Goal: Task Accomplishment & Management: Manage account settings

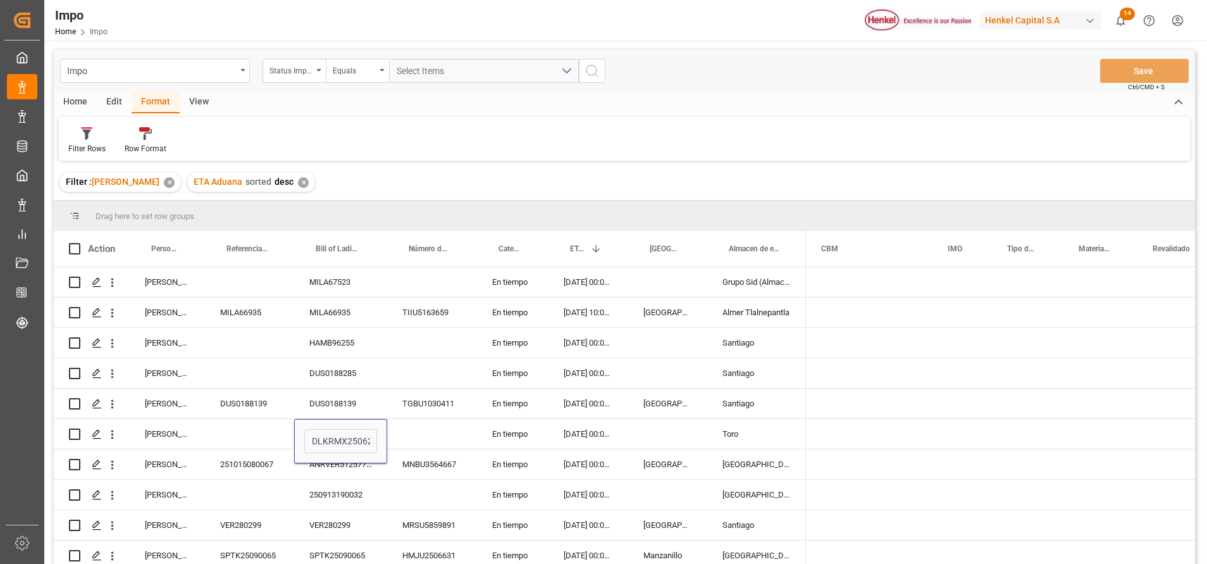
scroll to position [0, 1897]
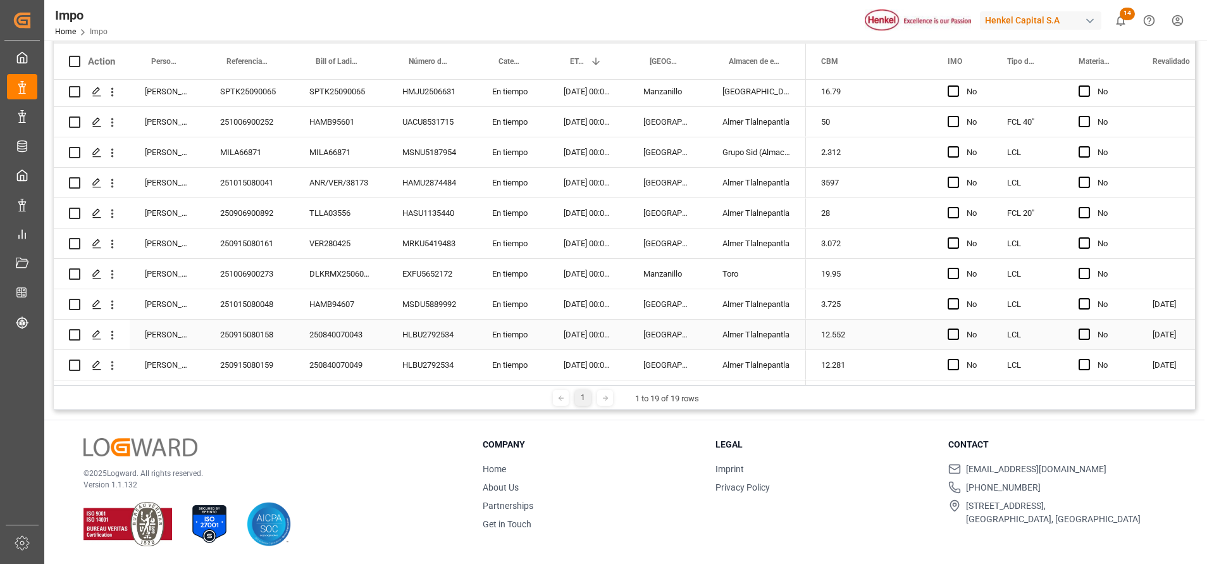
click at [899, 312] on div "3.725" at bounding box center [869, 304] width 127 height 30
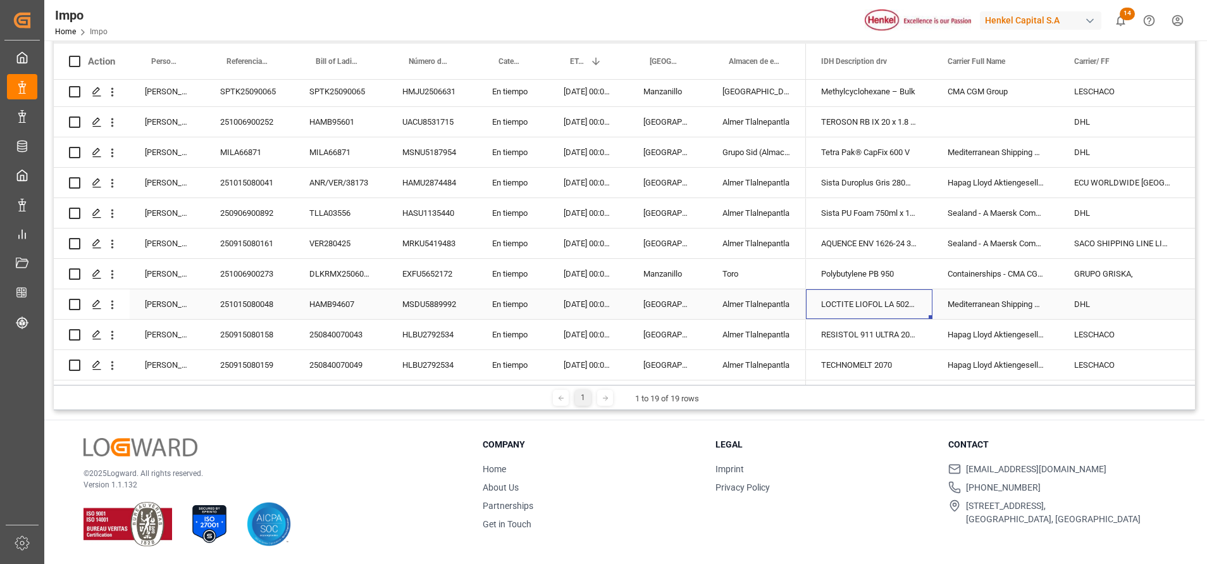
scroll to position [0, 0]
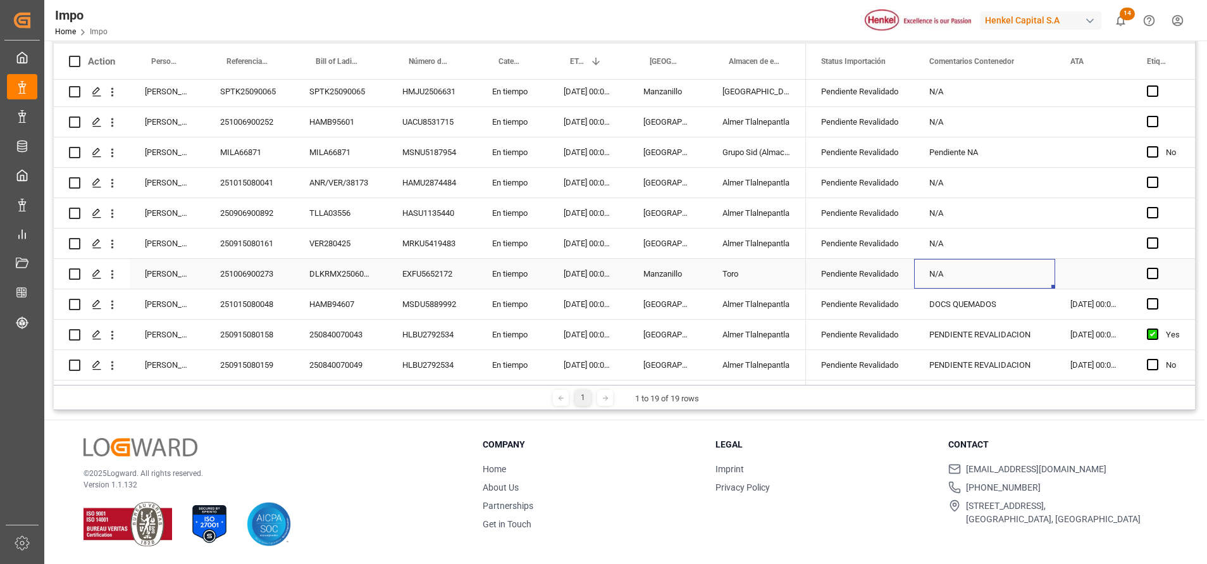
click at [991, 263] on div "N/A" at bounding box center [984, 274] width 141 height 30
click at [1022, 268] on div "N/A" at bounding box center [984, 274] width 141 height 30
click at [1093, 260] on div "Press SPACE to select this row." at bounding box center [1093, 274] width 77 height 30
click at [1004, 275] on div "N/A" at bounding box center [984, 274] width 141 height 30
click at [896, 302] on div "Pendiente Revalidado" at bounding box center [860, 304] width 78 height 29
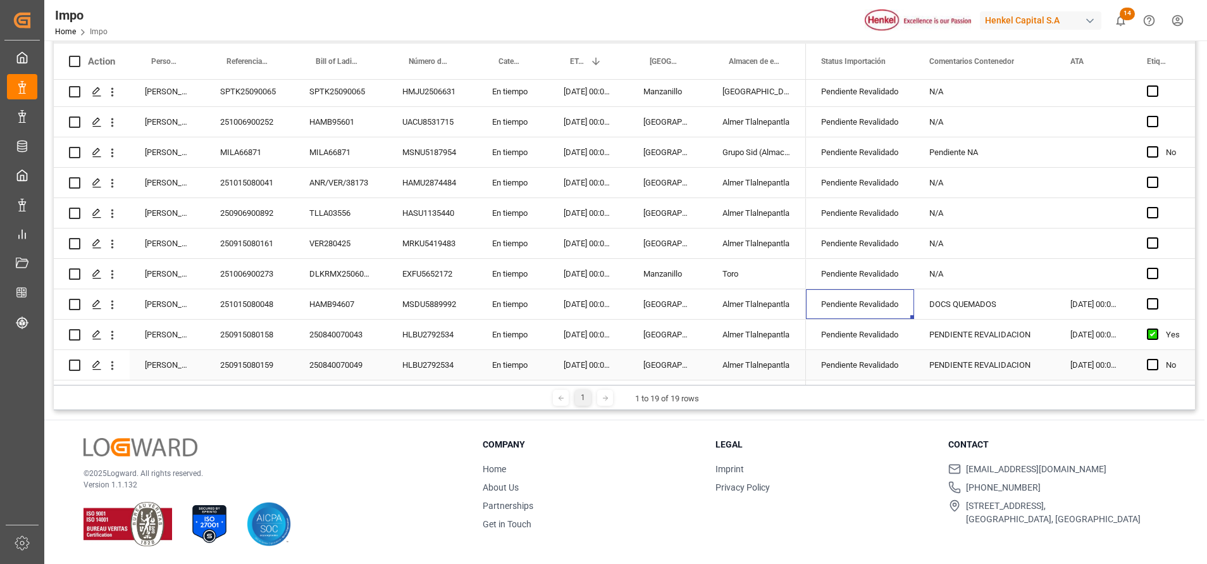
click at [875, 351] on div "Pendiente Revalidado" at bounding box center [860, 365] width 78 height 29
click at [880, 330] on div "Pendiente Revalidado" at bounding box center [860, 334] width 78 height 29
click at [882, 309] on div "Pendiente Revalidado" at bounding box center [860, 304] width 78 height 29
click at [894, 297] on div "Pendiente Revalidado" at bounding box center [860, 304] width 78 height 29
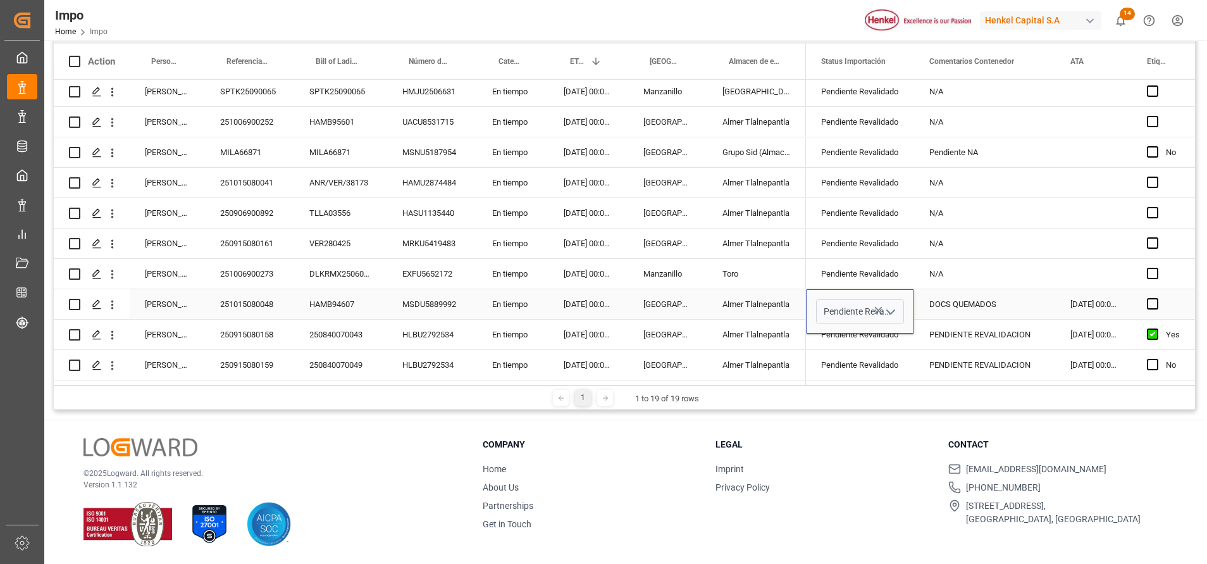
click at [890, 310] on polyline "open menu" at bounding box center [891, 312] width 8 height 4
click at [855, 330] on div "En Previo" at bounding box center [876, 341] width 119 height 44
type input "En Previo"
click at [867, 331] on div "Pendiente Revalidado" at bounding box center [860, 334] width 78 height 29
click at [898, 327] on div "Pendiente Revalidado" at bounding box center [860, 334] width 78 height 29
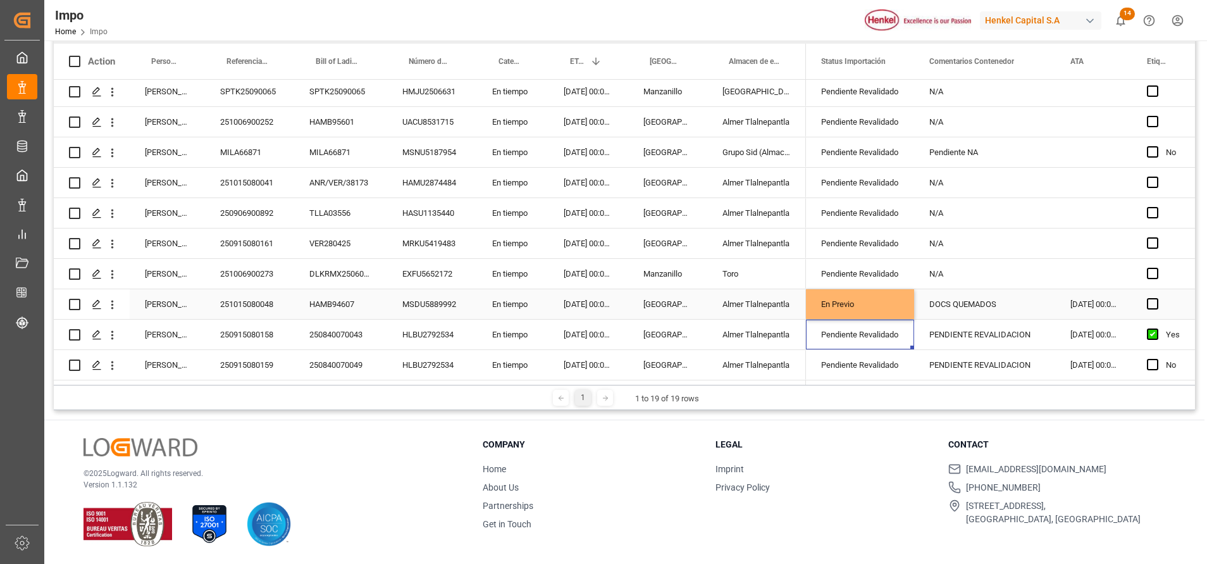
click at [864, 299] on div "En Previo" at bounding box center [860, 304] width 78 height 29
click at [894, 325] on div "Pendiente Revalidado" at bounding box center [860, 334] width 78 height 29
click at [870, 305] on div "En Previo" at bounding box center [860, 304] width 78 height 29
click at [885, 331] on div "Pendiente Revalidado" at bounding box center [860, 334] width 78 height 29
click at [899, 331] on div "Pendiente Revalidado" at bounding box center [860, 334] width 78 height 29
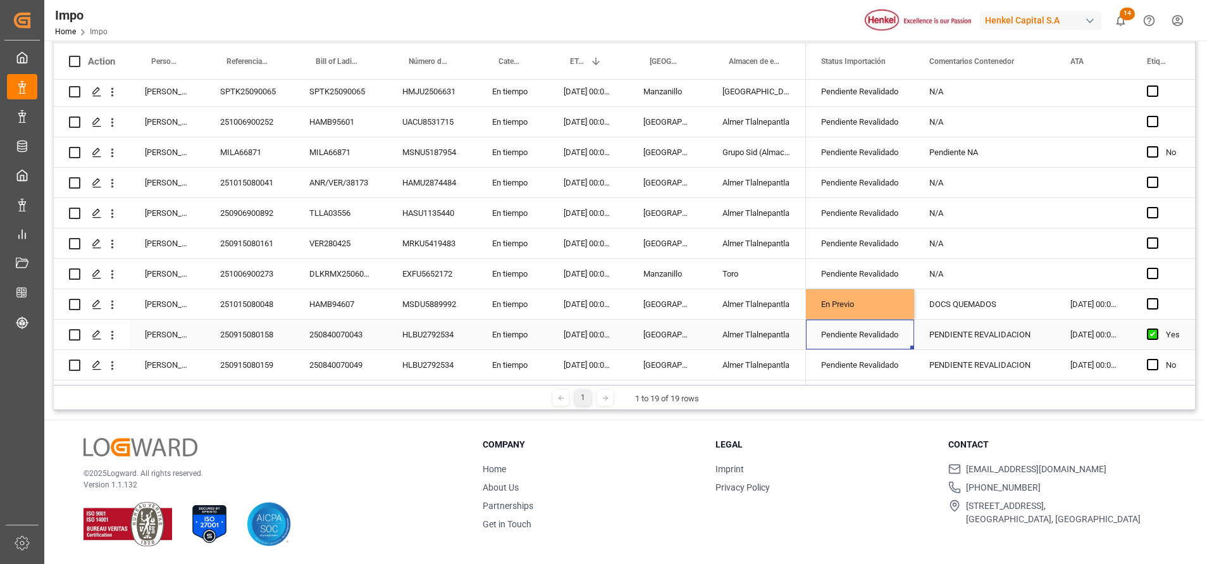
click at [899, 331] on div "Pendiente Revalidado" at bounding box center [860, 334] width 78 height 29
click at [892, 335] on icon "open menu" at bounding box center [890, 342] width 15 height 15
click at [862, 363] on div "En Previo" at bounding box center [876, 371] width 119 height 44
type input "En Previo"
click at [879, 360] on div "Pendiente Revalidado" at bounding box center [860, 365] width 78 height 29
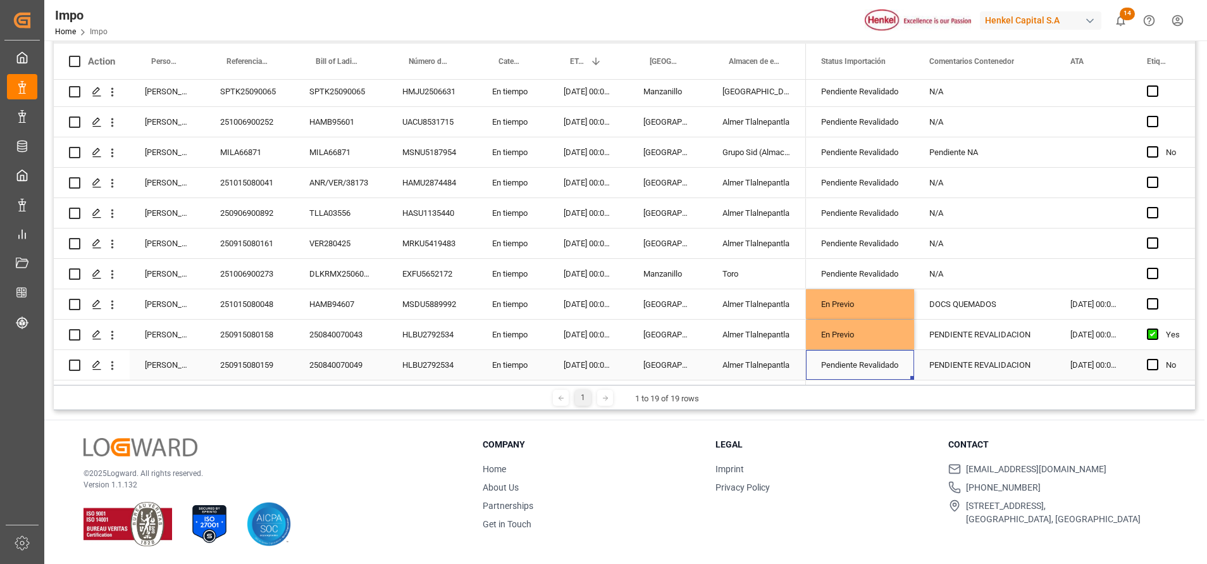
click at [903, 354] on div "Pendiente Revalidado" at bounding box center [860, 365] width 108 height 30
click at [893, 356] on polyline "open menu" at bounding box center [891, 358] width 8 height 4
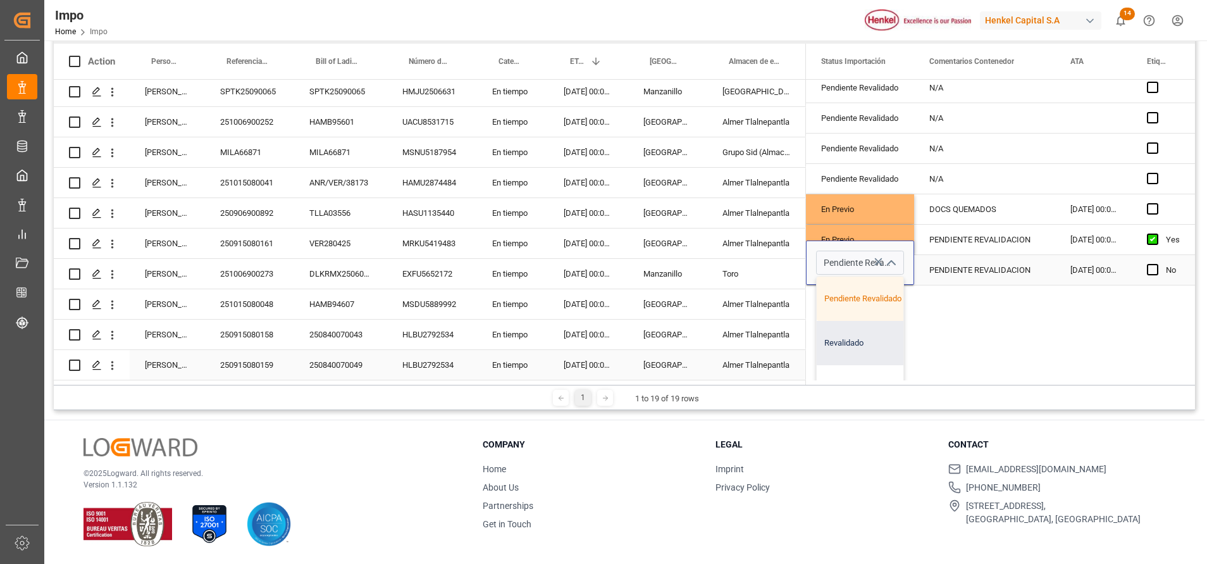
click at [864, 337] on div "Revalidado" at bounding box center [876, 343] width 119 height 44
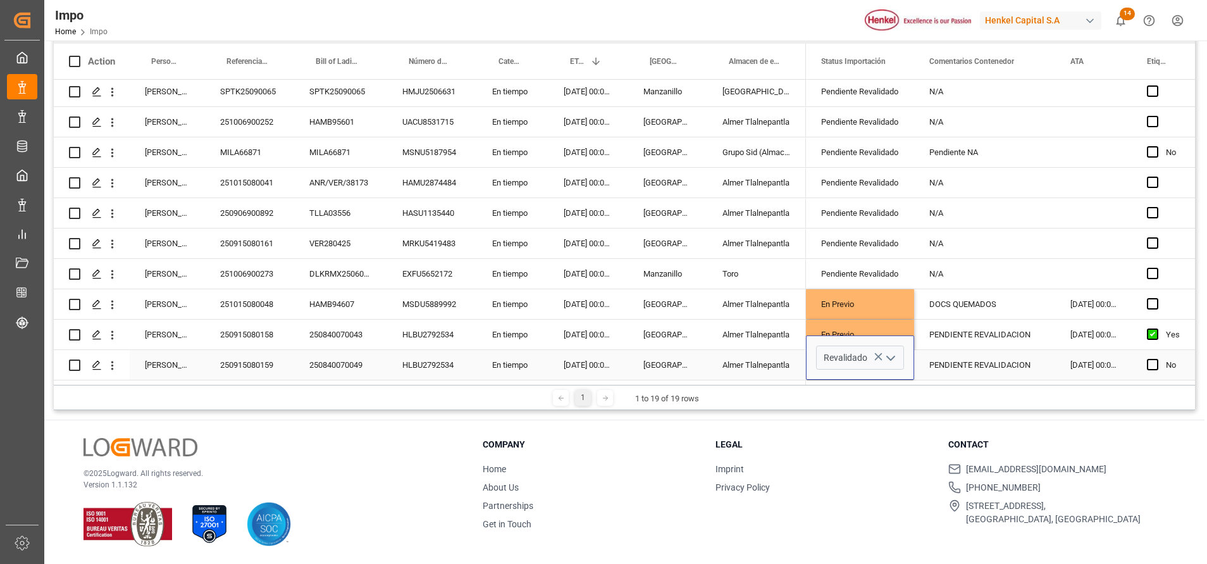
click at [894, 356] on polyline "open menu" at bounding box center [891, 358] width 8 height 4
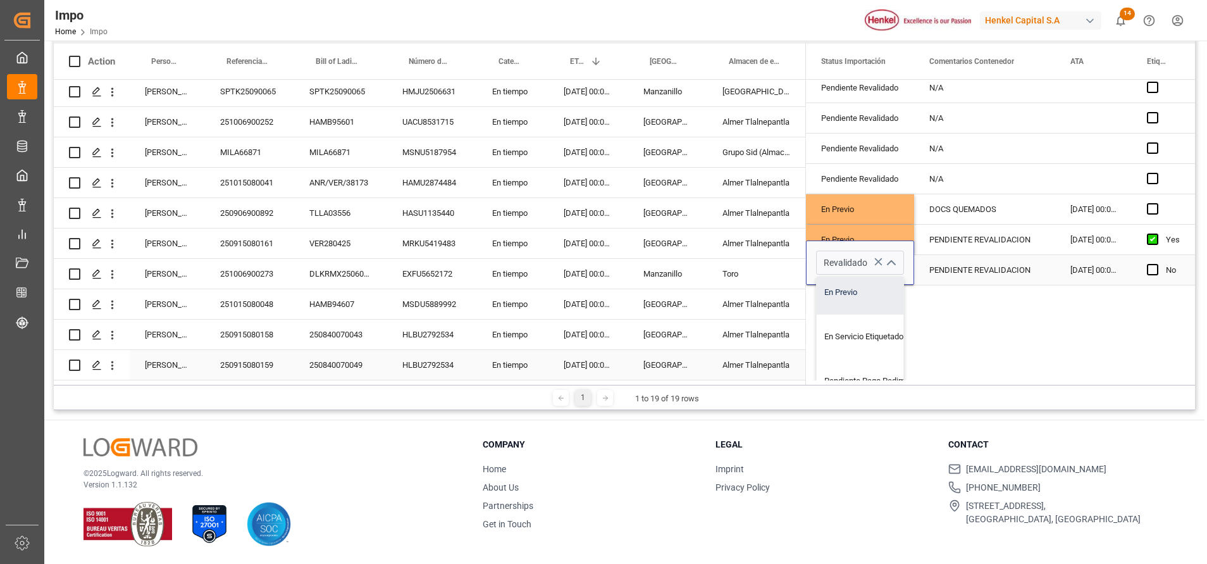
click at [838, 291] on div "En Previo" at bounding box center [876, 292] width 119 height 44
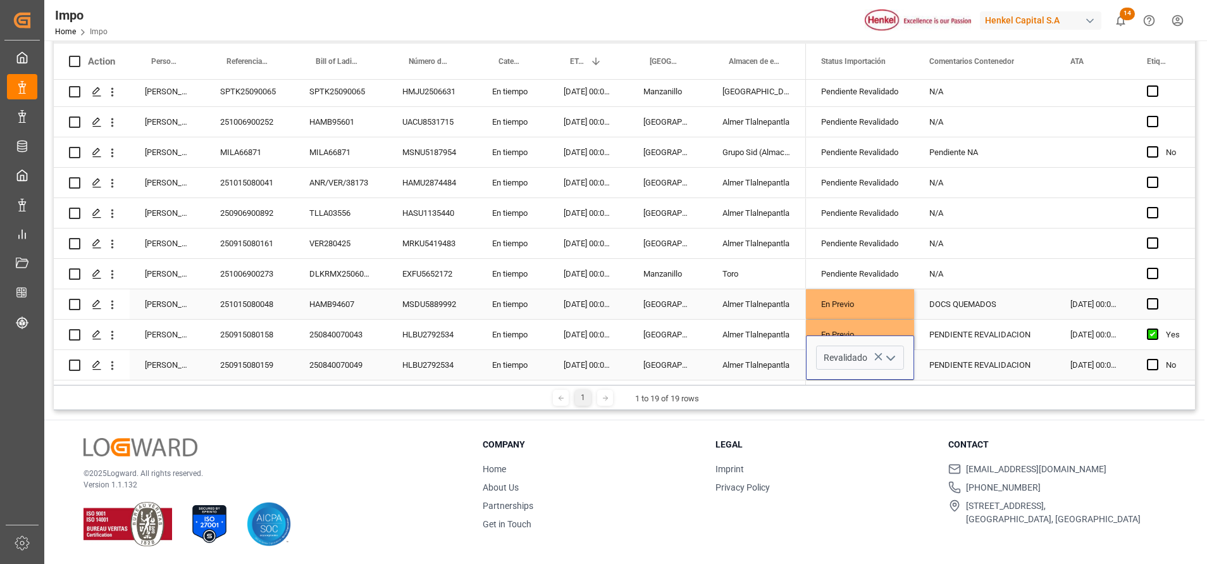
type input "En Previo"
click at [1013, 229] on div "N/A" at bounding box center [984, 243] width 141 height 30
click at [1002, 313] on div "DOCS QUEMADOS" at bounding box center [984, 304] width 141 height 30
click at [1023, 301] on div "DOCS QUEMADOS" at bounding box center [984, 304] width 141 height 30
click at [1022, 302] on div "DOCS QUEMADOS" at bounding box center [984, 304] width 141 height 30
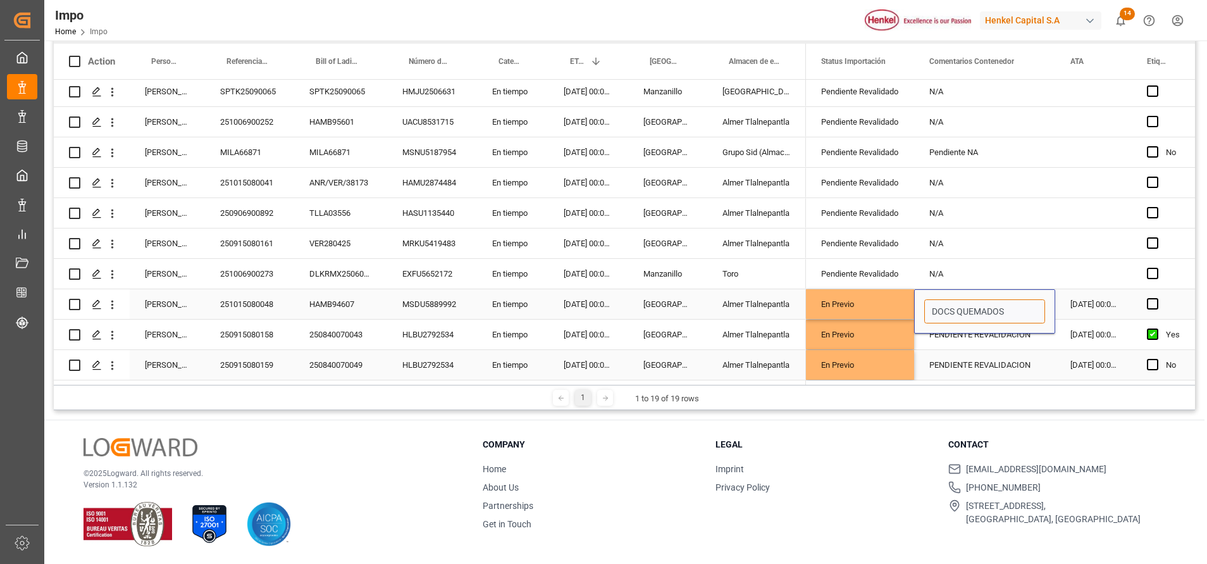
click at [1014, 305] on input "DOCS QUEMADOS" at bounding box center [985, 311] width 121 height 24
type input "D"
click at [1019, 289] on div "Press SPACE to select this row." at bounding box center [984, 311] width 141 height 44
click at [1018, 266] on div "N/A" at bounding box center [984, 274] width 141 height 30
click at [1010, 327] on div "PENDIENTE REVALIDACION" at bounding box center [984, 335] width 141 height 30
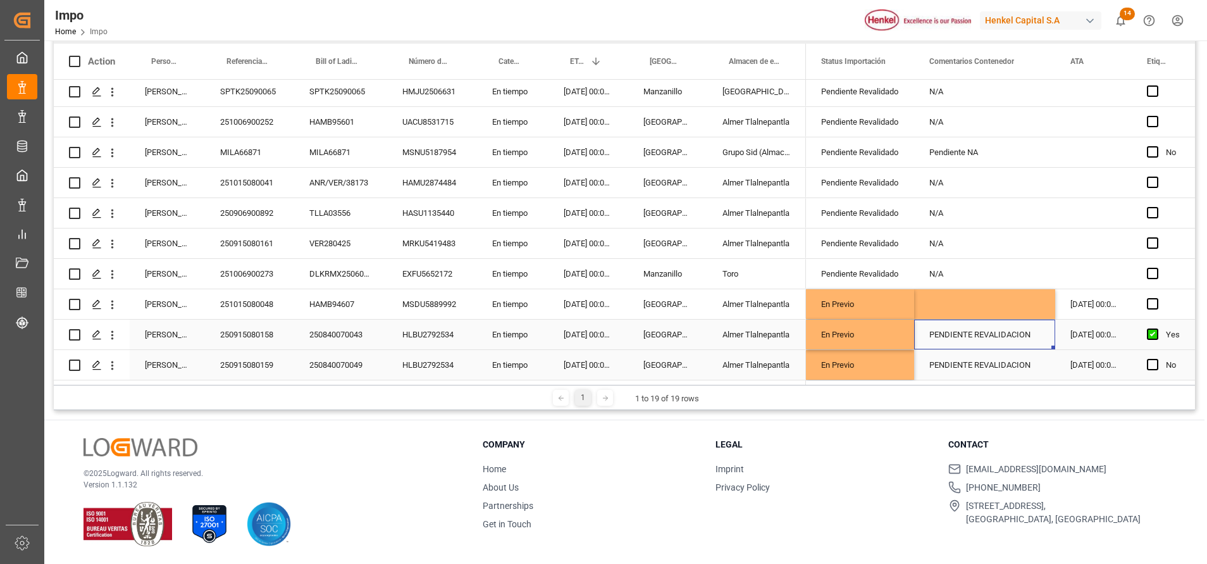
click at [1010, 327] on div "PENDIENTE REVALIDACION" at bounding box center [984, 335] width 141 height 30
drag, startPoint x: 1032, startPoint y: 342, endPoint x: 863, endPoint y: 330, distance: 169.4
click at [1008, 235] on div "N/A" at bounding box center [984, 243] width 141 height 30
click at [982, 361] on div "PENDIENTE REVALIDACION" at bounding box center [984, 365] width 141 height 30
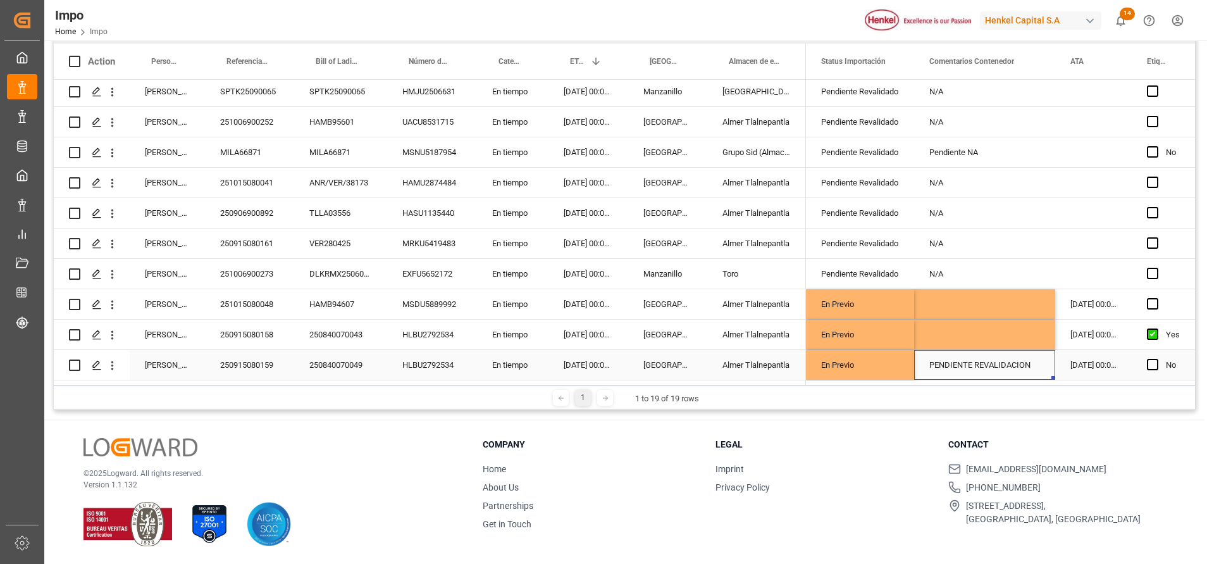
click at [982, 361] on div "PENDIENTE REVALIDACION" at bounding box center [984, 365] width 141 height 30
drag, startPoint x: 1037, startPoint y: 351, endPoint x: 868, endPoint y: 352, distance: 168.3
type input "N"
click at [968, 303] on div "Press SPACE to select this row." at bounding box center [984, 304] width 141 height 30
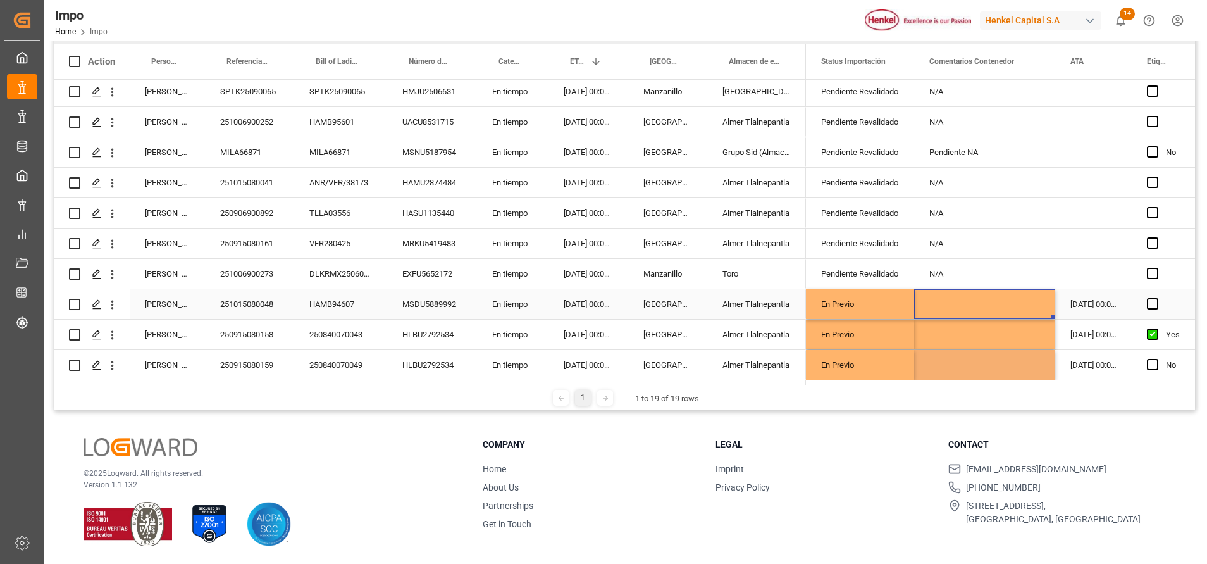
click at [969, 299] on div "Press SPACE to select this row." at bounding box center [984, 304] width 141 height 30
click at [968, 301] on input "Press SPACE to select this row." at bounding box center [985, 311] width 121 height 24
click at [968, 300] on input "Press SPACE to select this row." at bounding box center [985, 311] width 121 height 24
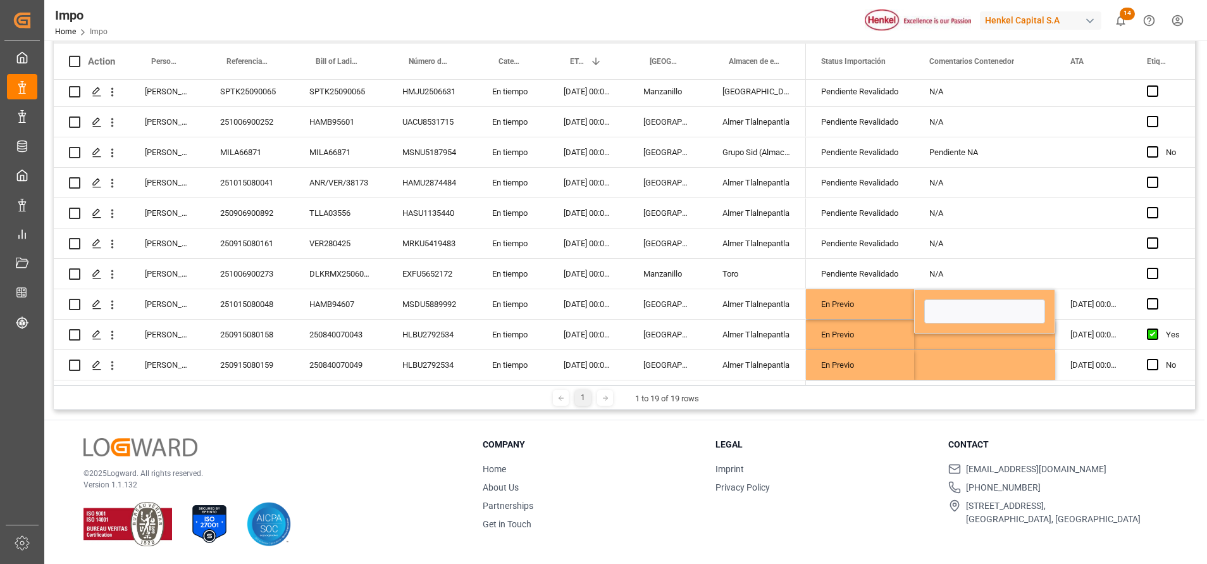
click at [826, 451] on h3 "Legal" at bounding box center [824, 444] width 217 height 13
click at [985, 308] on input "Press SPACE to select this row." at bounding box center [985, 311] width 121 height 24
click at [1011, 308] on input "Press SPACE to select this row." at bounding box center [985, 311] width 121 height 24
click at [1015, 336] on div "Press SPACE to select this row." at bounding box center [984, 335] width 141 height 30
click at [973, 293] on div "Press SPACE to select this row." at bounding box center [984, 304] width 141 height 30
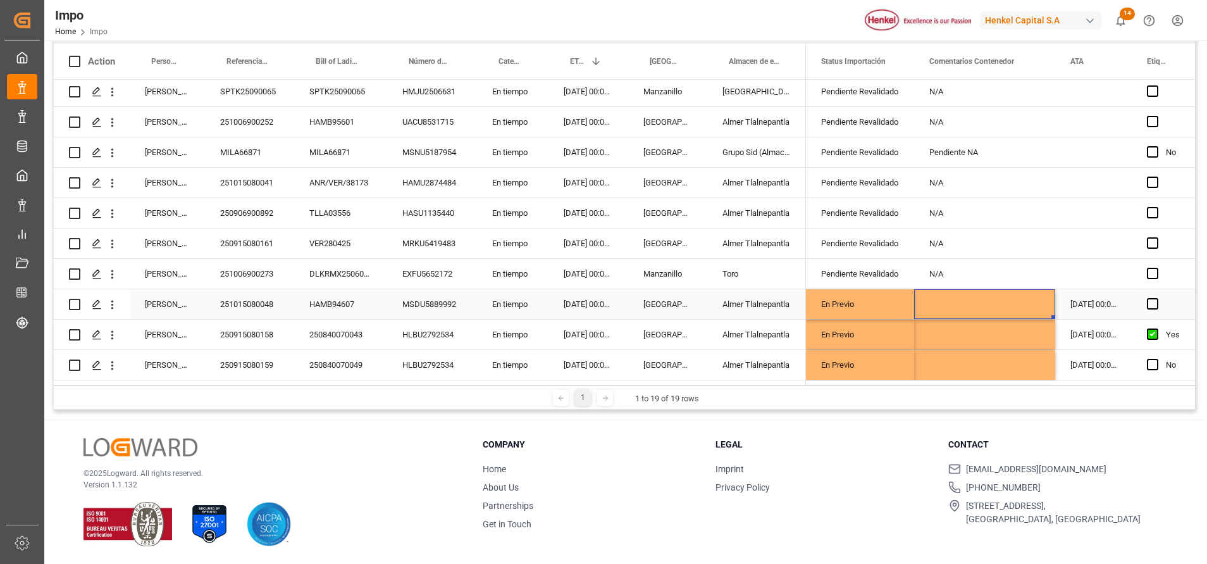
click at [973, 293] on div "Press SPACE to select this row." at bounding box center [984, 304] width 141 height 30
click at [975, 299] on input "Press SPACE to select this row." at bounding box center [985, 311] width 121 height 24
type input "PREVIO [DATE]"
drag, startPoint x: 928, startPoint y: 306, endPoint x: 1018, endPoint y: 309, distance: 89.3
click at [1013, 309] on input "PREVIO [DATE]" at bounding box center [985, 311] width 121 height 24
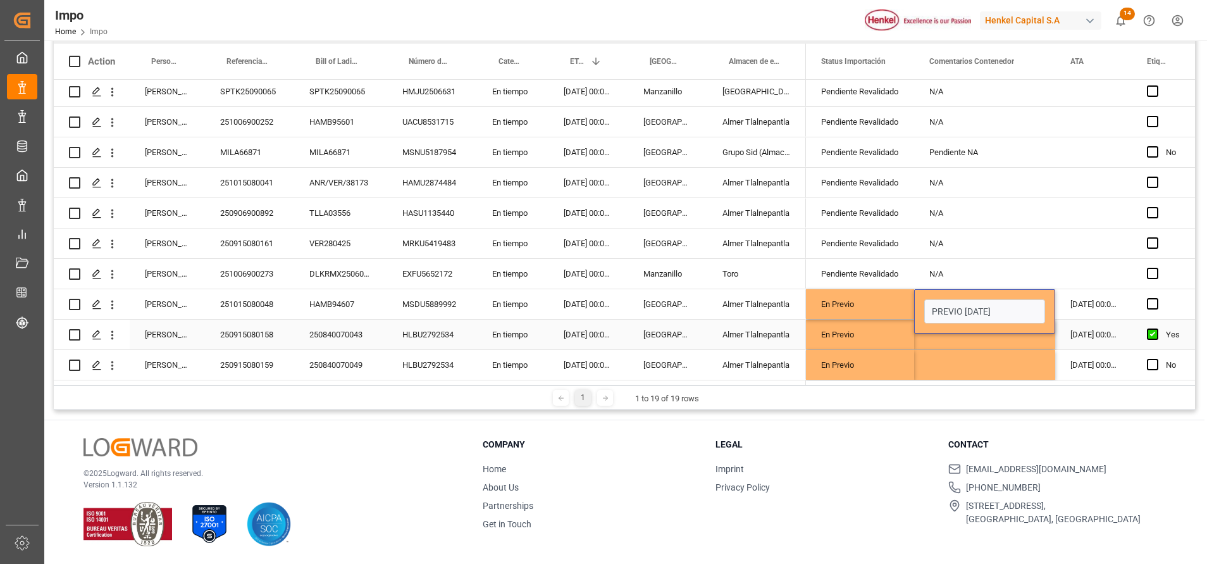
click at [990, 334] on div "Press SPACE to select this row." at bounding box center [984, 335] width 141 height 30
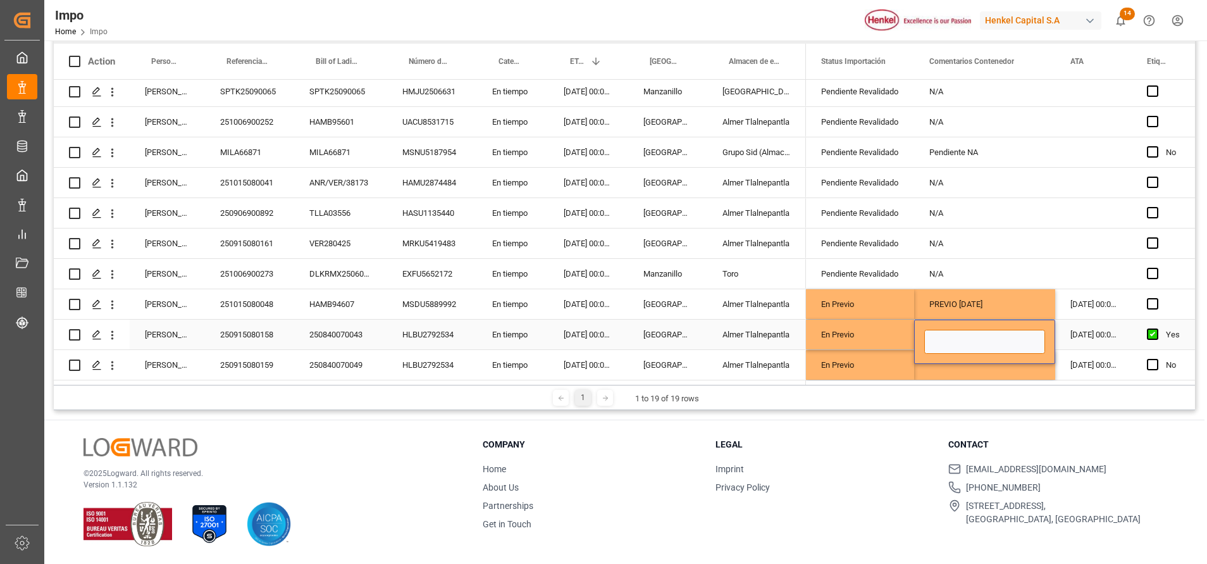
click at [964, 334] on input "Press SPACE to select this row." at bounding box center [985, 342] width 121 height 24
paste input "PREVIO [DATE]"
type input "PREVIO [DATE]"
click at [962, 364] on div "Press SPACE to select this row." at bounding box center [984, 365] width 141 height 30
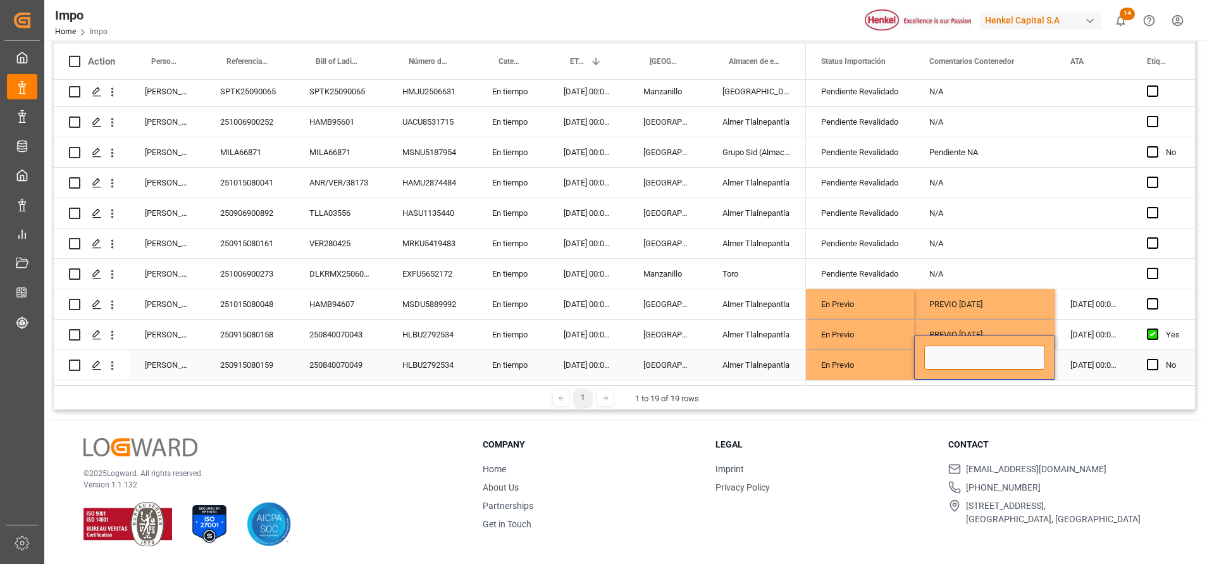
click at [962, 357] on input "Press SPACE to select this row." at bounding box center [985, 358] width 121 height 24
paste input "PREVIO [DATE]"
type input "PREVIO [DATE]"
click at [1014, 252] on div "N/A" at bounding box center [984, 243] width 141 height 30
click at [1007, 329] on div "PREVIO [DATE]" at bounding box center [984, 335] width 141 height 30
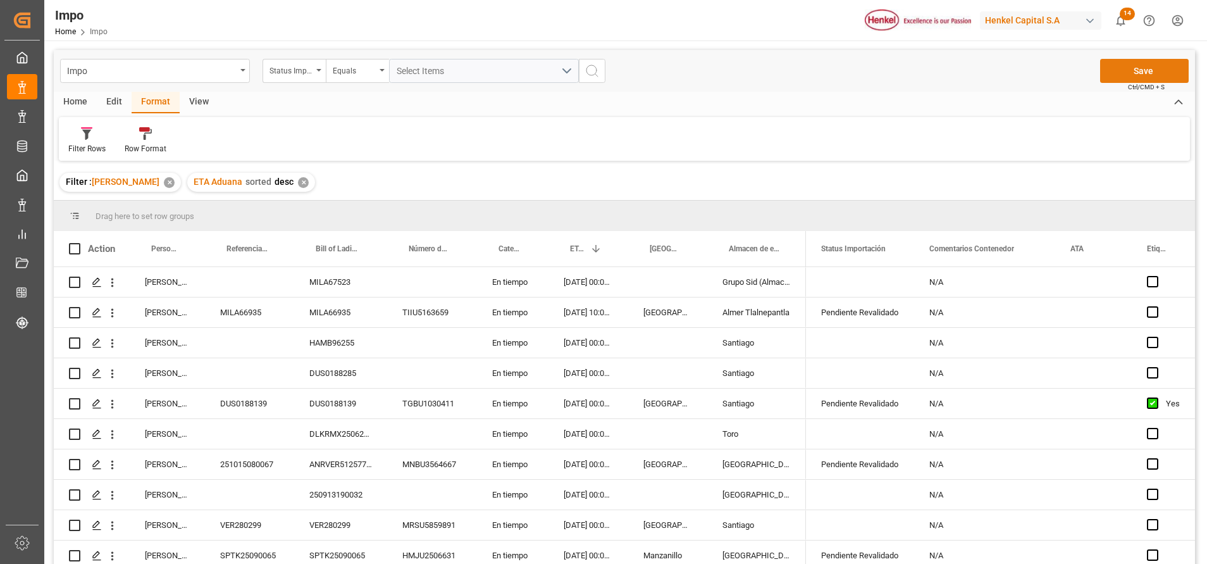
click at [1142, 80] on button "Save" at bounding box center [1144, 71] width 89 height 24
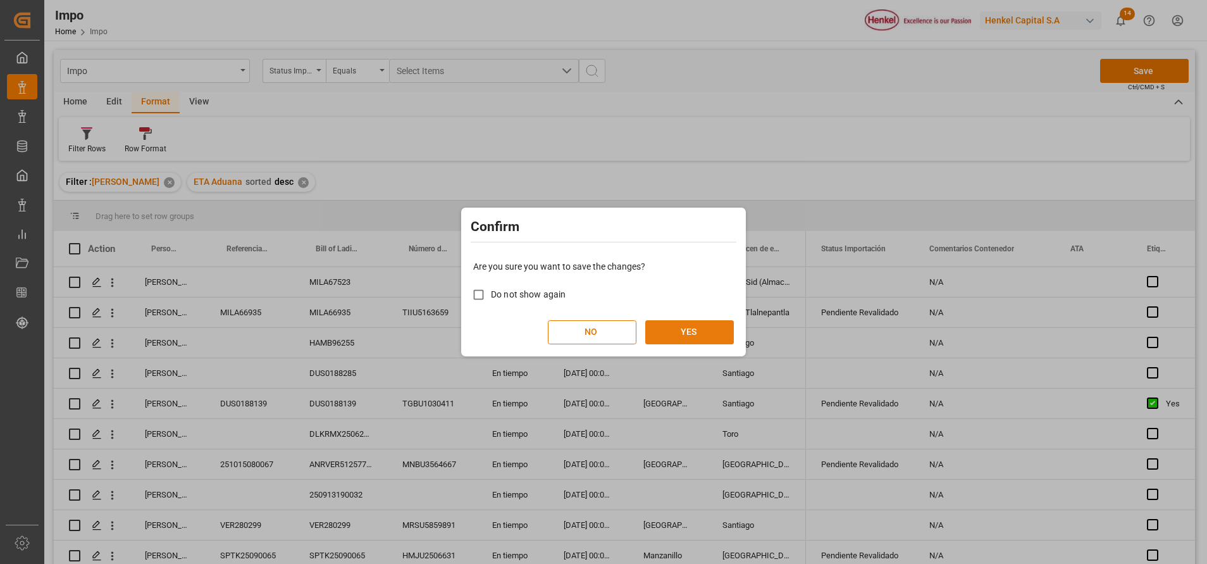
click at [711, 325] on button "YES" at bounding box center [689, 332] width 89 height 24
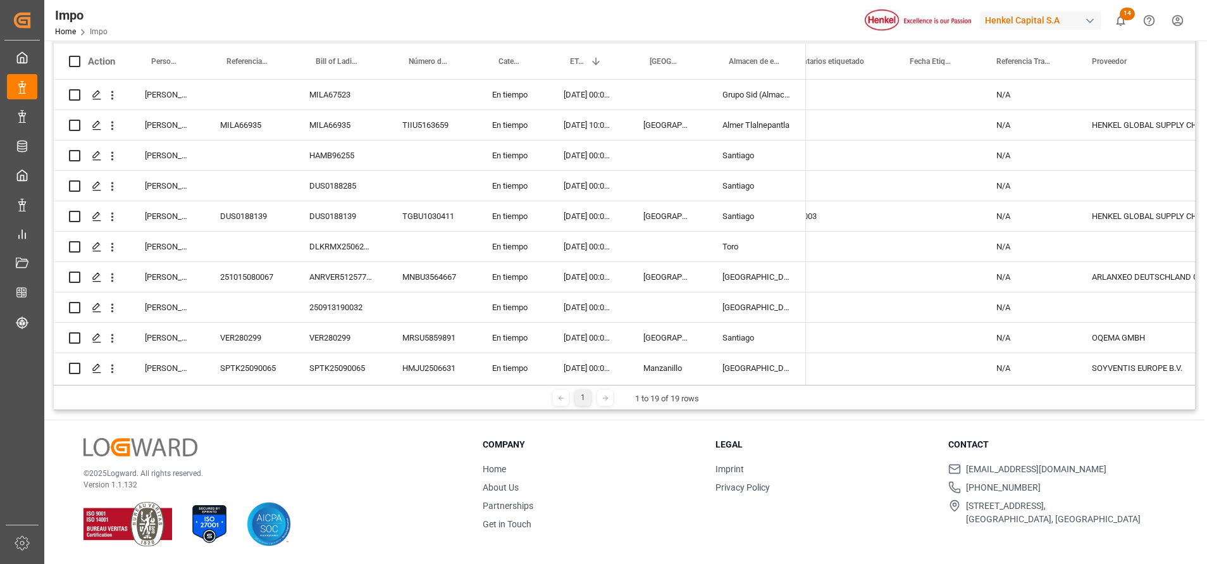
scroll to position [0, 406]
drag, startPoint x: 864, startPoint y: 388, endPoint x: 813, endPoint y: 382, distance: 51.0
click at [813, 382] on div "Drag here to set row groups Drag here to set column labels Action Persona respo…" at bounding box center [625, 211] width 1142 height 397
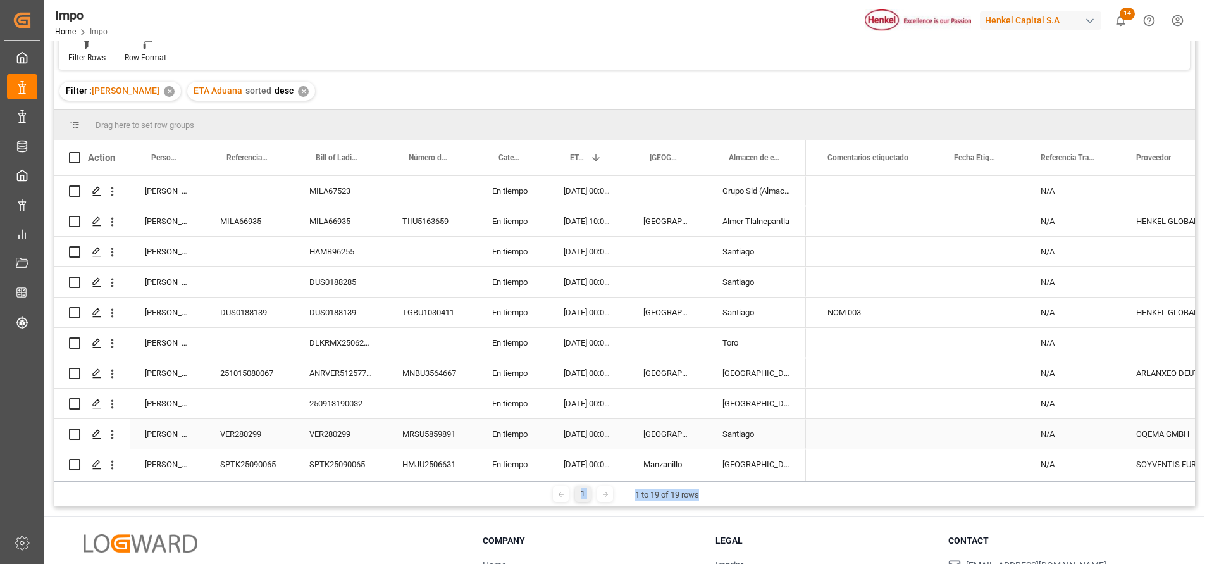
scroll to position [187, 0]
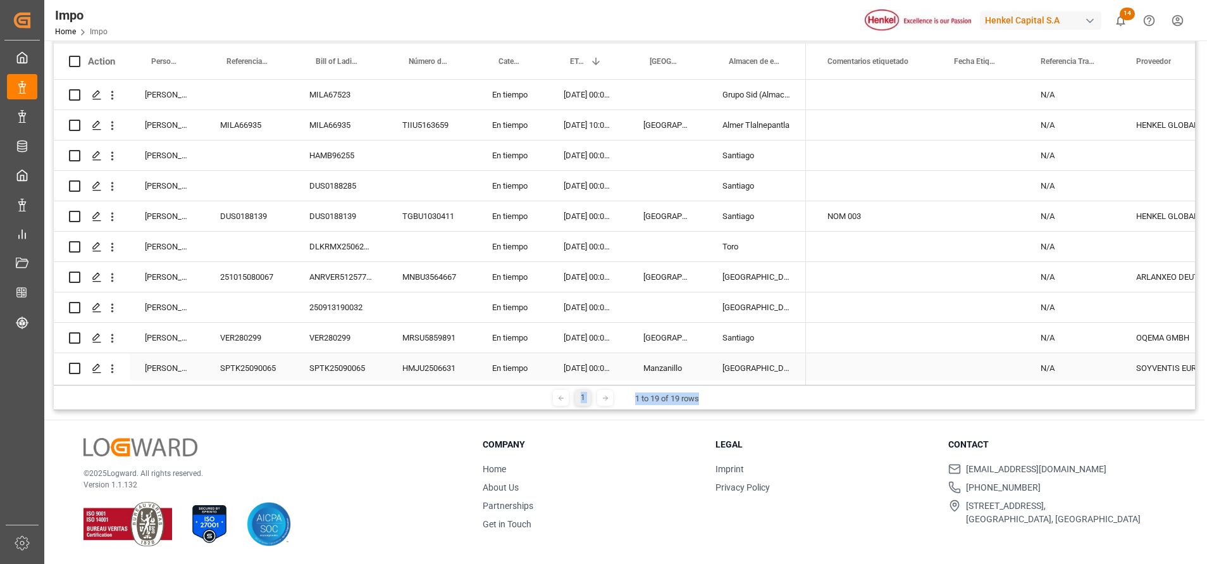
click at [856, 354] on div "Press SPACE to select this row." at bounding box center [876, 368] width 127 height 30
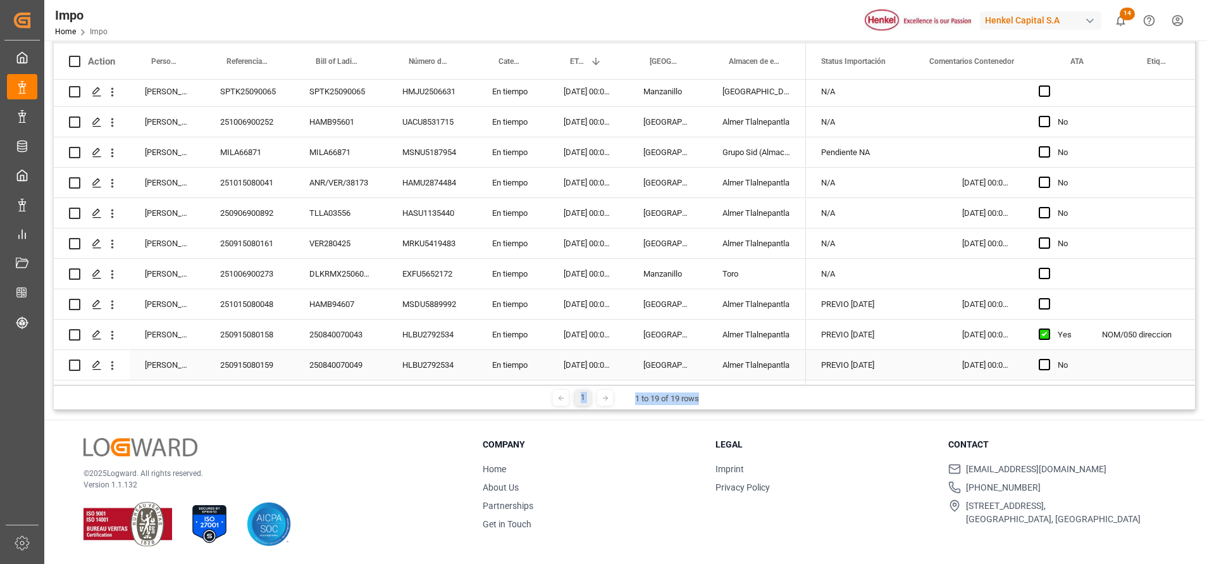
scroll to position [0, 0]
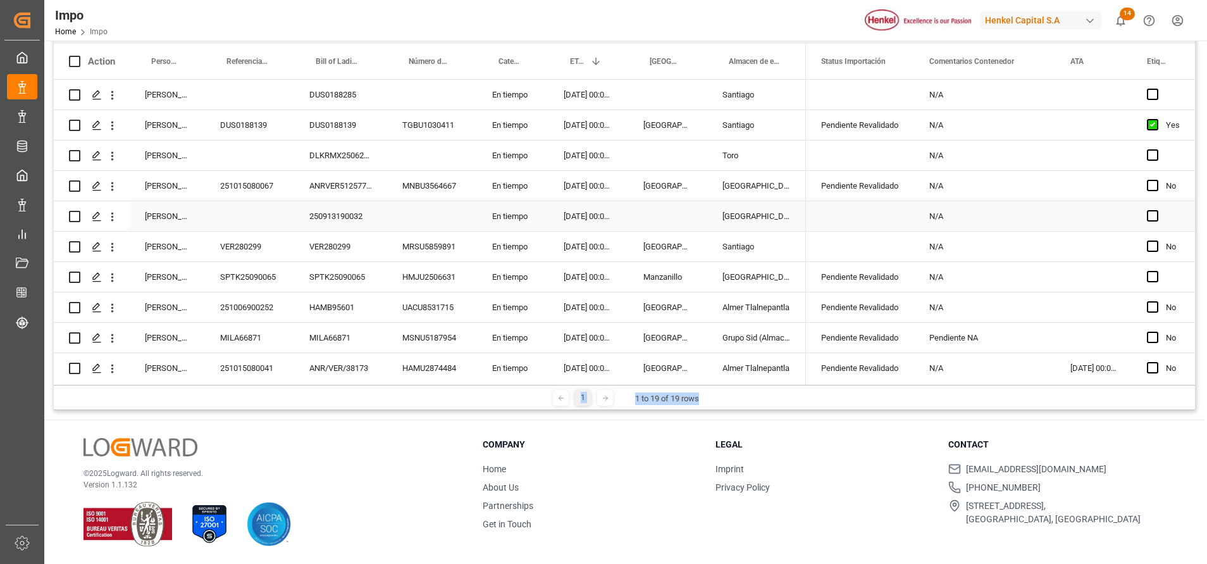
click at [348, 216] on div "250913190032" at bounding box center [340, 216] width 93 height 30
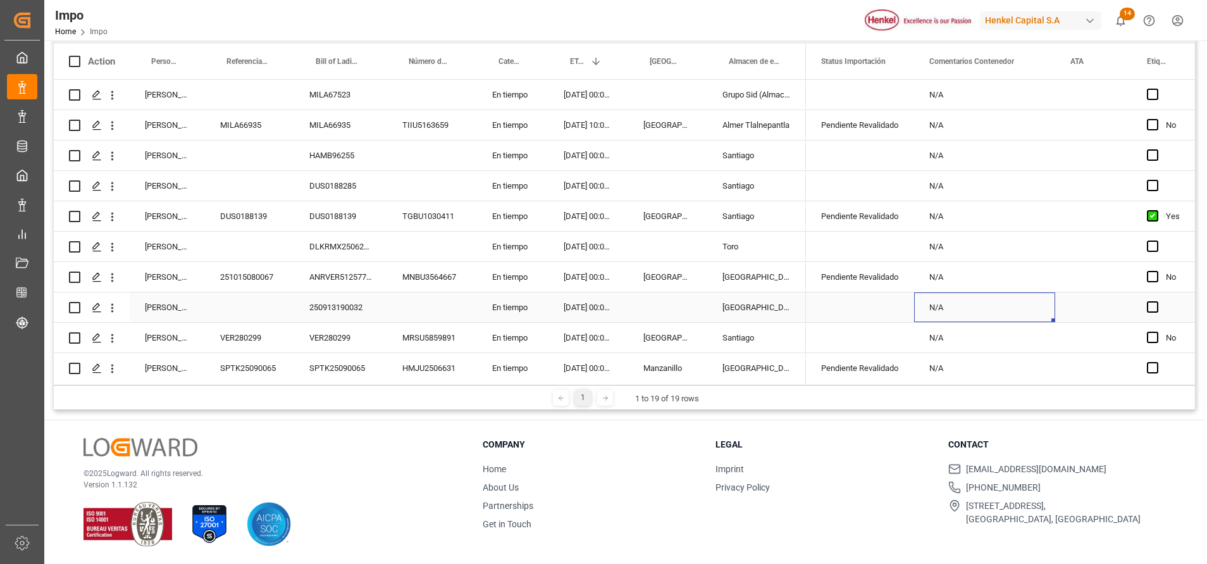
click at [945, 306] on div "N/A" at bounding box center [984, 307] width 141 height 30
click at [945, 308] on div "N/A" at bounding box center [984, 307] width 141 height 30
click at [959, 309] on input "N/A" at bounding box center [985, 314] width 121 height 24
type input "N"
type input "PENDIENTE FACTURA"
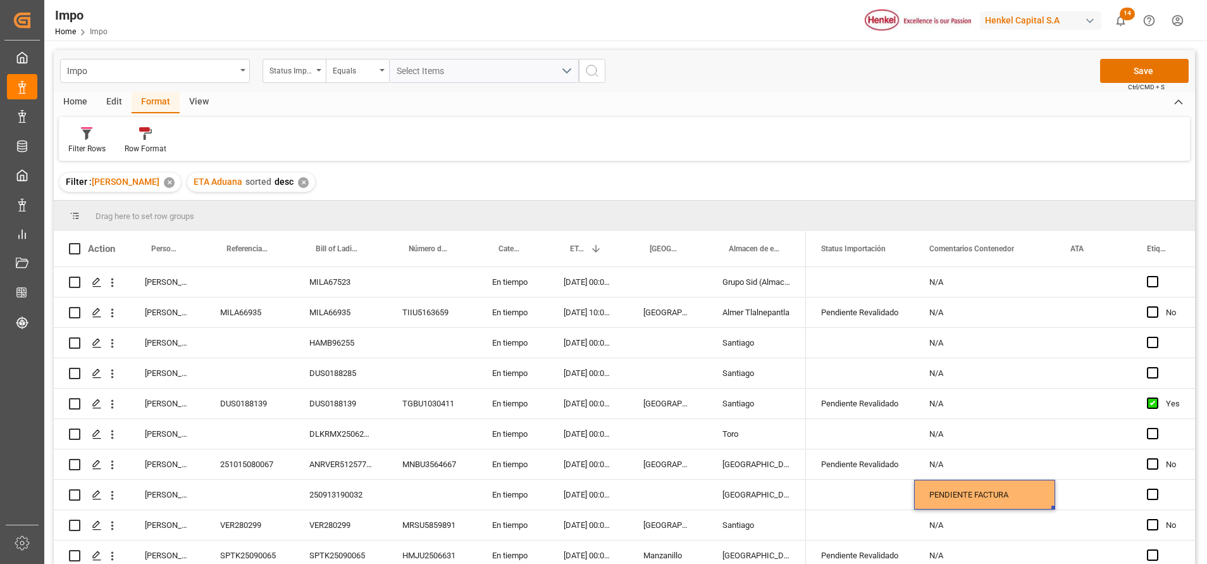
click at [1145, 55] on div "Impo Status Importación Equals Select Items Save Ctrl/CMD + S" at bounding box center [625, 71] width 1142 height 42
click at [1146, 66] on button "Save" at bounding box center [1144, 71] width 89 height 24
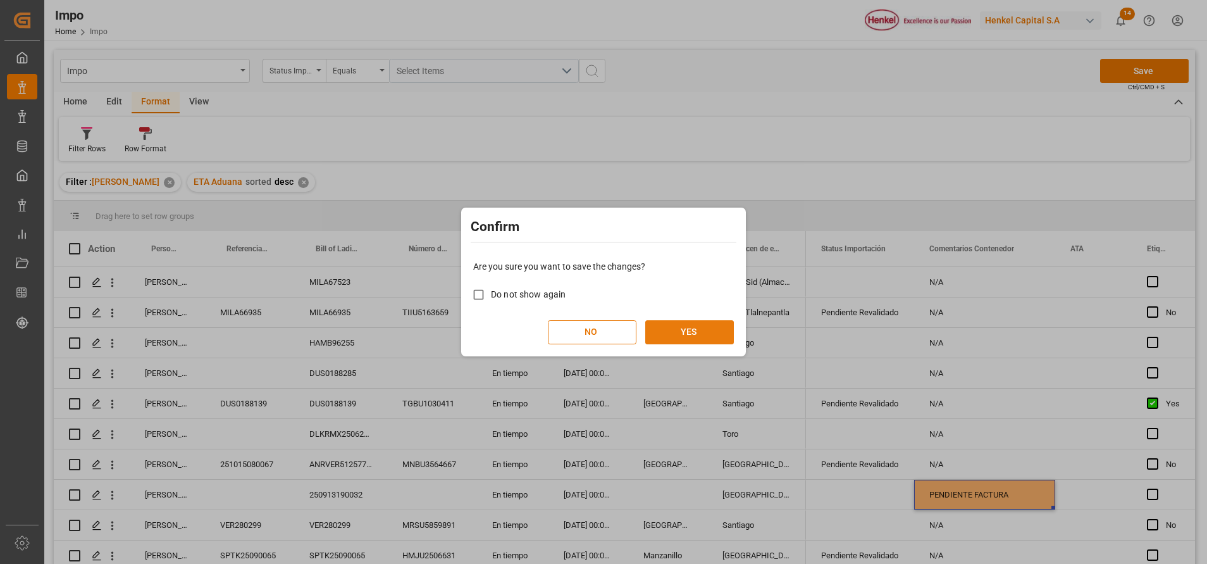
click at [685, 339] on button "YES" at bounding box center [689, 332] width 89 height 24
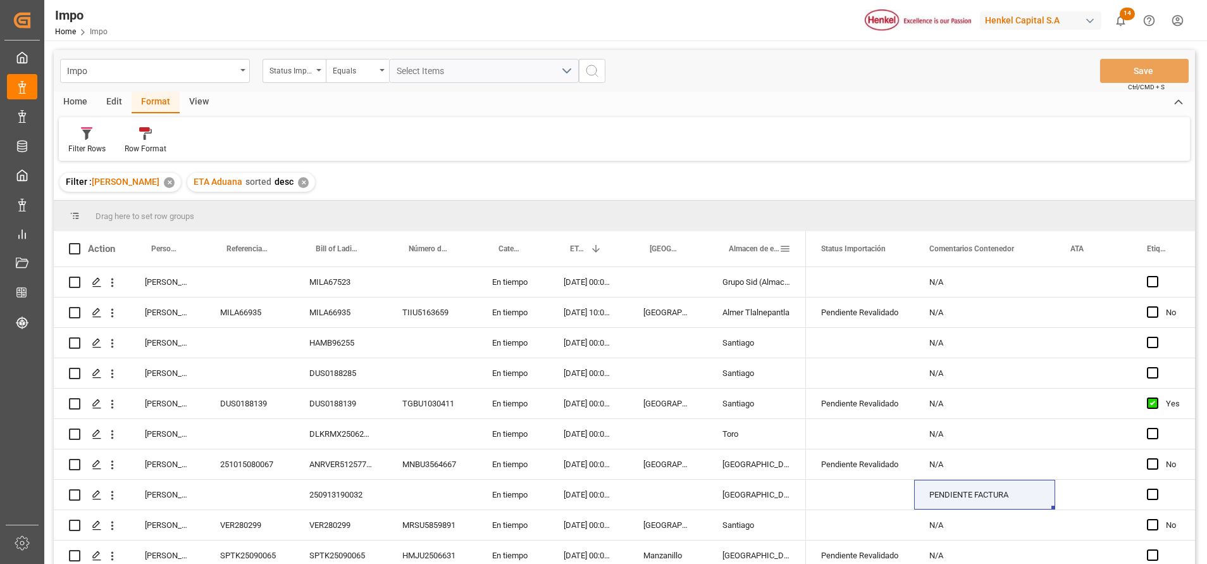
click at [802, 244] on div "Almacen de entrega" at bounding box center [756, 248] width 99 height 35
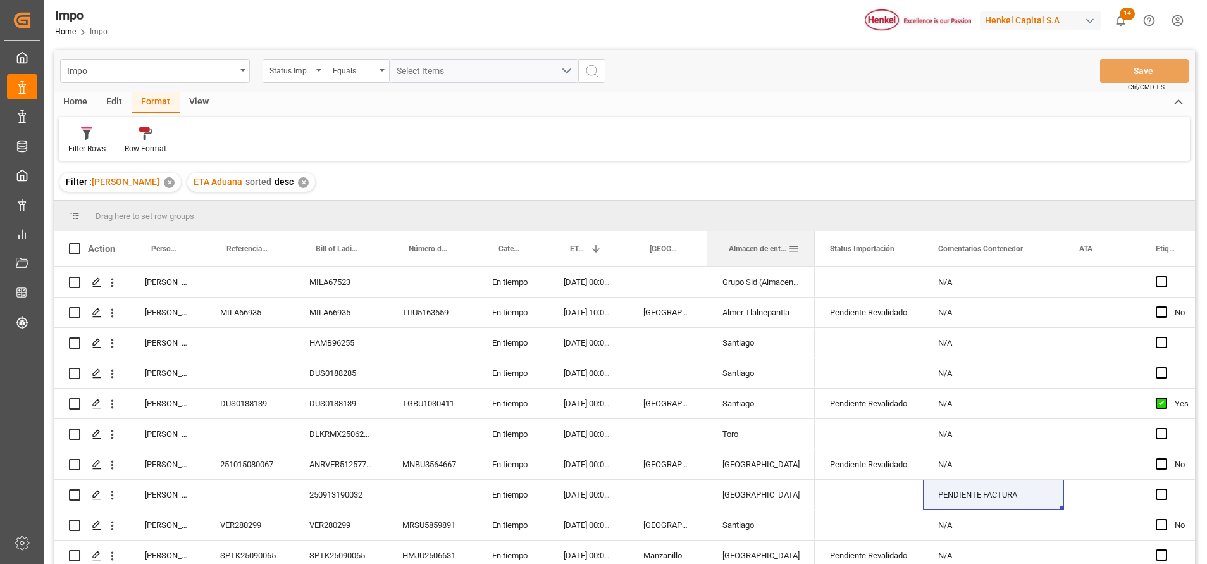
drag, startPoint x: 804, startPoint y: 251, endPoint x: 819, endPoint y: 254, distance: 14.9
click at [814, 262] on div at bounding box center [815, 248] width 5 height 35
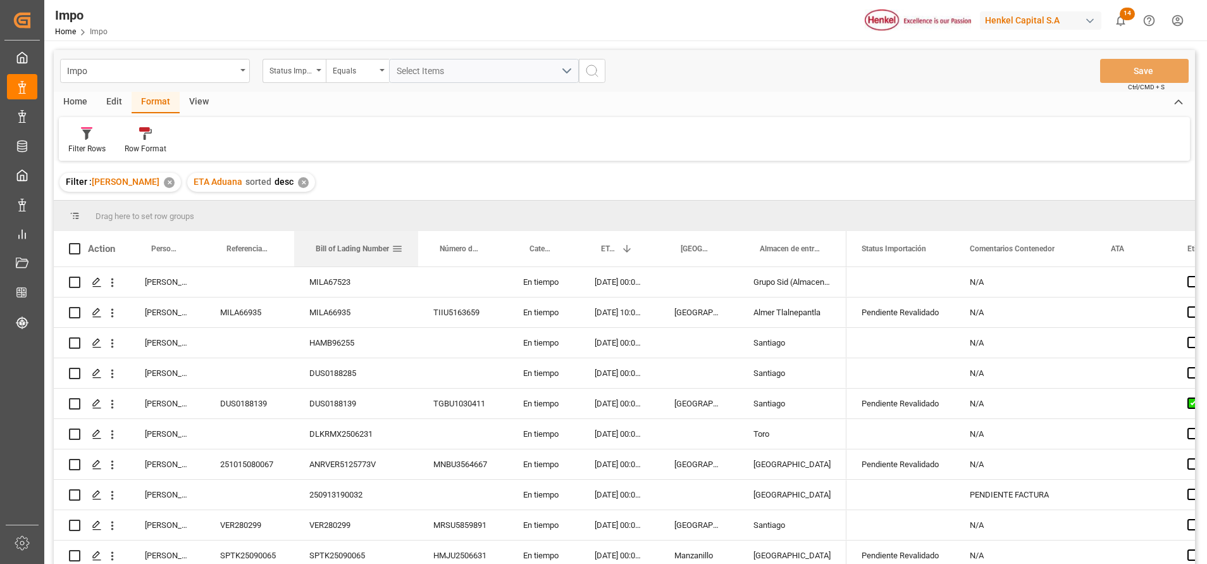
drag, startPoint x: 387, startPoint y: 249, endPoint x: 420, endPoint y: 249, distance: 32.9
click at [418, 251] on div at bounding box center [418, 248] width 5 height 35
click at [113, 440] on button "open menu" at bounding box center [112, 434] width 13 height 24
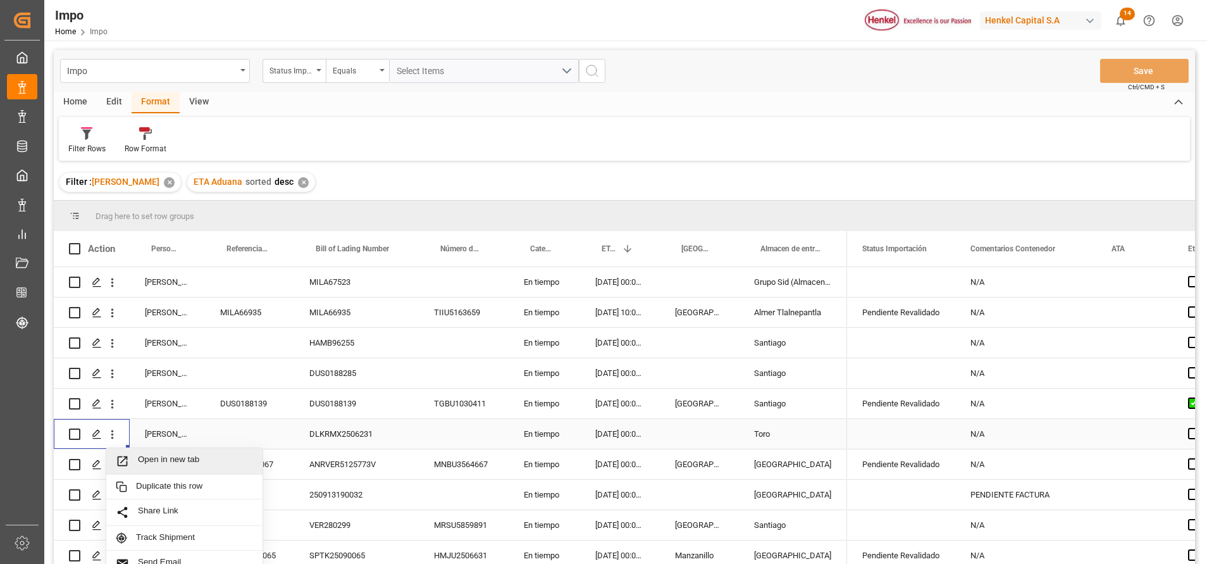
click at [140, 460] on span "Open in new tab" at bounding box center [195, 460] width 115 height 13
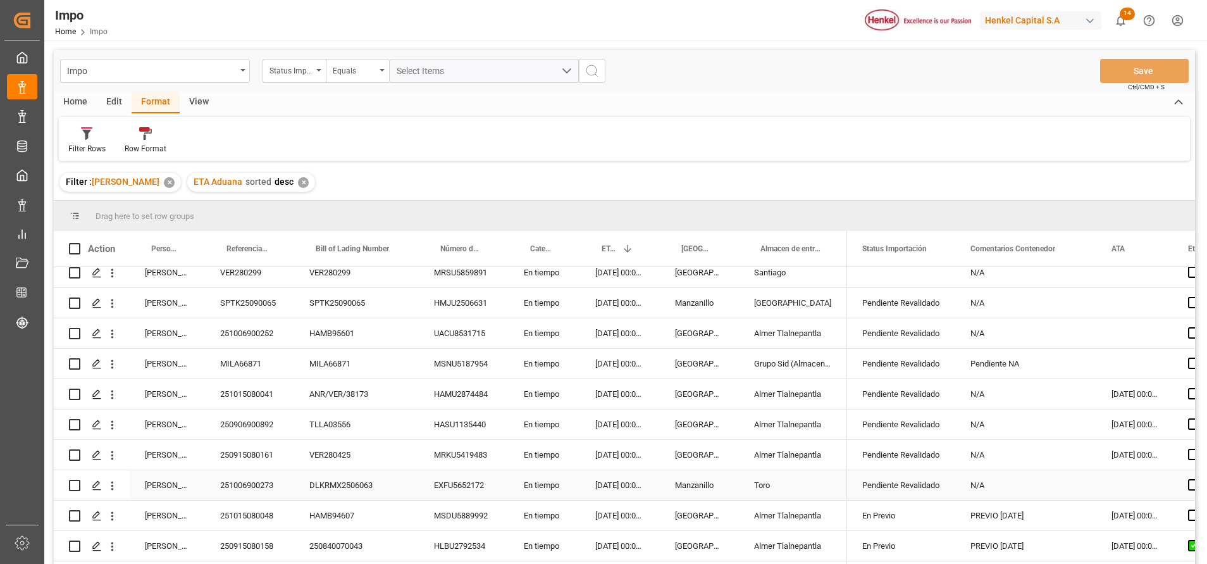
scroll to position [281, 0]
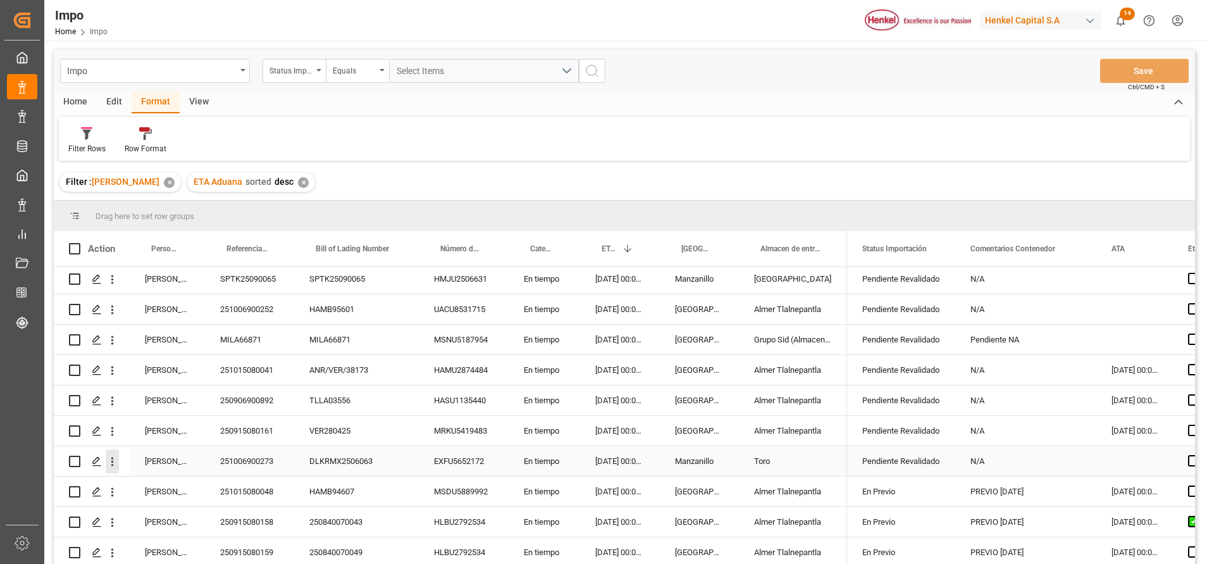
click at [117, 463] on icon "open menu" at bounding box center [112, 461] width 13 height 13
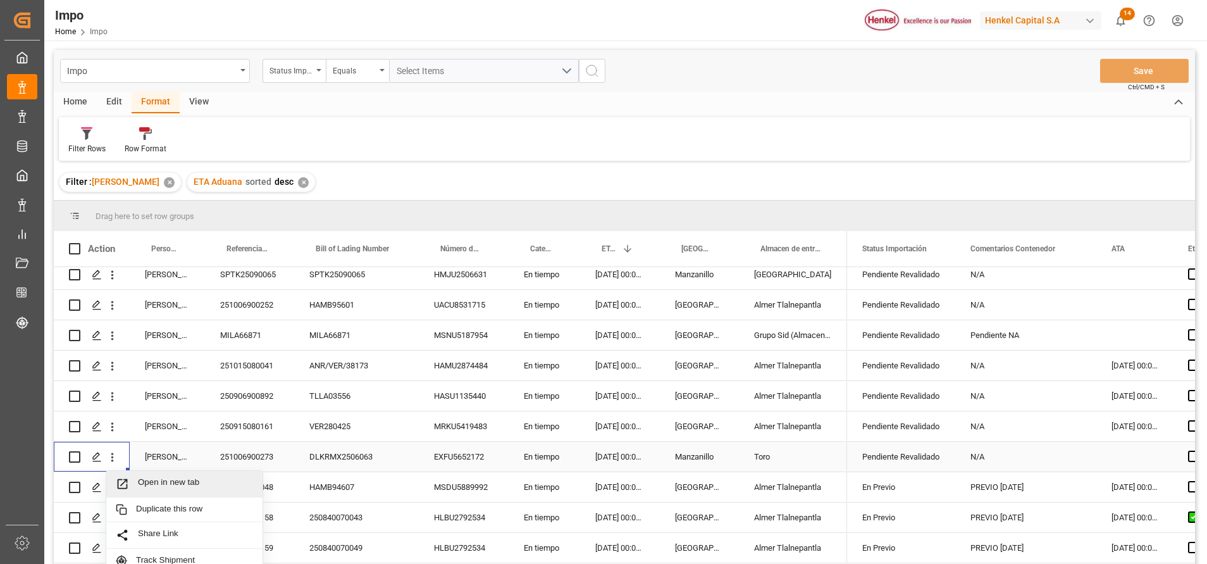
click at [142, 478] on span "Open in new tab" at bounding box center [195, 483] width 115 height 13
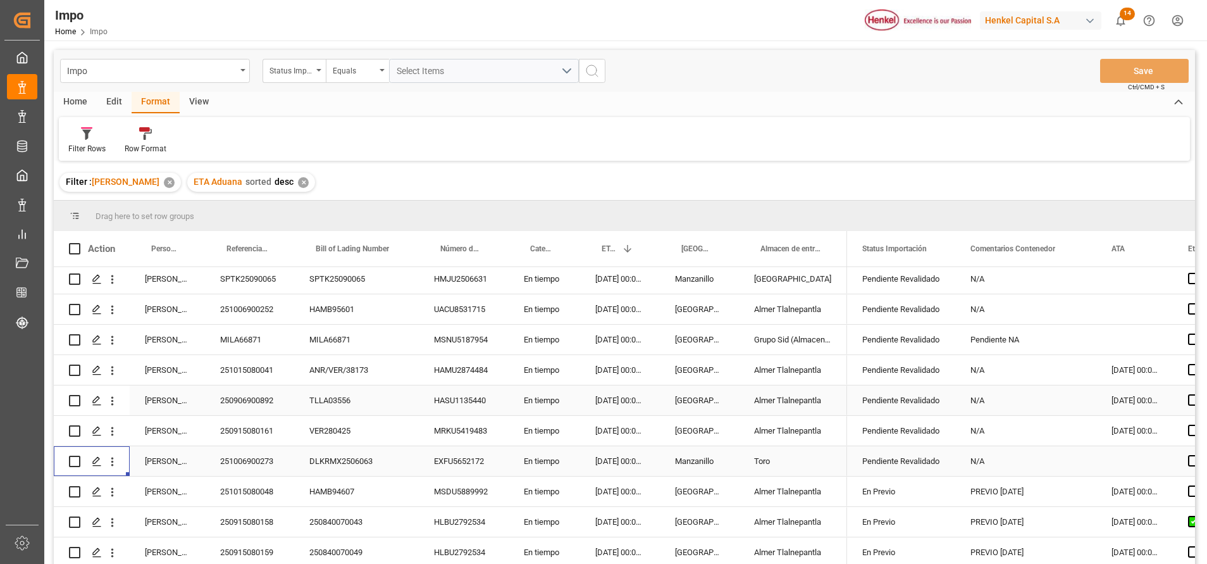
scroll to position [187, 0]
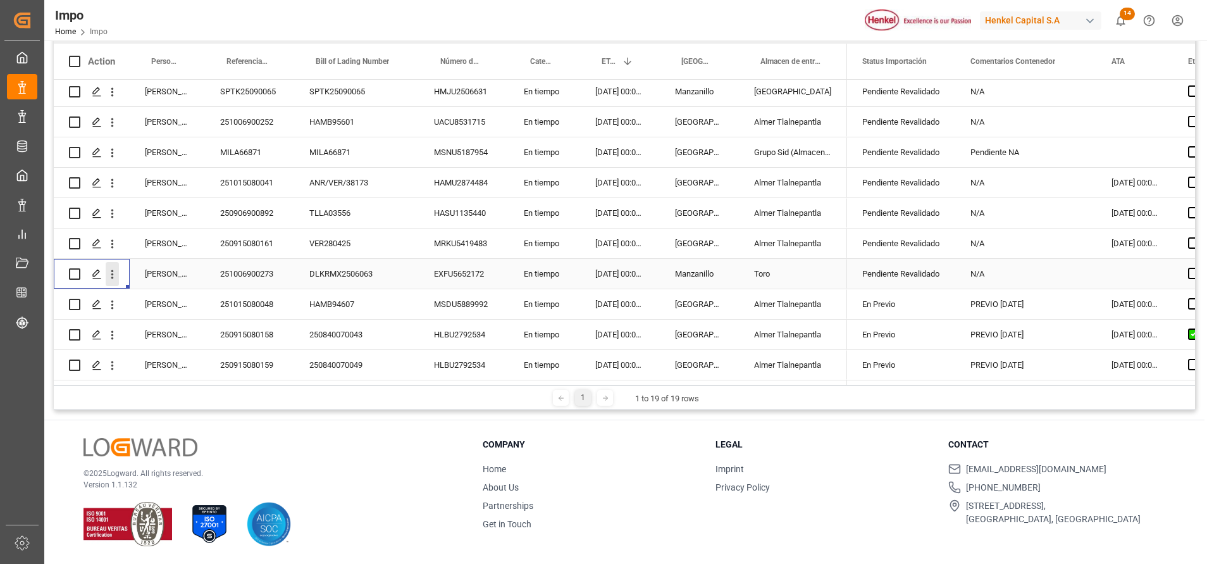
click at [115, 270] on icon "open menu" at bounding box center [112, 274] width 13 height 13
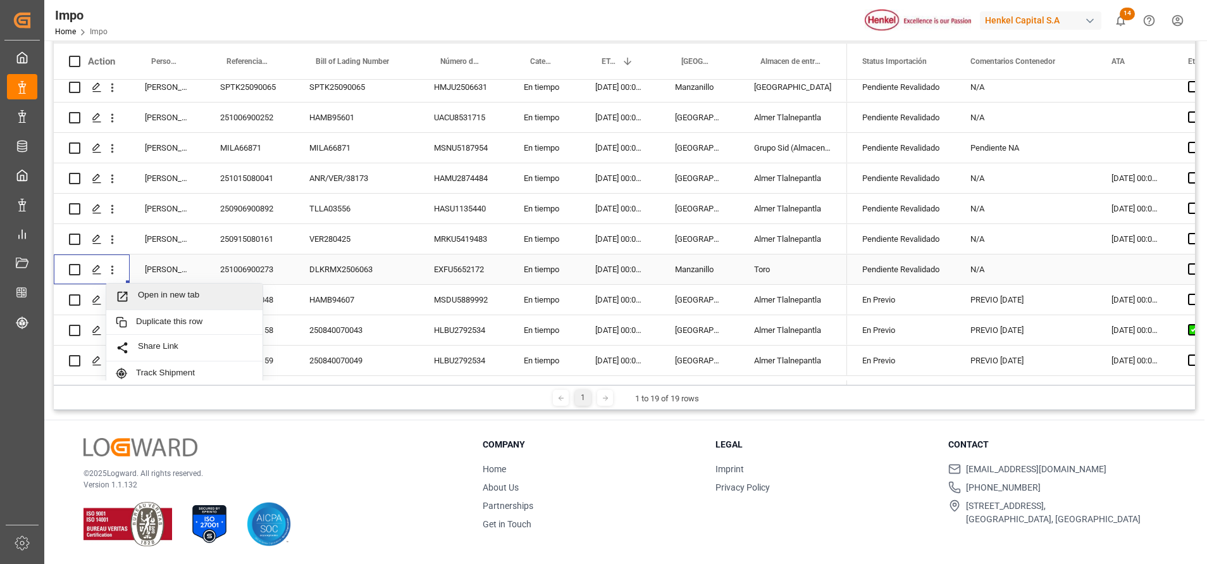
click at [157, 304] on div "Open in new tab" at bounding box center [184, 296] width 156 height 27
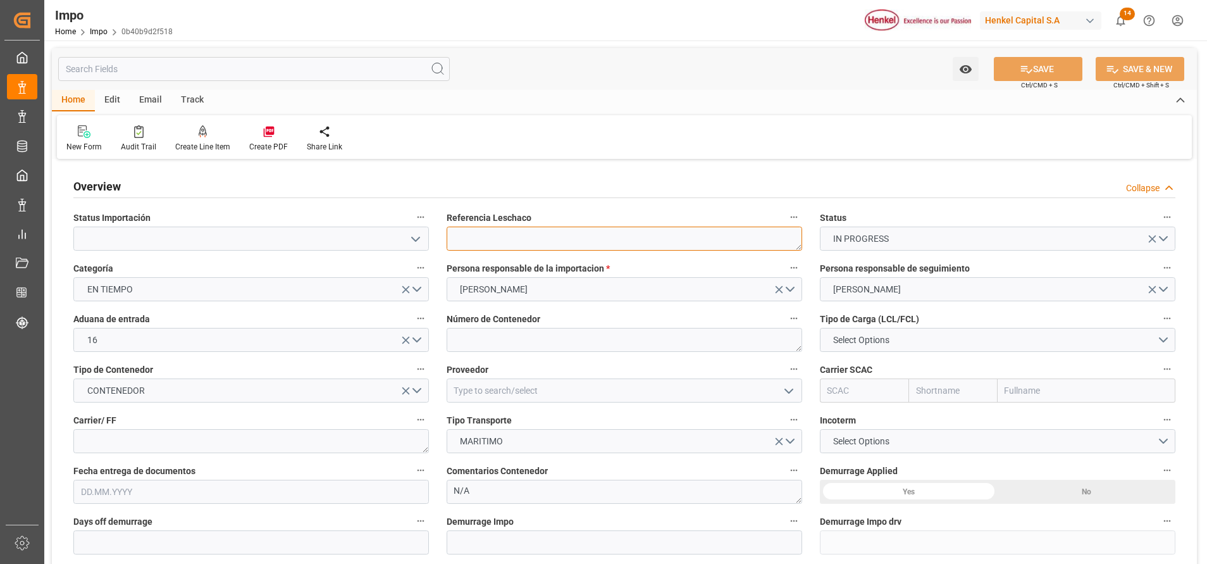
click at [554, 239] on textarea at bounding box center [625, 239] width 356 height 24
type input "19.09.2025"
paste textarea "DLKRMX2506231"
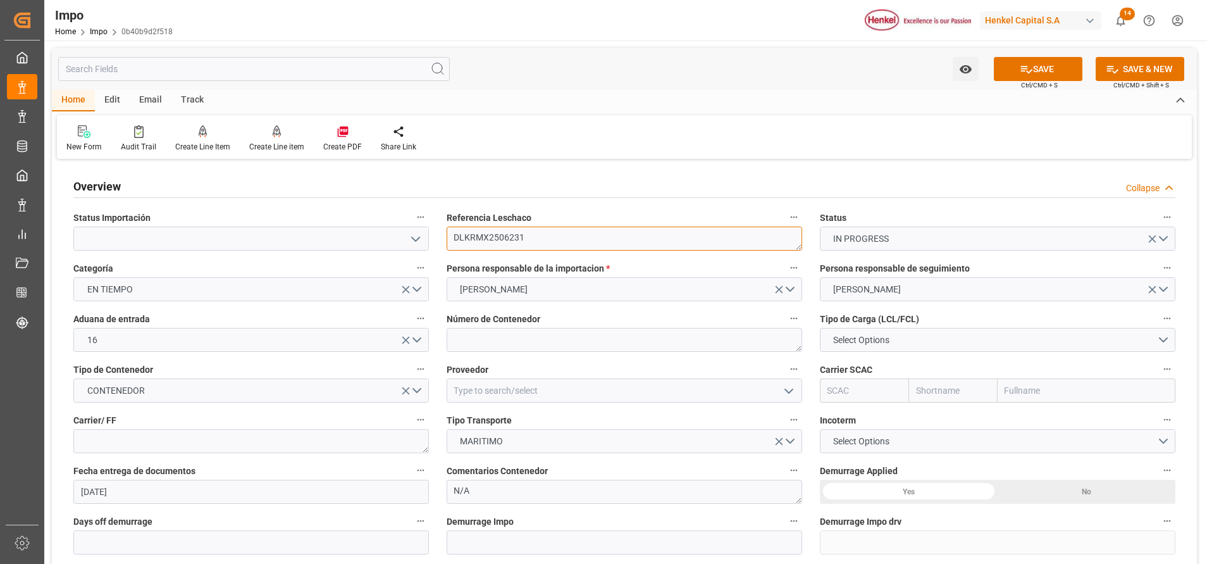
click at [551, 250] on textarea "DLKRMX2506231" at bounding box center [625, 239] width 356 height 24
type textarea "DLKRMX2506231"
click at [555, 344] on textarea at bounding box center [625, 340] width 356 height 24
paste textarea "EXFU5651108"
type textarea "EXFU5651108"
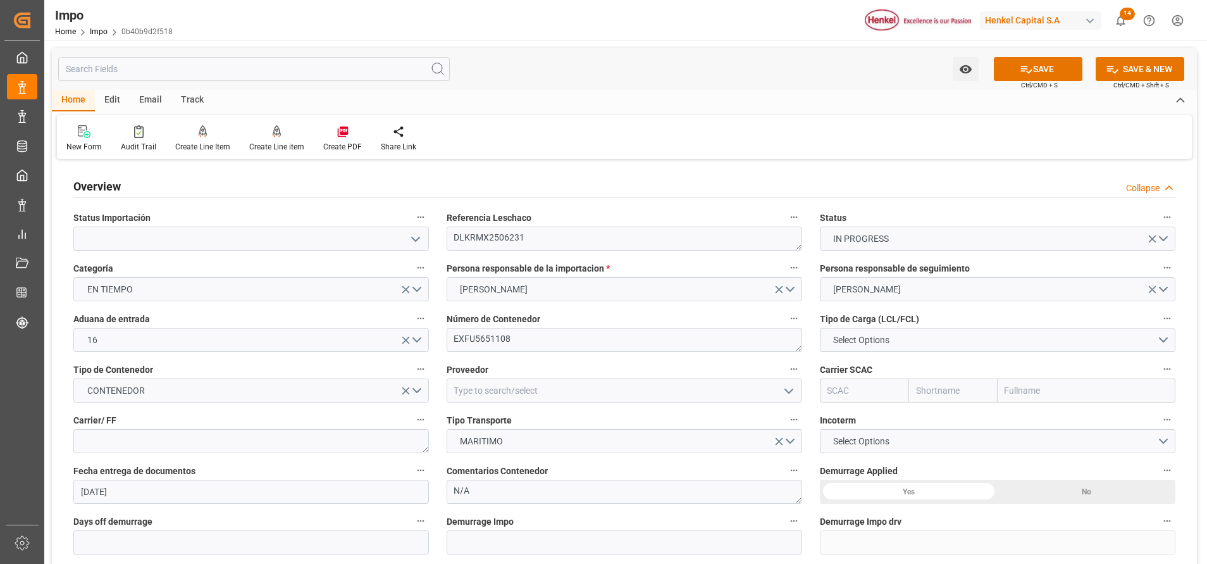
click at [1011, 353] on div "Tipo de Carga (LCL/FCL) Select Options" at bounding box center [997, 331] width 373 height 51
click at [295, 388] on button "CONTENEDOR" at bounding box center [251, 390] width 356 height 24
click at [234, 415] on div "ISOTANQUE" at bounding box center [251, 420] width 354 height 27
click at [1048, 399] on input "text" at bounding box center [1087, 390] width 178 height 24
type input "CM"
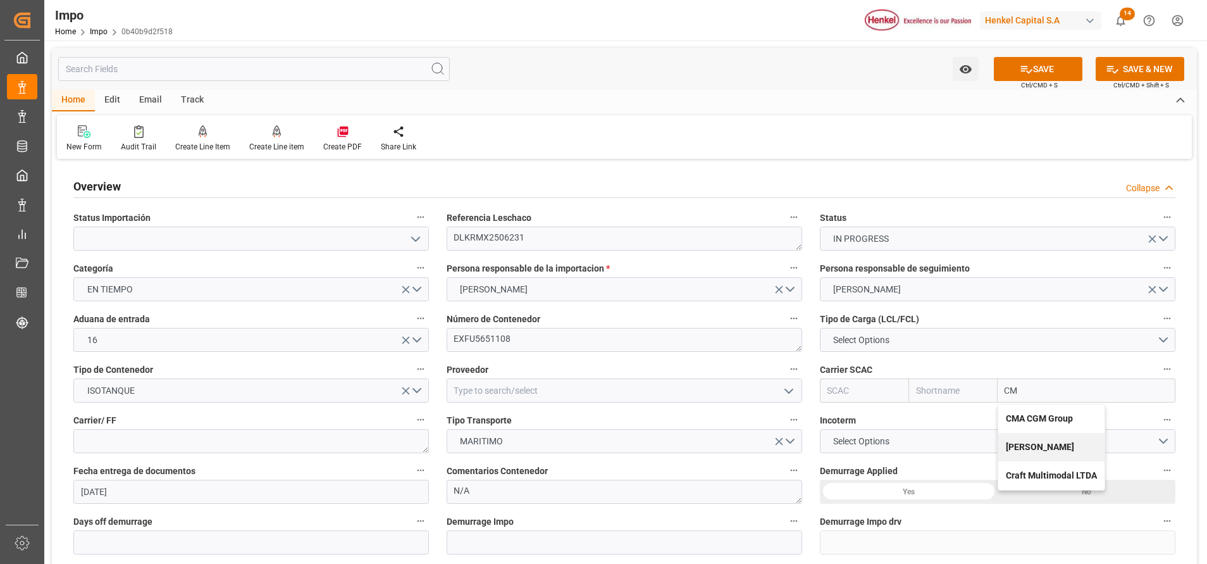
drag, startPoint x: 1029, startPoint y: 420, endPoint x: 956, endPoint y: 463, distance: 85.4
click at [1030, 420] on b "CMA CGM Group" at bounding box center [1039, 418] width 67 height 10
type input "CMDU"
type input "CMACGM"
type input "CMA CGM Group"
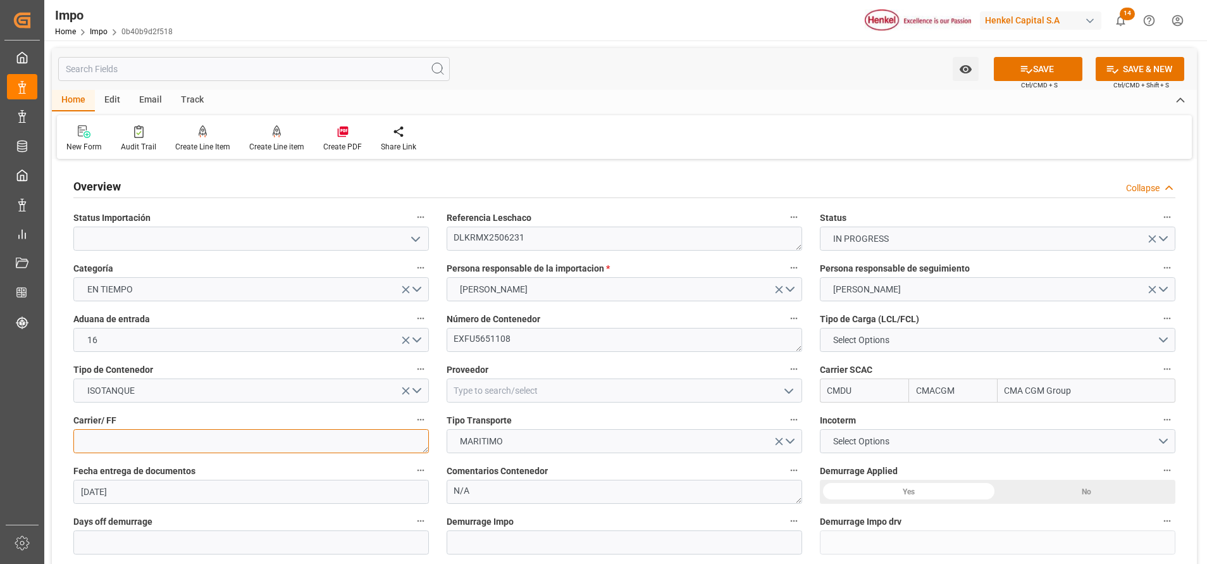
click at [270, 444] on textarea at bounding box center [251, 441] width 356 height 24
paste textarea "GRUPO GRISKA"
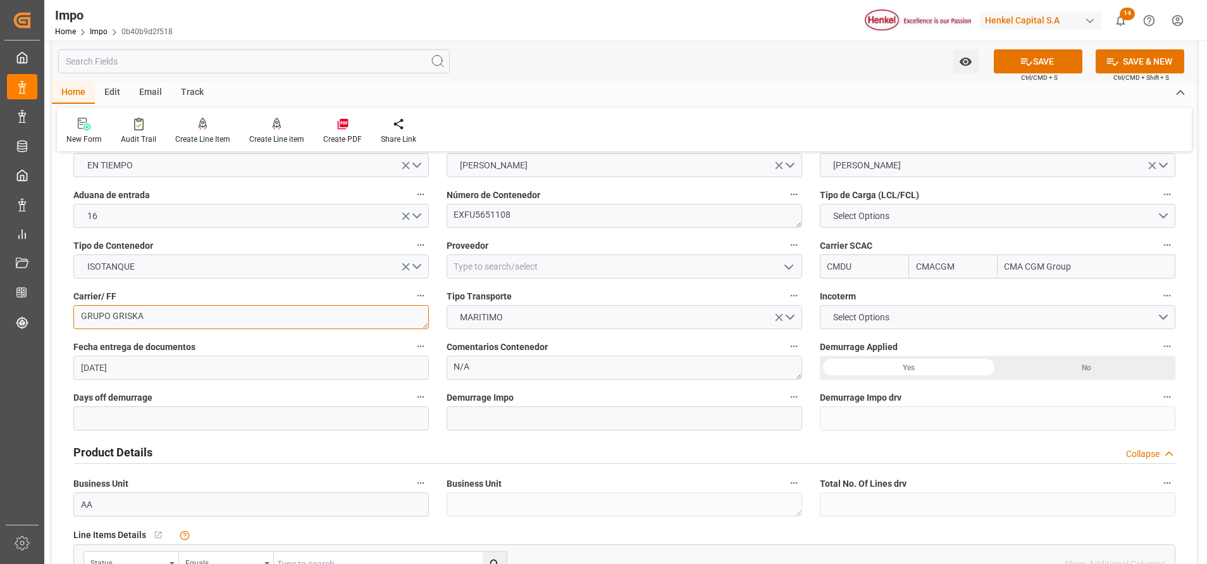
scroll to position [95, 0]
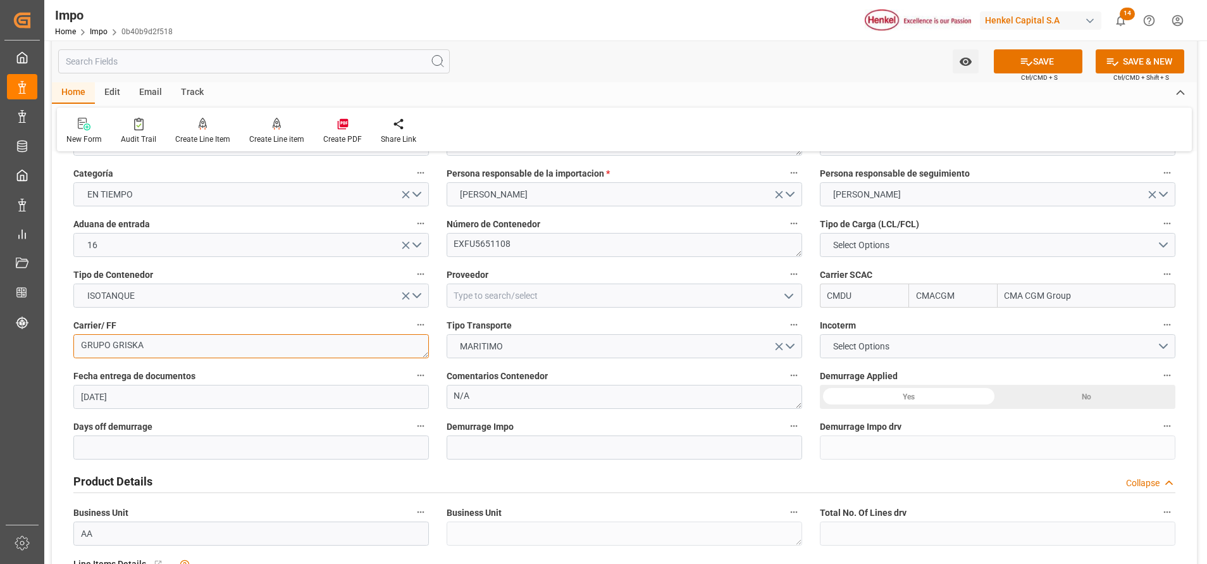
type textarea "GRUPO GRISKA"
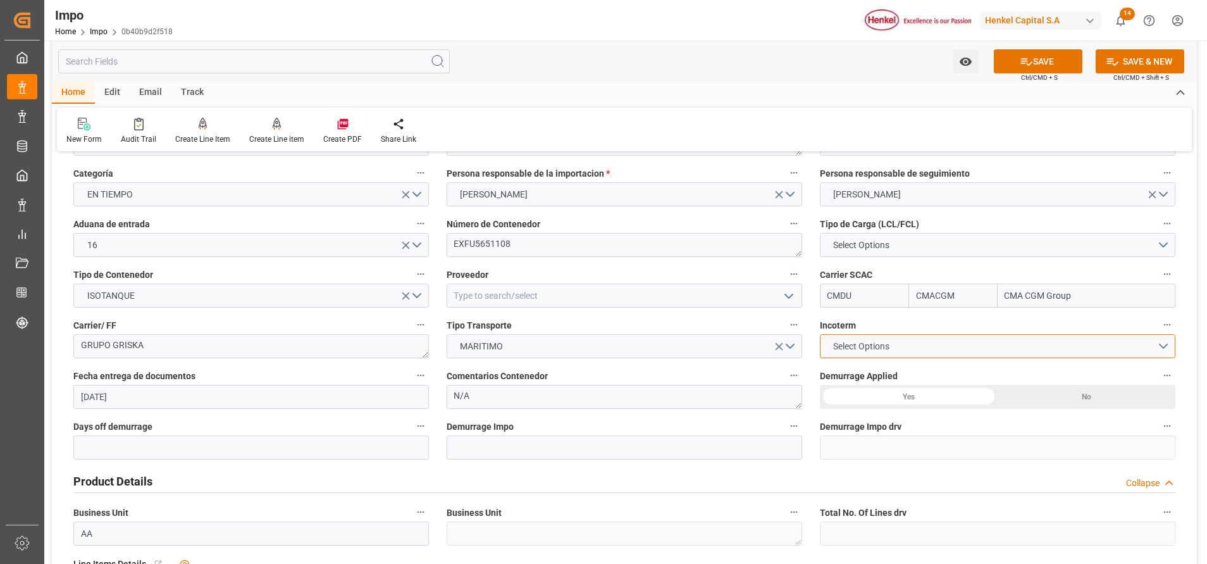
click at [970, 339] on button "Select Options" at bounding box center [998, 346] width 356 height 24
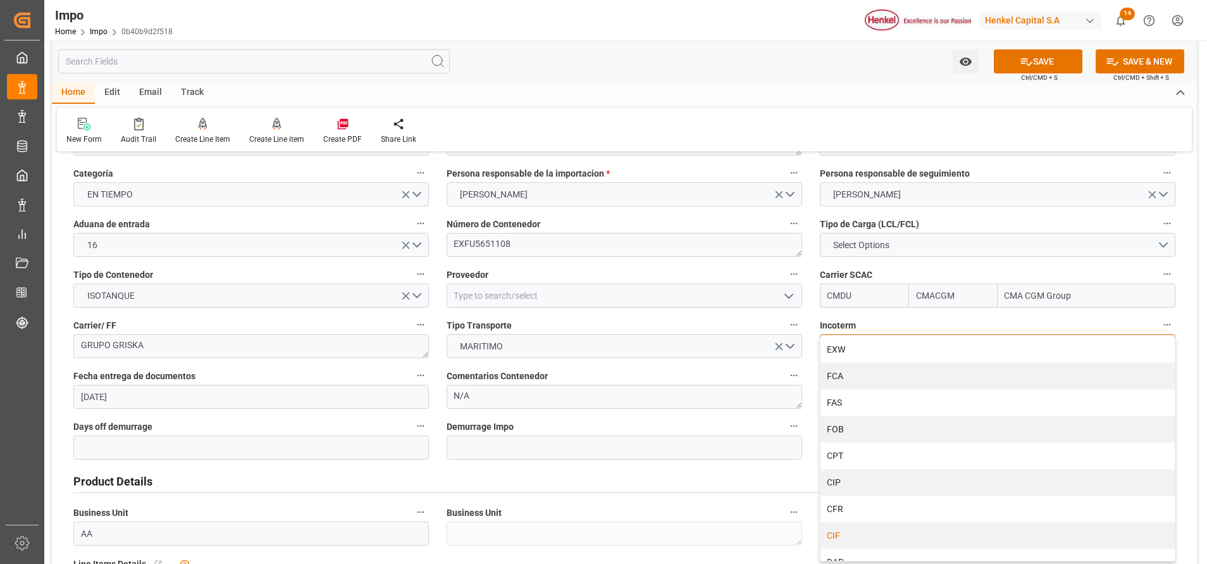
click at [847, 534] on div "CIF" at bounding box center [998, 535] width 354 height 27
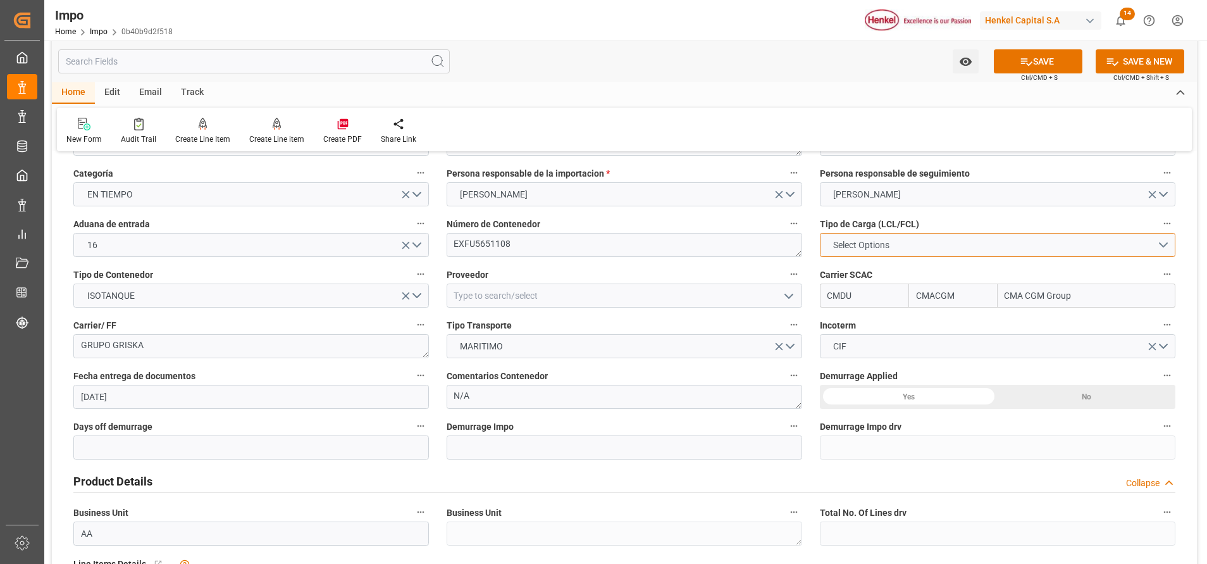
click at [1003, 249] on button "Select Options" at bounding box center [998, 245] width 356 height 24
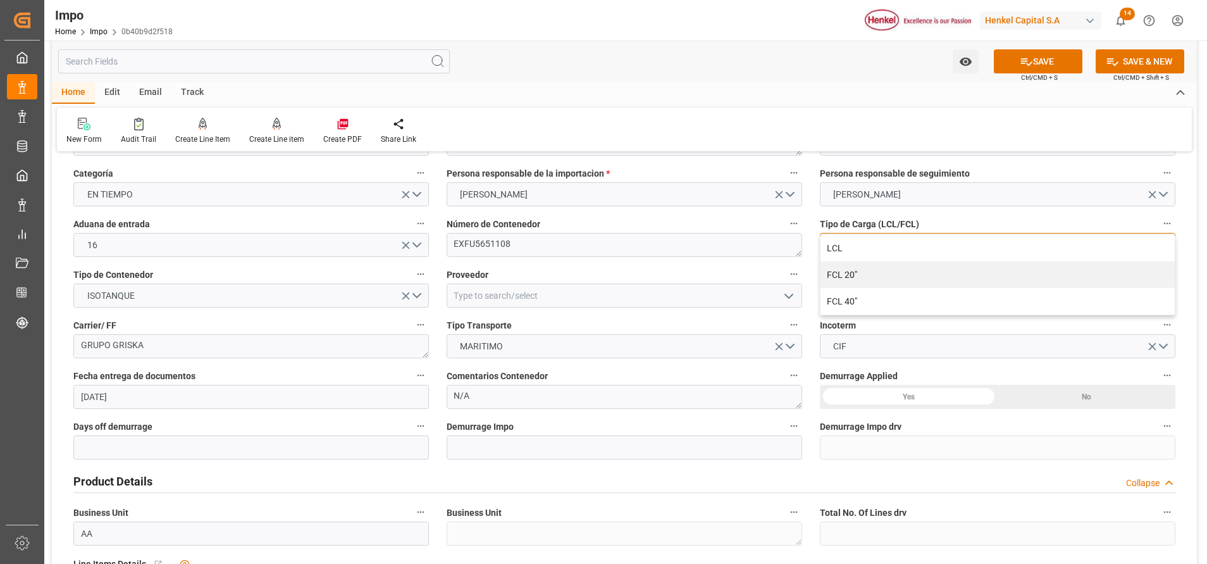
click at [922, 282] on div "FCL 20"" at bounding box center [998, 274] width 354 height 27
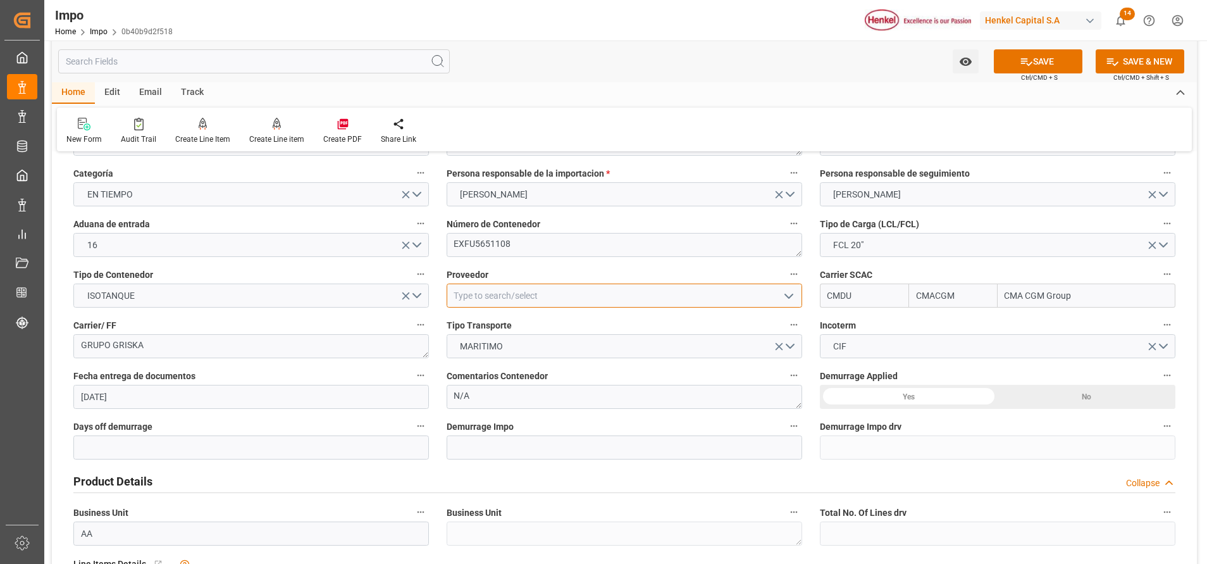
click at [556, 292] on input at bounding box center [625, 295] width 356 height 24
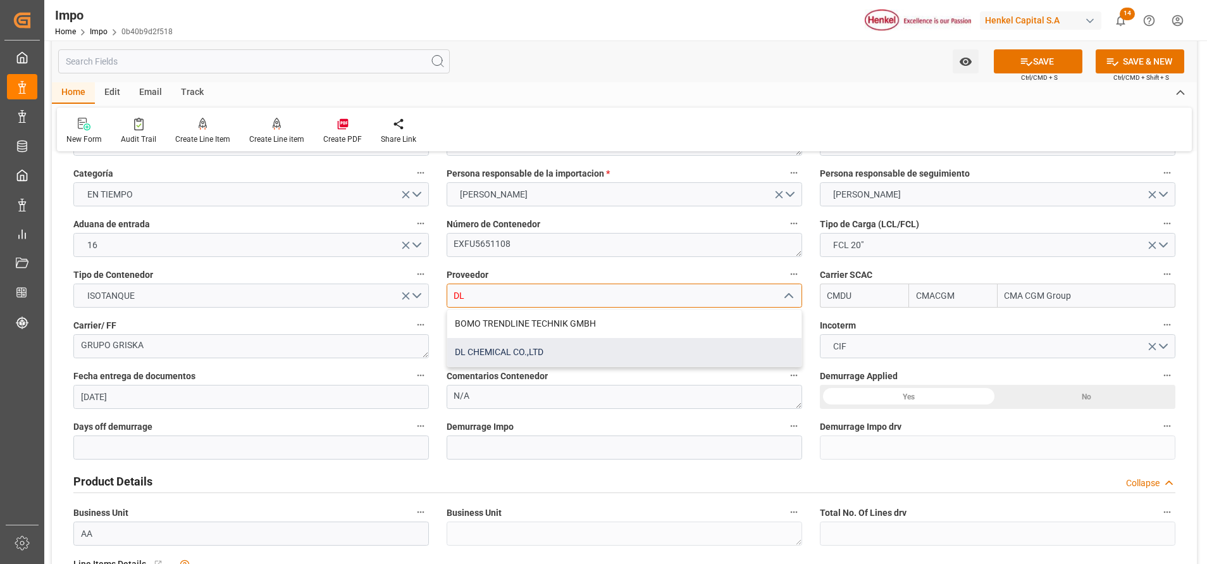
click at [567, 342] on div "DL CHEMICAL CO.,LTD" at bounding box center [624, 352] width 354 height 28
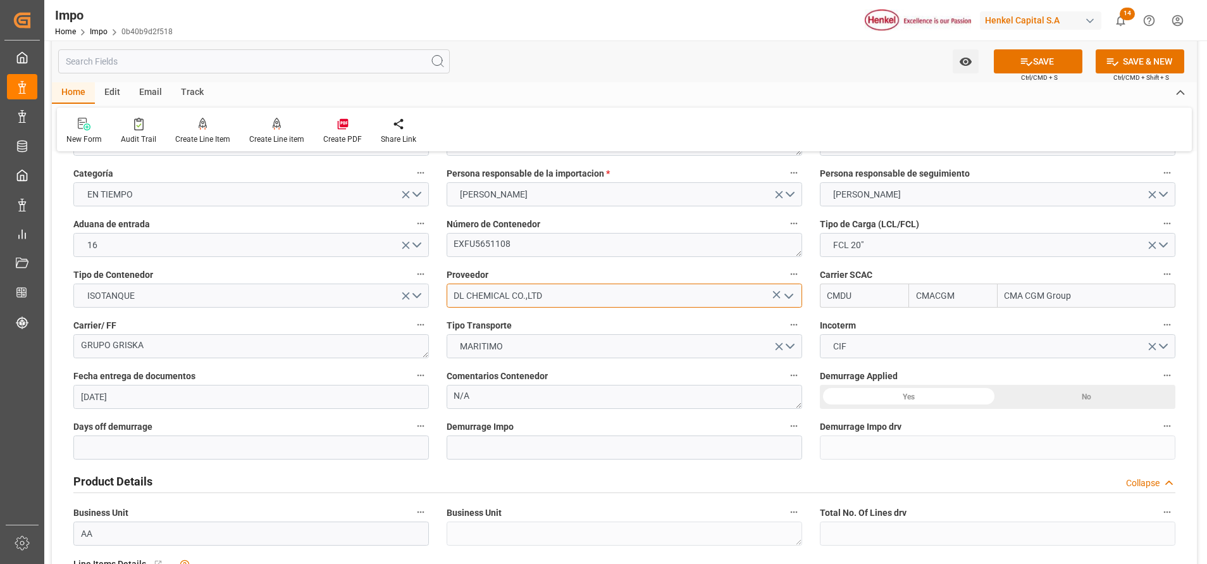
type input "DL CHEMICAL CO.,LTD"
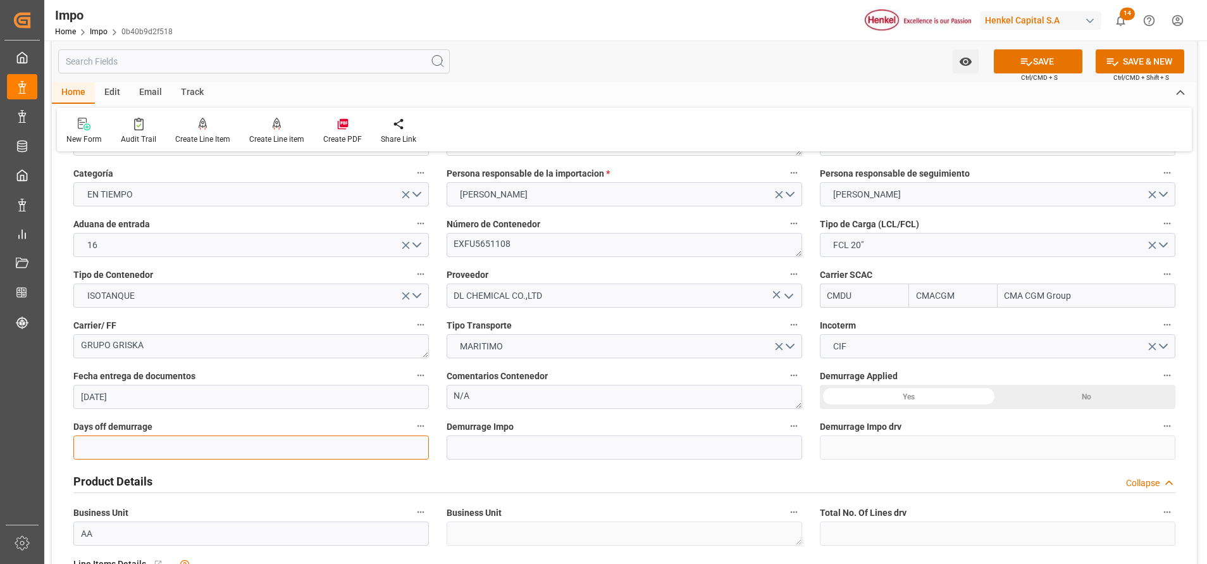
click at [313, 458] on input "text" at bounding box center [251, 447] width 356 height 24
type input "30"
click at [1026, 384] on label "Demurrage Applied" at bounding box center [998, 376] width 356 height 18
click at [1159, 383] on button "Demurrage Applied" at bounding box center [1167, 375] width 16 height 16
click at [1045, 399] on div at bounding box center [603, 282] width 1207 height 564
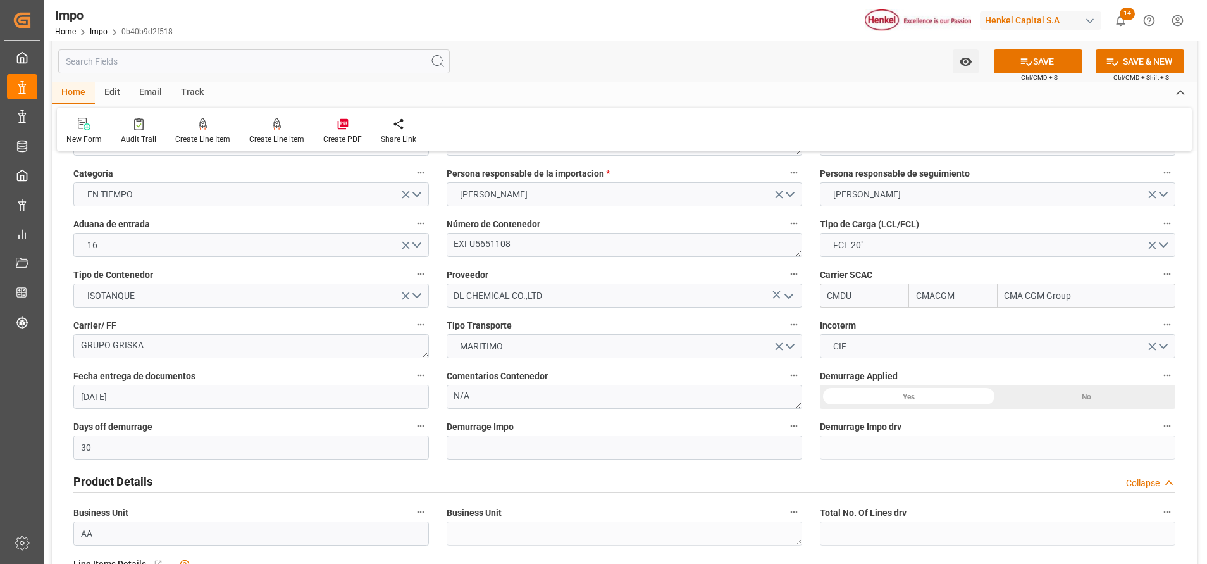
click at [1045, 399] on div "No" at bounding box center [1087, 397] width 178 height 24
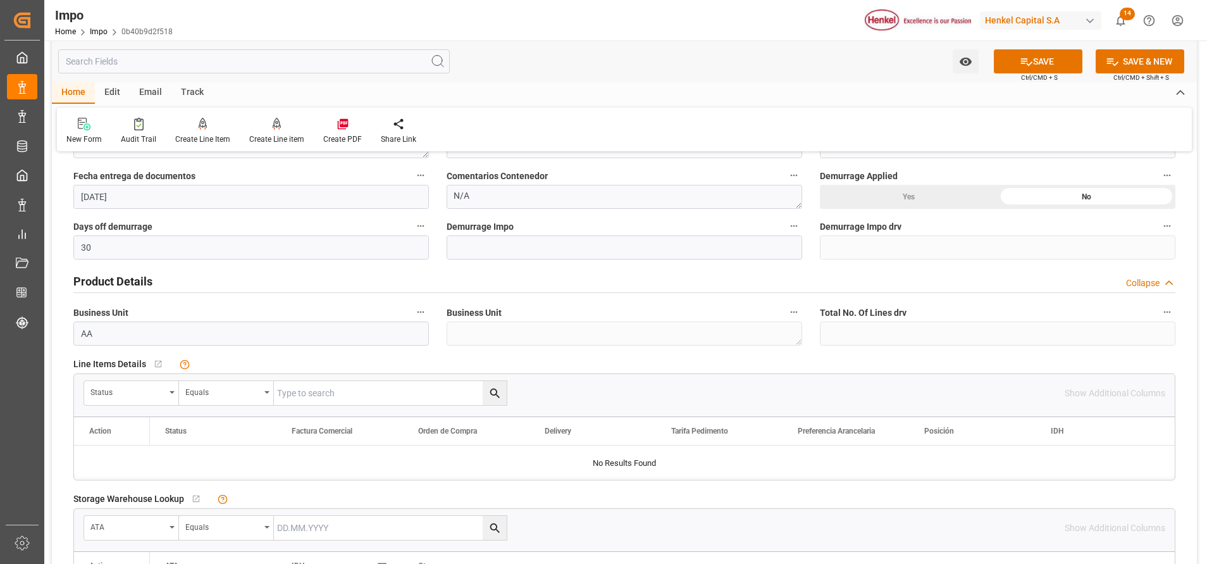
scroll to position [285, 0]
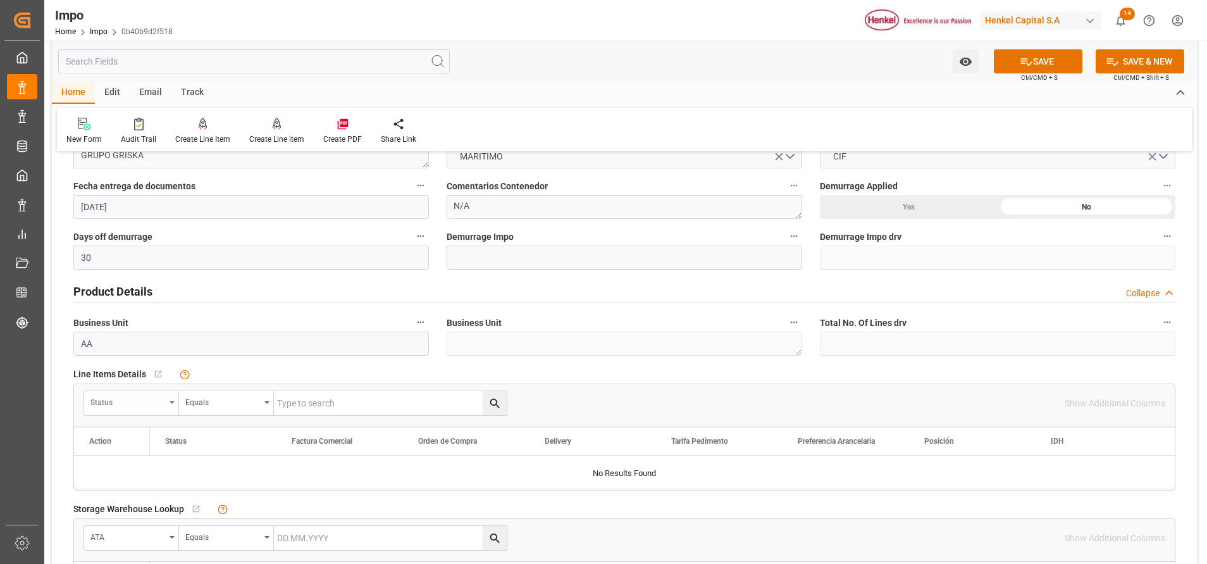
click at [174, 399] on div "Status" at bounding box center [131, 403] width 95 height 24
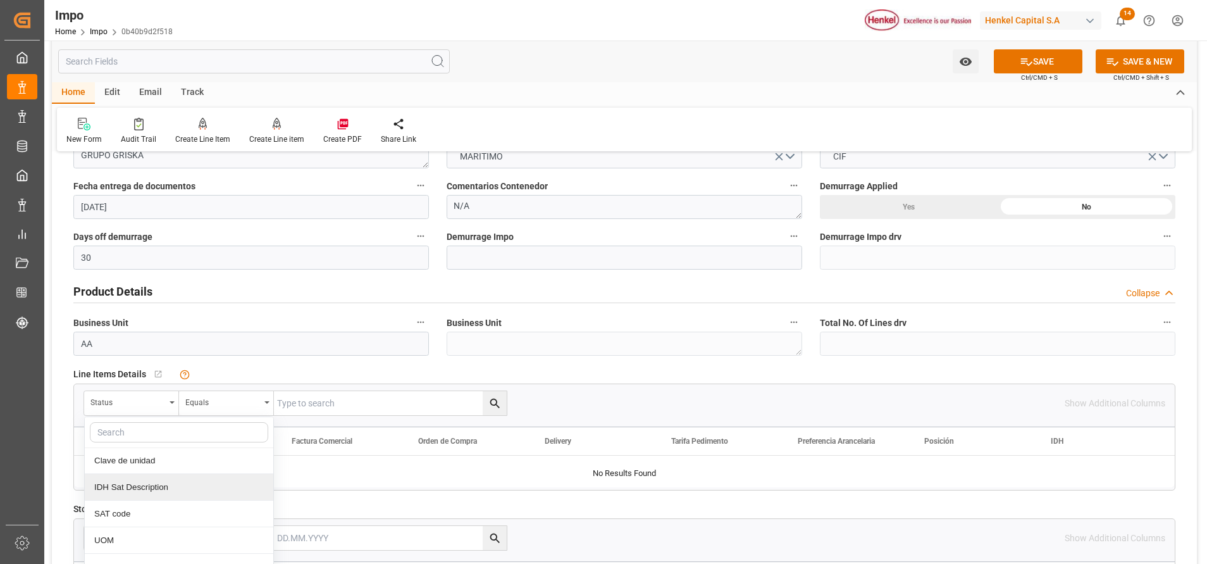
scroll to position [380, 0]
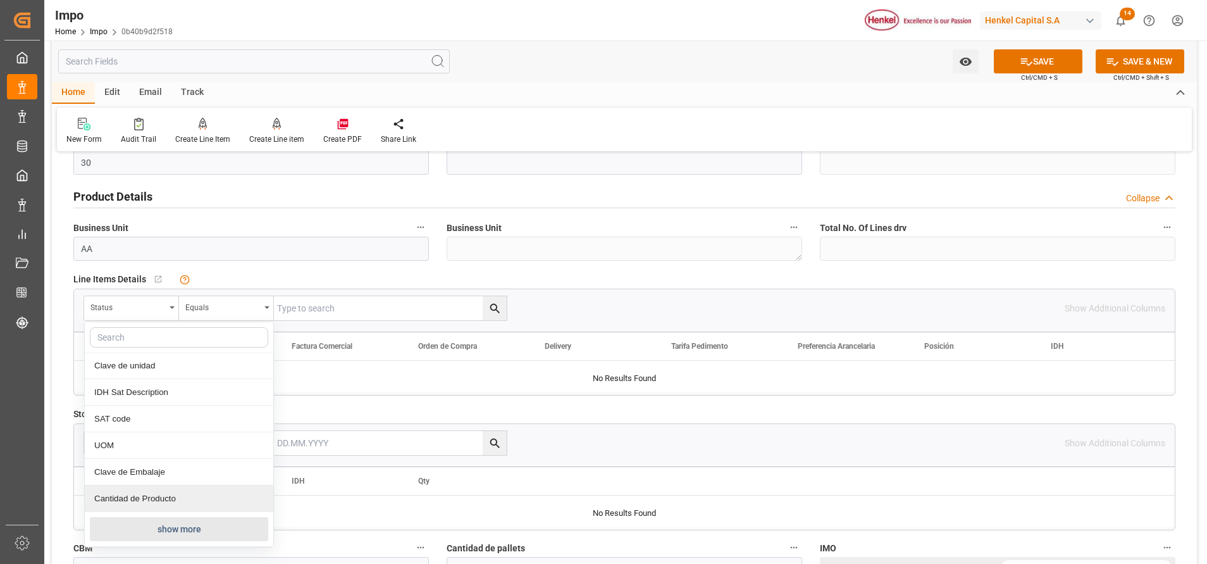
click at [141, 525] on button "show more" at bounding box center [179, 529] width 178 height 24
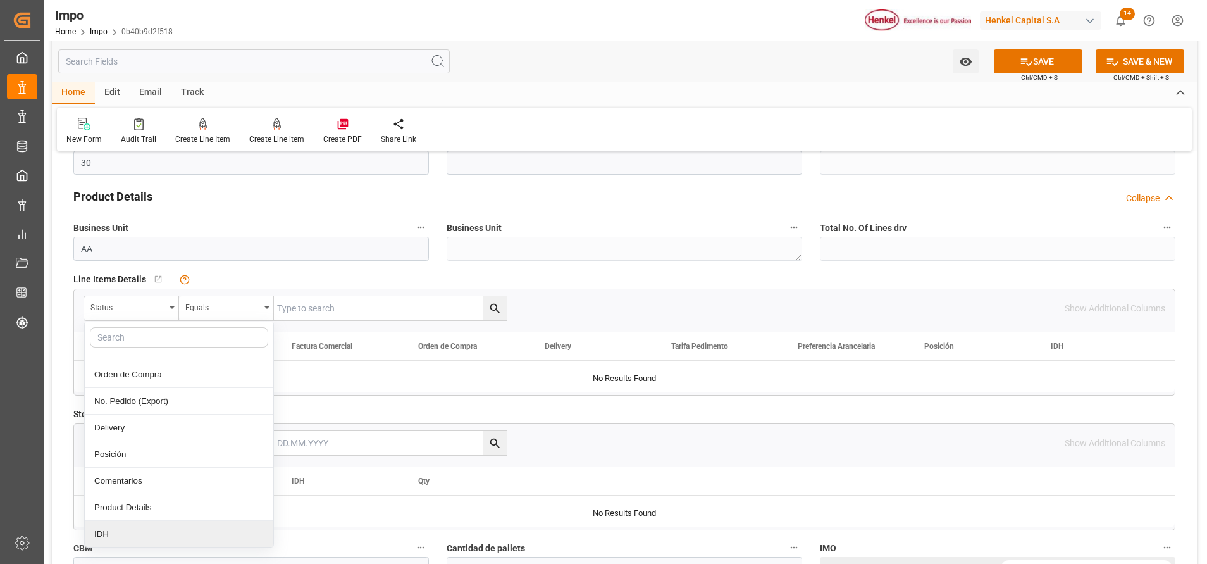
scroll to position [175, 0]
click at [127, 515] on div "Comentarios" at bounding box center [179, 510] width 189 height 27
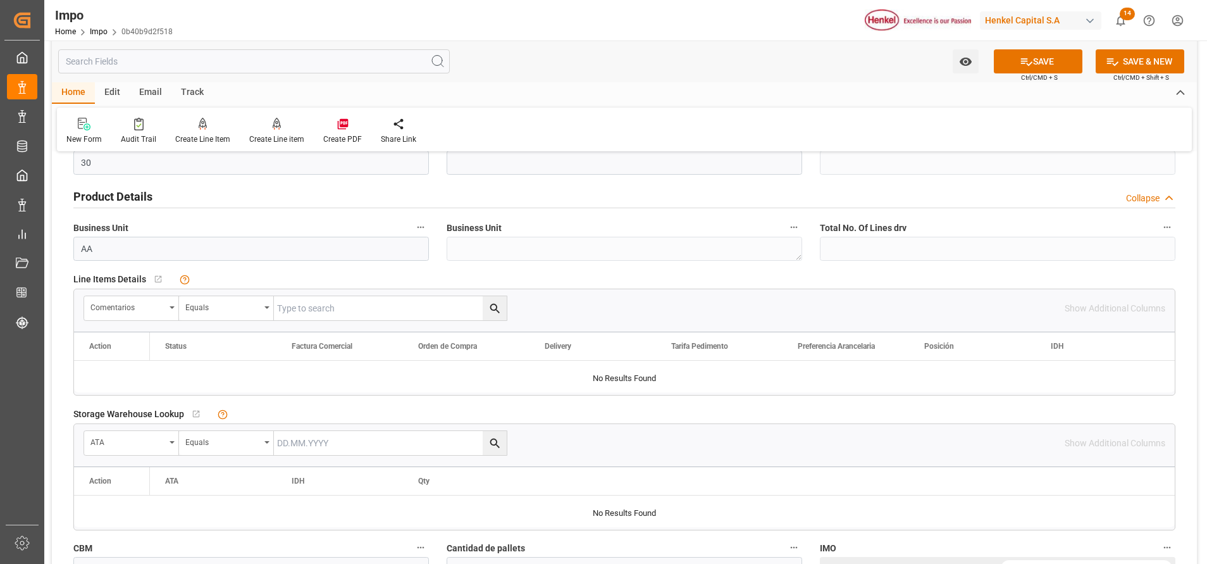
click at [368, 316] on input "text" at bounding box center [390, 308] width 233 height 24
paste input "DLKRMX2506231"
type input "DLKRMX2506231"
click at [495, 309] on icon "search button" at bounding box center [494, 308] width 9 height 9
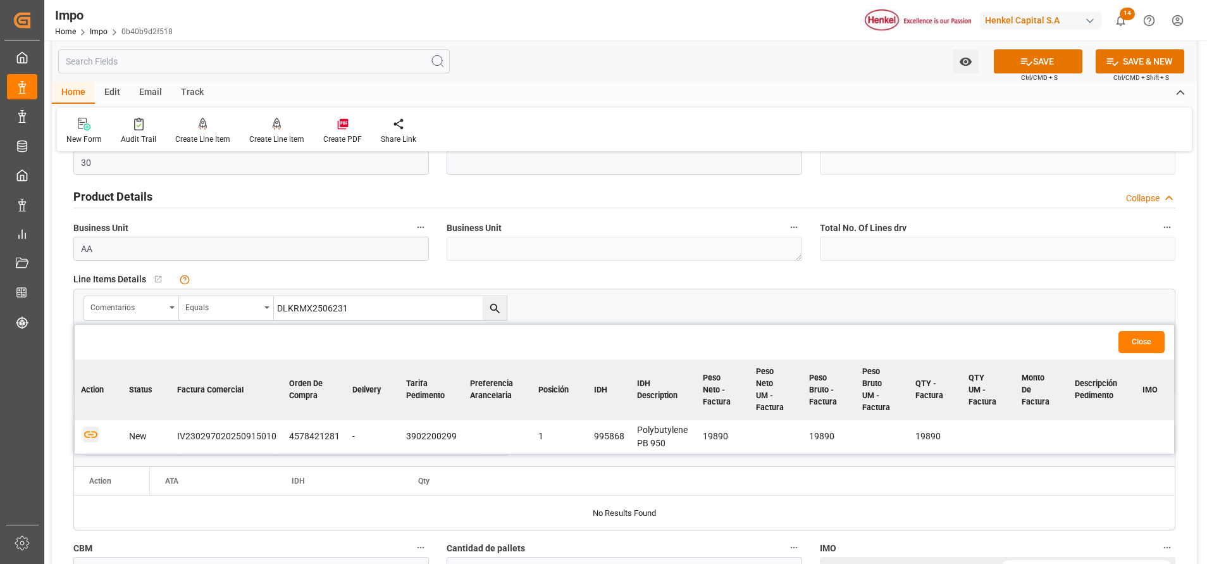
click at [89, 430] on icon "button" at bounding box center [91, 435] width 16 height 16
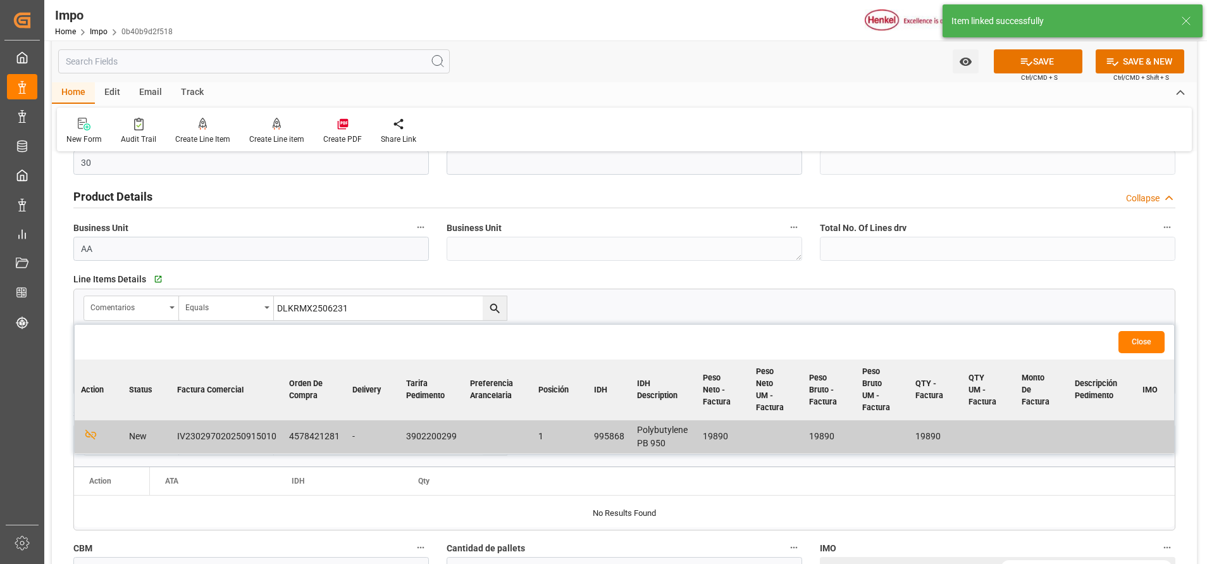
click at [1140, 339] on button "Close" at bounding box center [1142, 342] width 46 height 22
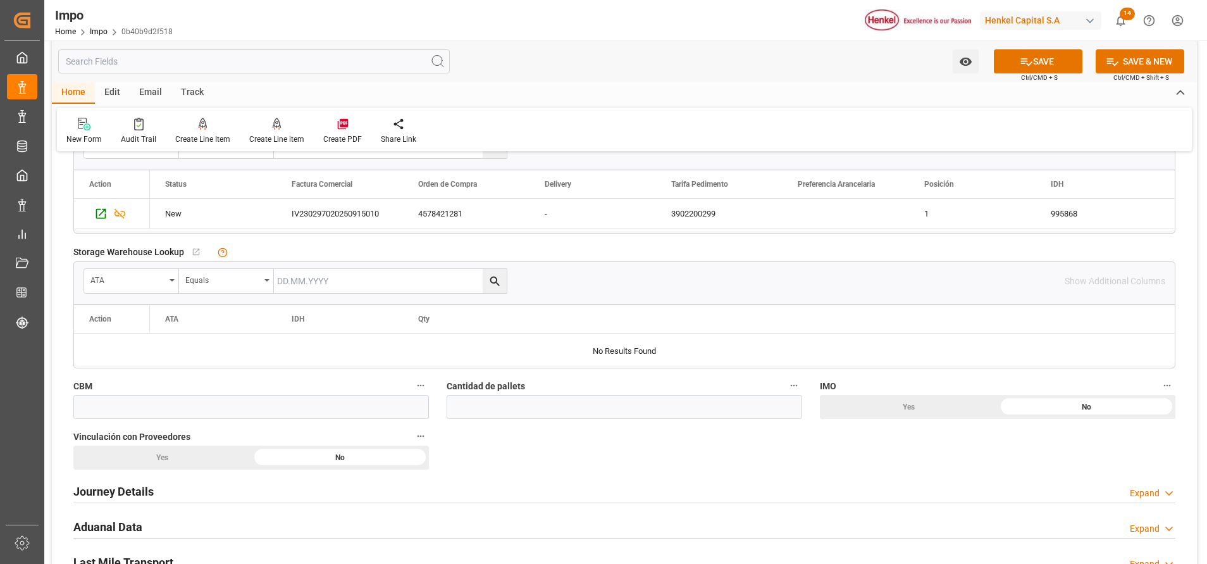
scroll to position [570, 0]
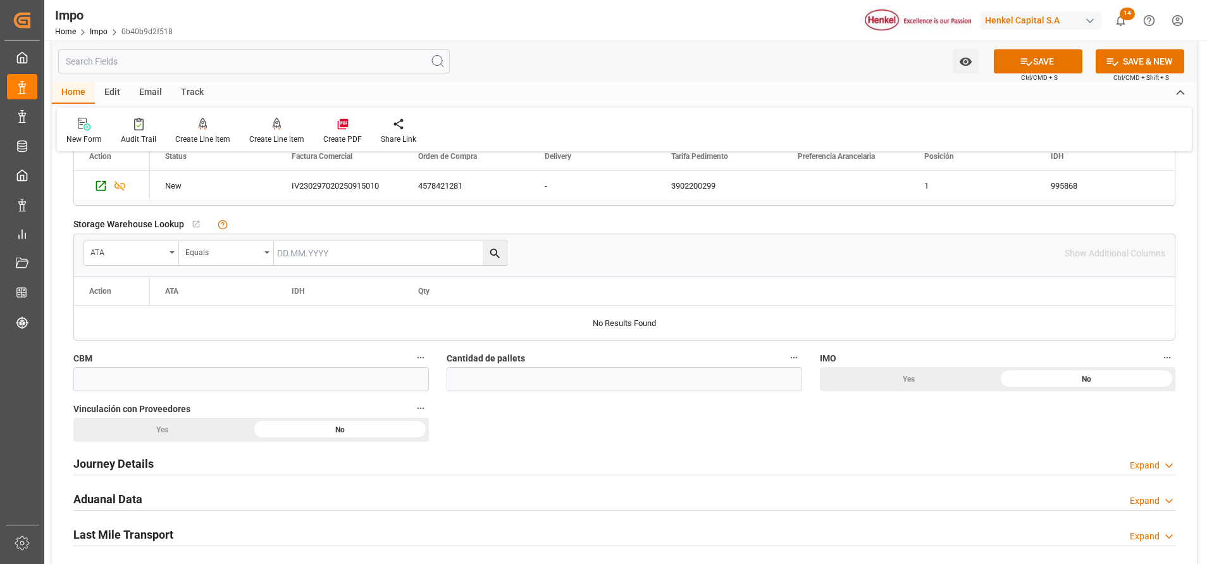
click at [180, 366] on label "CBM" at bounding box center [251, 358] width 356 height 18
click at [413, 366] on button "CBM" at bounding box center [421, 357] width 16 height 16
click at [180, 373] on div at bounding box center [603, 282] width 1207 height 564
click at [187, 390] on input "text" at bounding box center [251, 379] width 356 height 24
paste input "19.89"
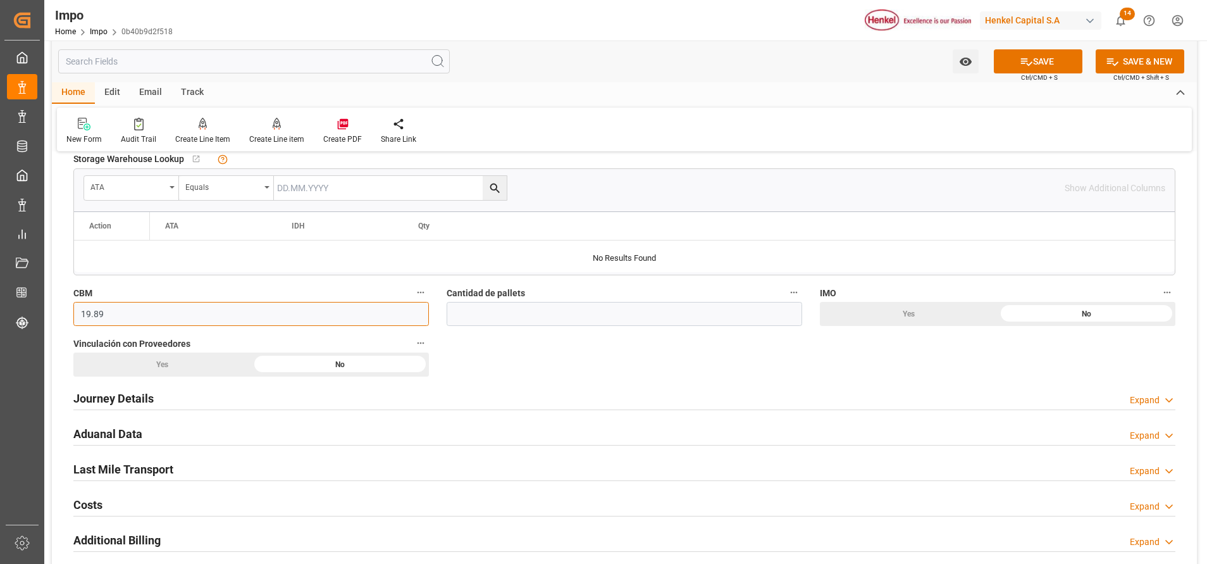
scroll to position [664, 0]
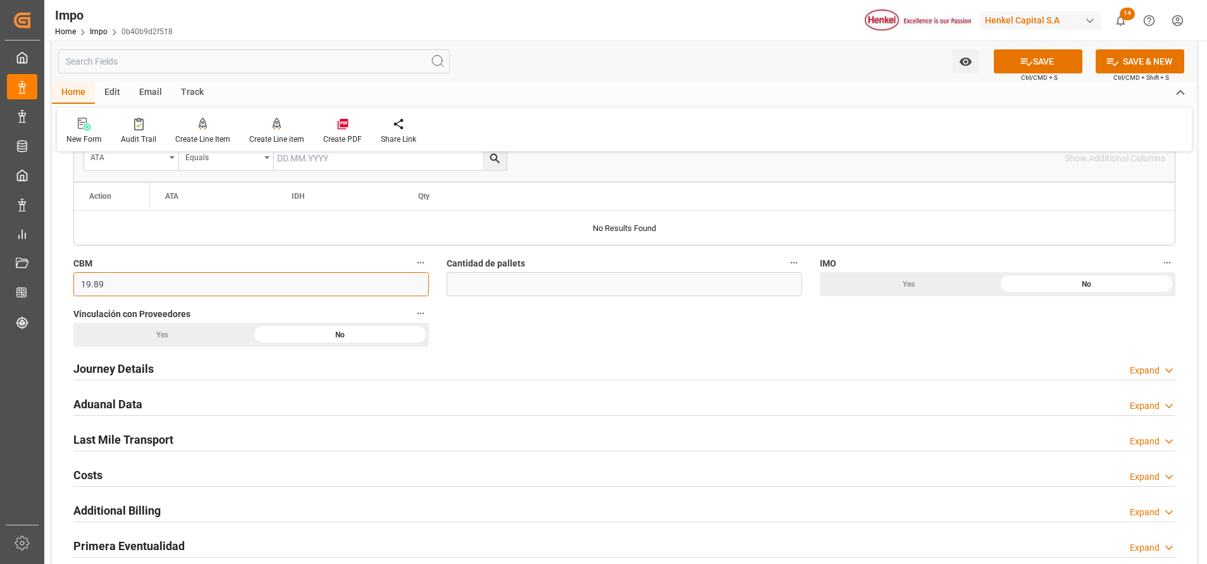
type input "19.89"
click at [121, 374] on h2 "Journey Details" at bounding box center [113, 368] width 80 height 17
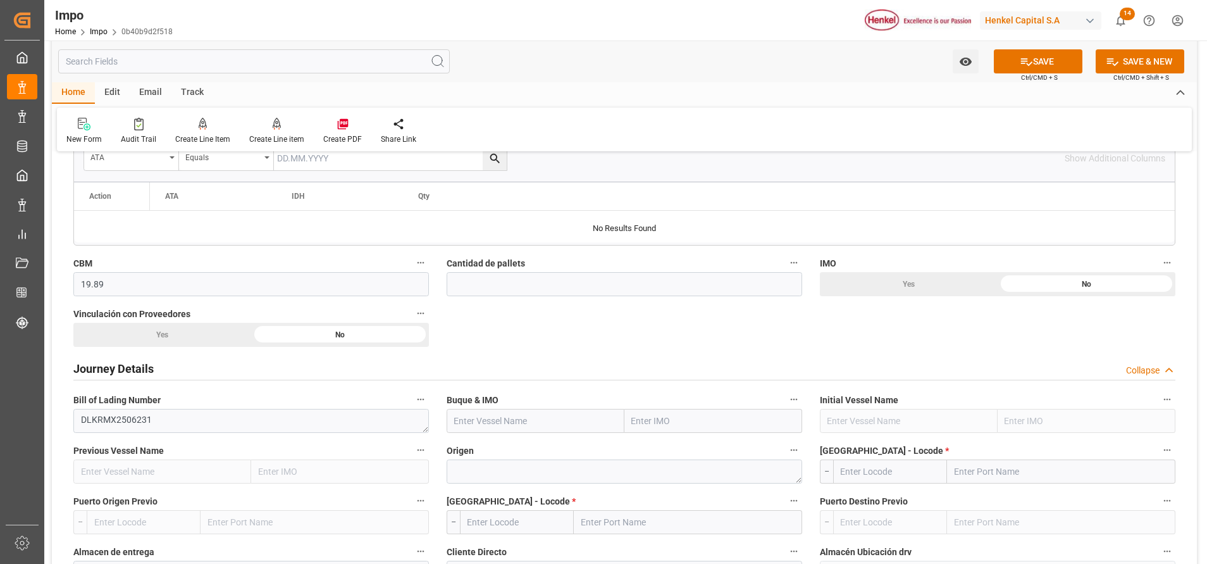
click at [649, 424] on input "text" at bounding box center [714, 421] width 178 height 24
paste input "REN JIAN"
type input "REN JIAN"
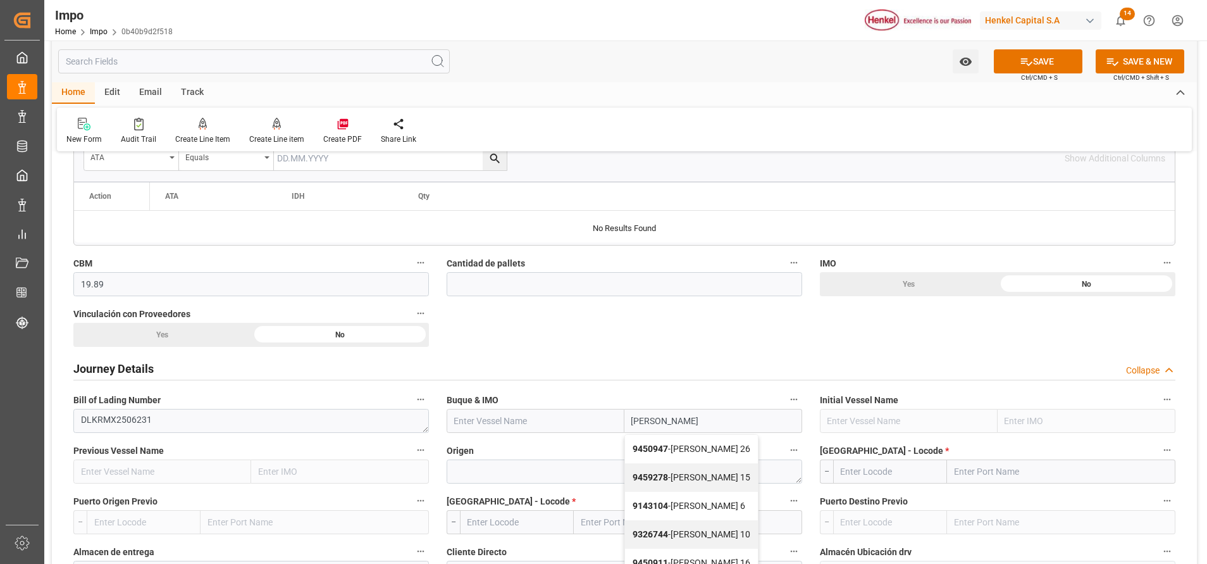
click at [652, 445] on b "9450947" at bounding box center [650, 449] width 35 height 10
type input "REN JIAN 26"
type input "9450947"
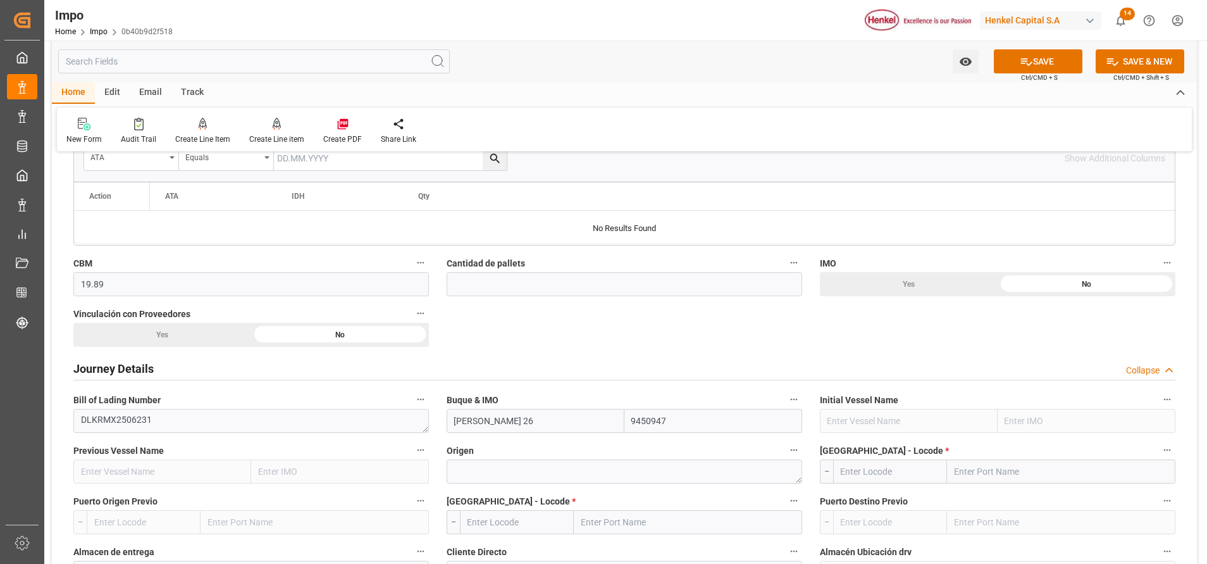
drag, startPoint x: 727, startPoint y: 428, endPoint x: 607, endPoint y: 427, distance: 120.2
click at [607, 427] on div "REN JIAN 26 9450947" at bounding box center [625, 421] width 356 height 24
paste input "REN JIAN"
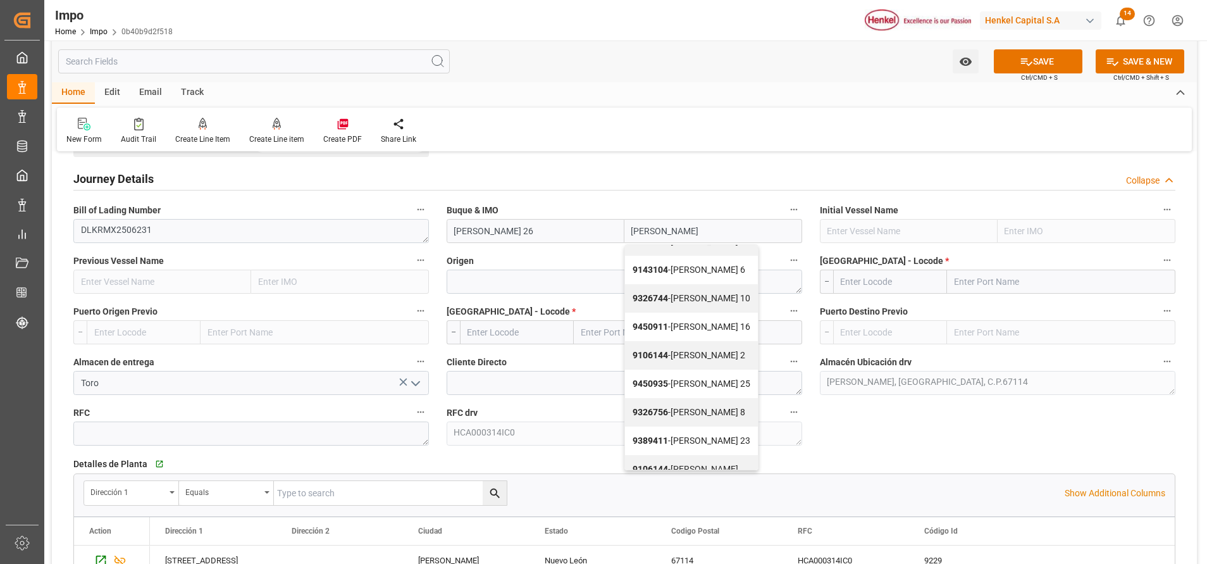
scroll to position [60, 0]
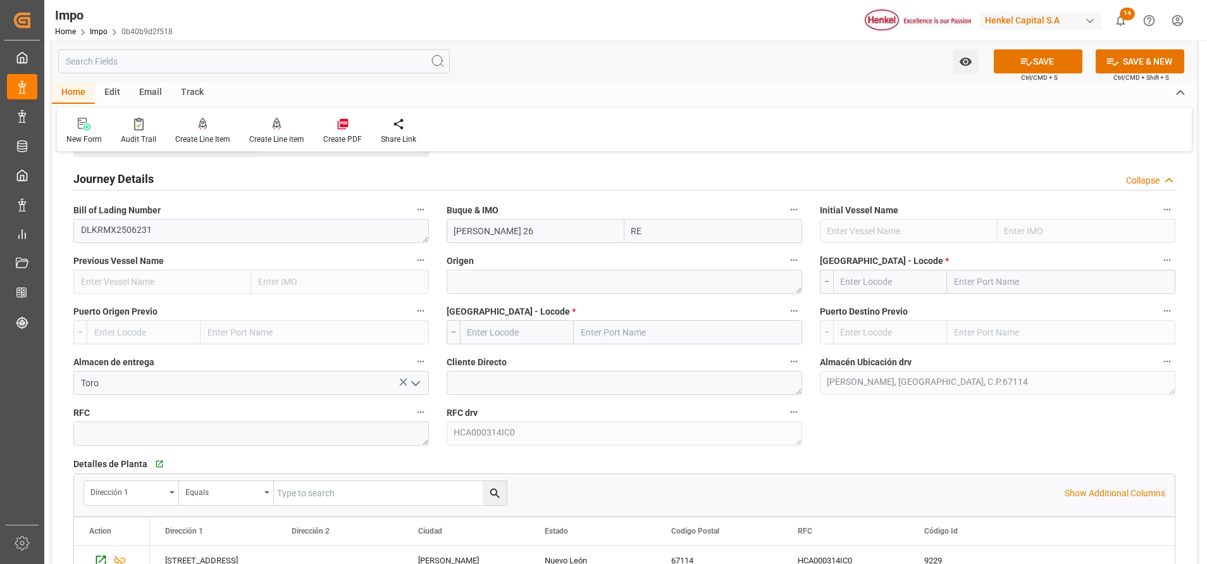
type input "R"
click at [700, 225] on input "text" at bounding box center [714, 231] width 178 height 24
click at [692, 236] on input "text" at bounding box center [714, 231] width 178 height 24
click at [664, 239] on input "text" at bounding box center [714, 231] width 178 height 24
click at [597, 237] on input "REN JIAN 26" at bounding box center [536, 231] width 178 height 24
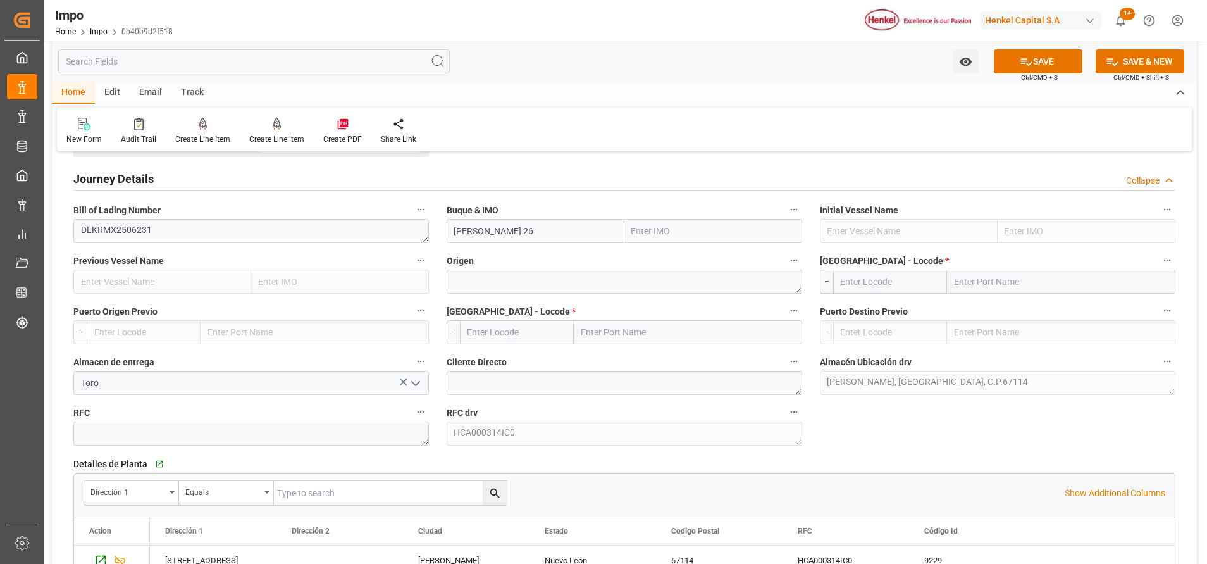
click at [686, 235] on input "text" at bounding box center [714, 231] width 178 height 24
paste input "REN JIAN"
click at [688, 232] on input "REN JIAN" at bounding box center [714, 231] width 178 height 24
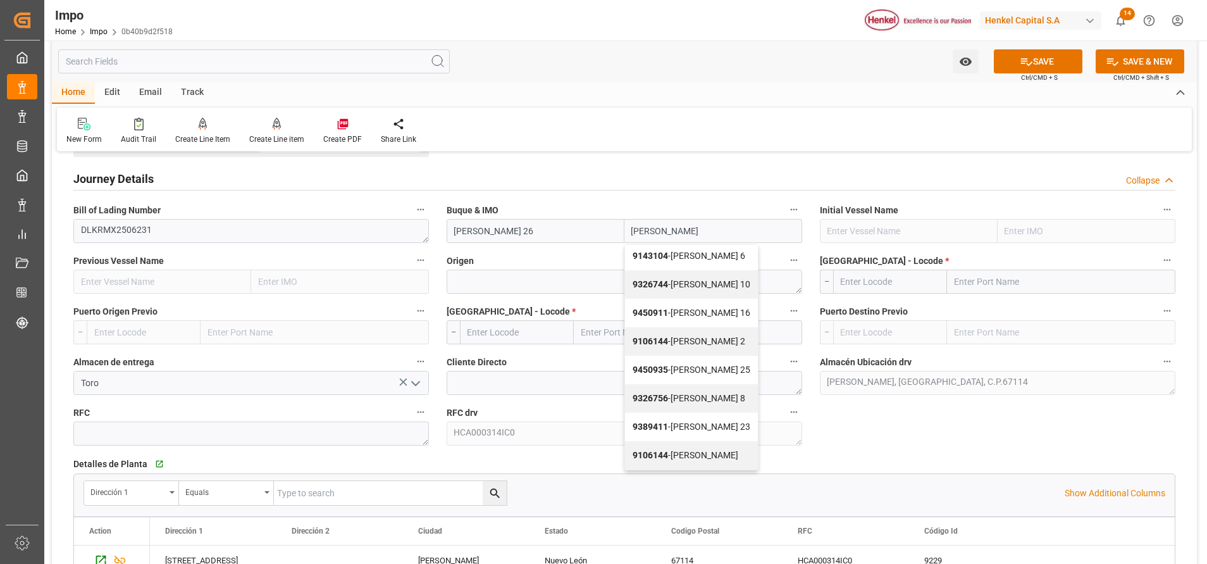
scroll to position [0, 0]
click at [709, 255] on span "9450947 - REN JIAN 26" at bounding box center [692, 259] width 118 height 10
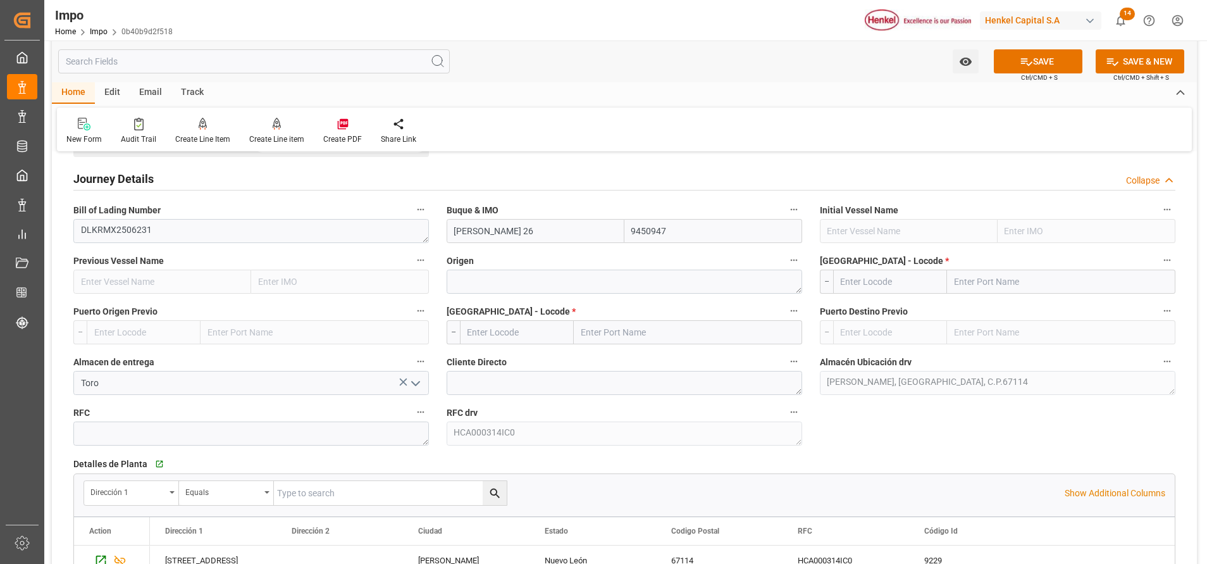
type input "9450947"
click at [619, 287] on textarea at bounding box center [625, 282] width 356 height 24
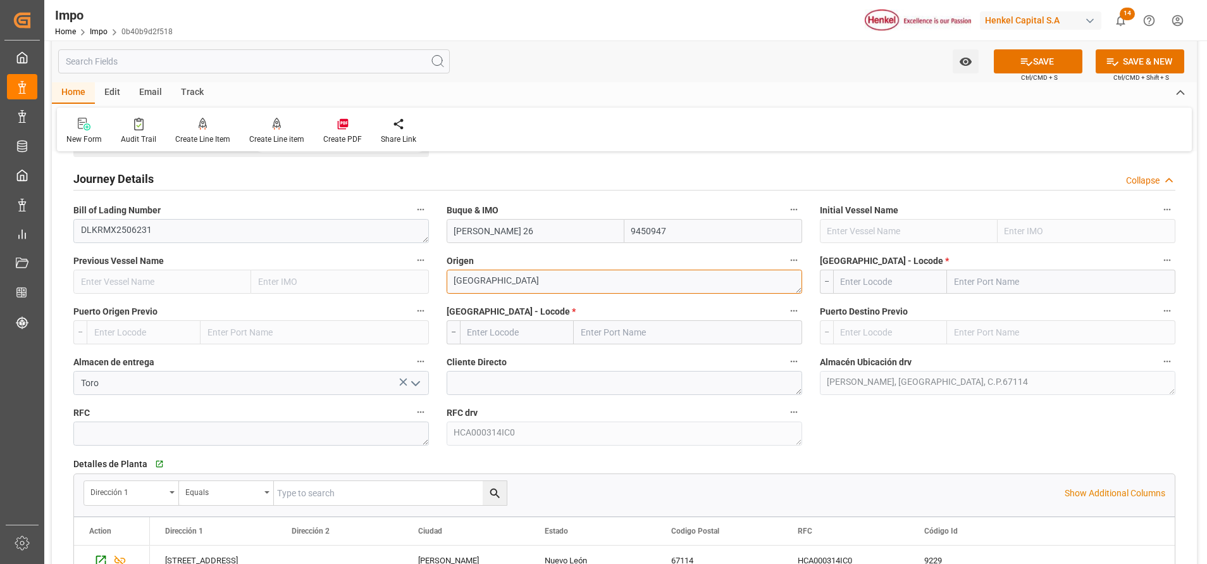
type textarea "KOREA"
click at [995, 292] on input "text" at bounding box center [1061, 282] width 228 height 24
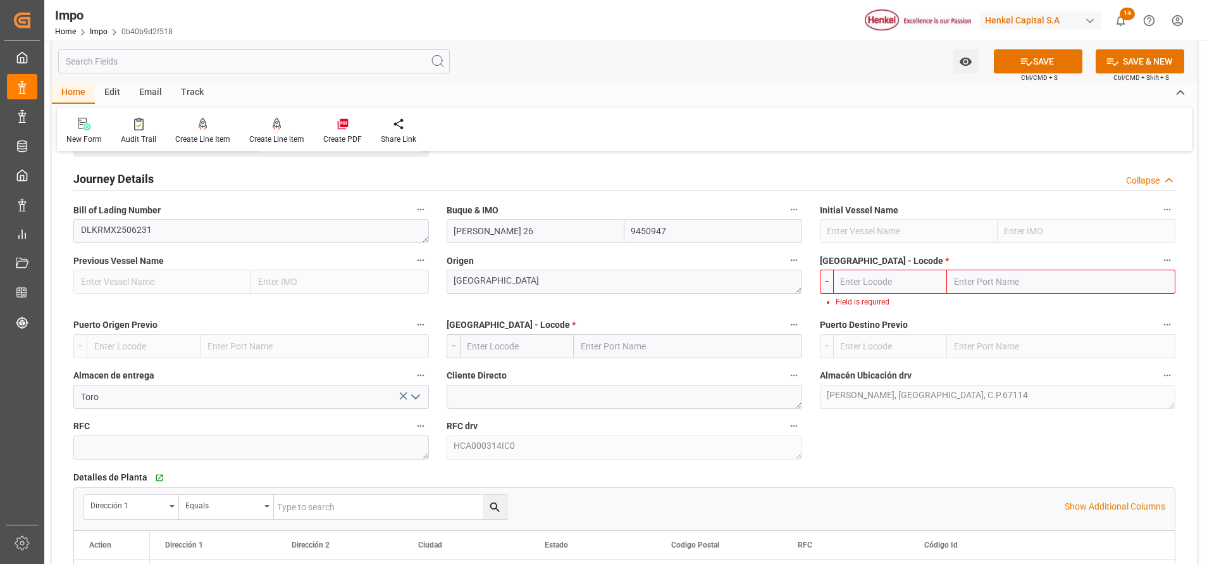
drag, startPoint x: 1008, startPoint y: 282, endPoint x: 1014, endPoint y: 277, distance: 7.6
click at [1014, 277] on input "text" at bounding box center [1061, 282] width 228 height 24
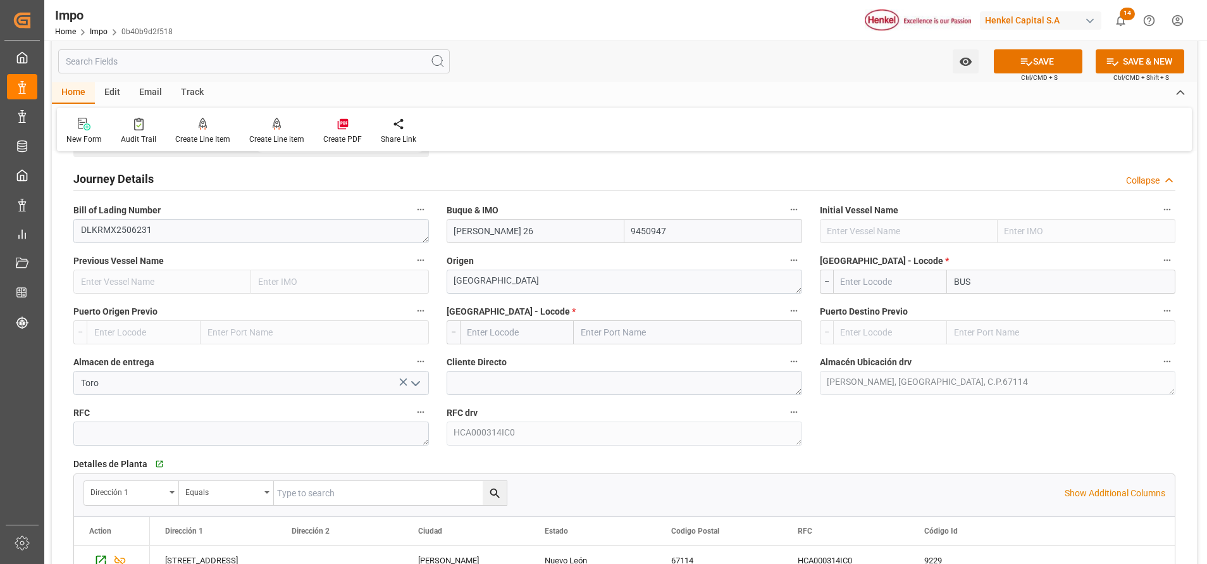
type input "BUSA"
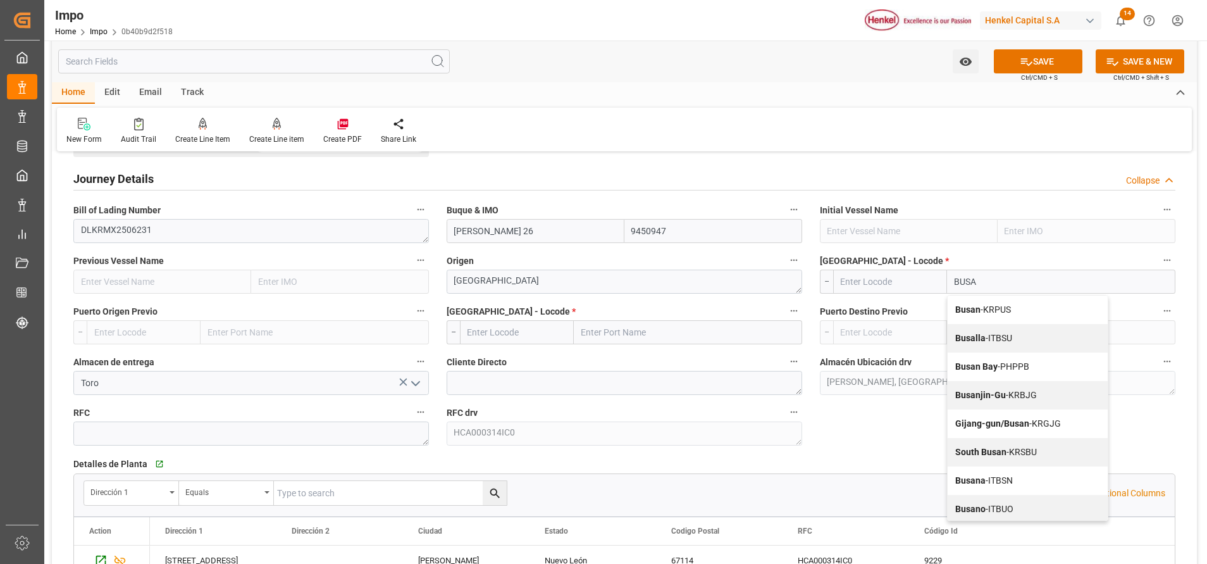
click at [1011, 306] on span "Busan - KRPUS" at bounding box center [984, 309] width 56 height 10
type input "KRPUS"
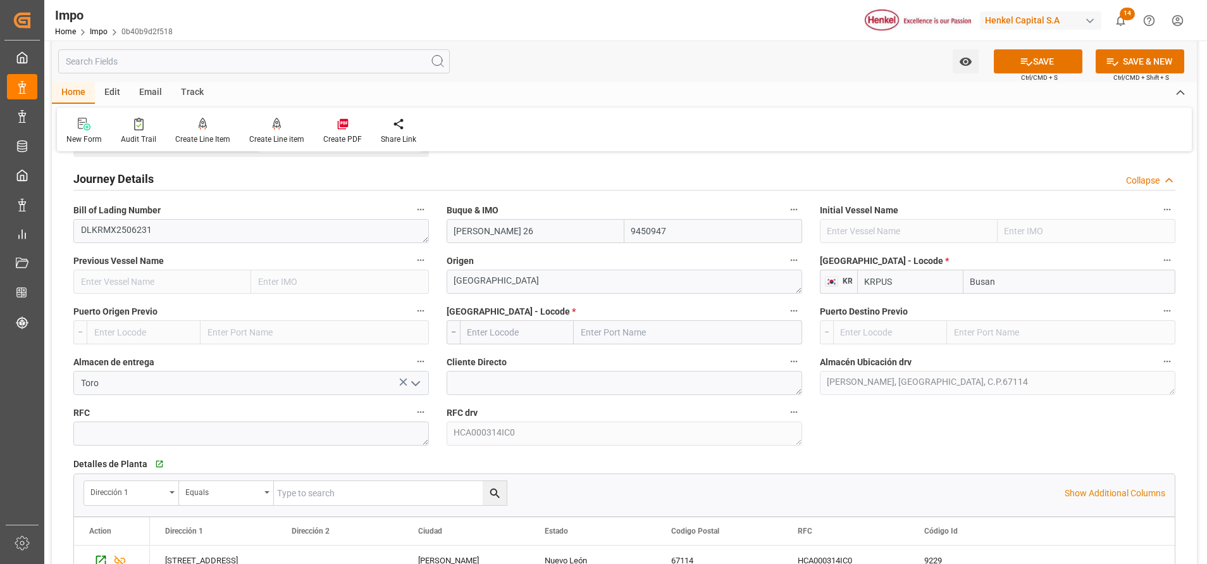
type input "Busan"
click at [714, 339] on input "text" at bounding box center [688, 332] width 228 height 24
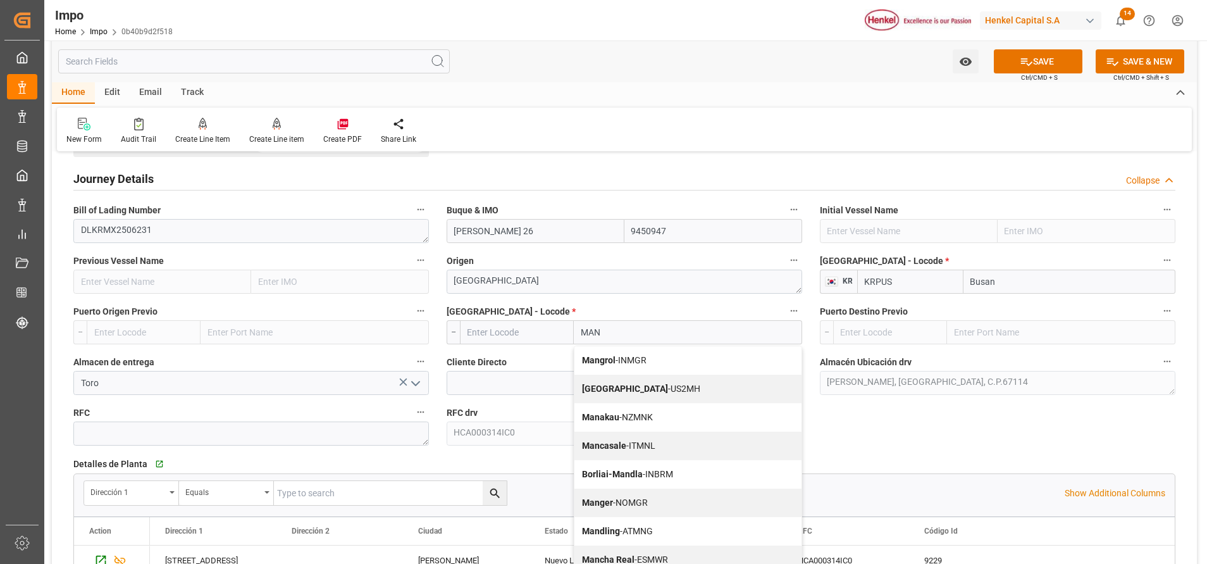
type input "MANZ"
click at [668, 360] on div "Manzanillo - MXZLO" at bounding box center [676, 360] width 202 height 28
type input "MXZLO"
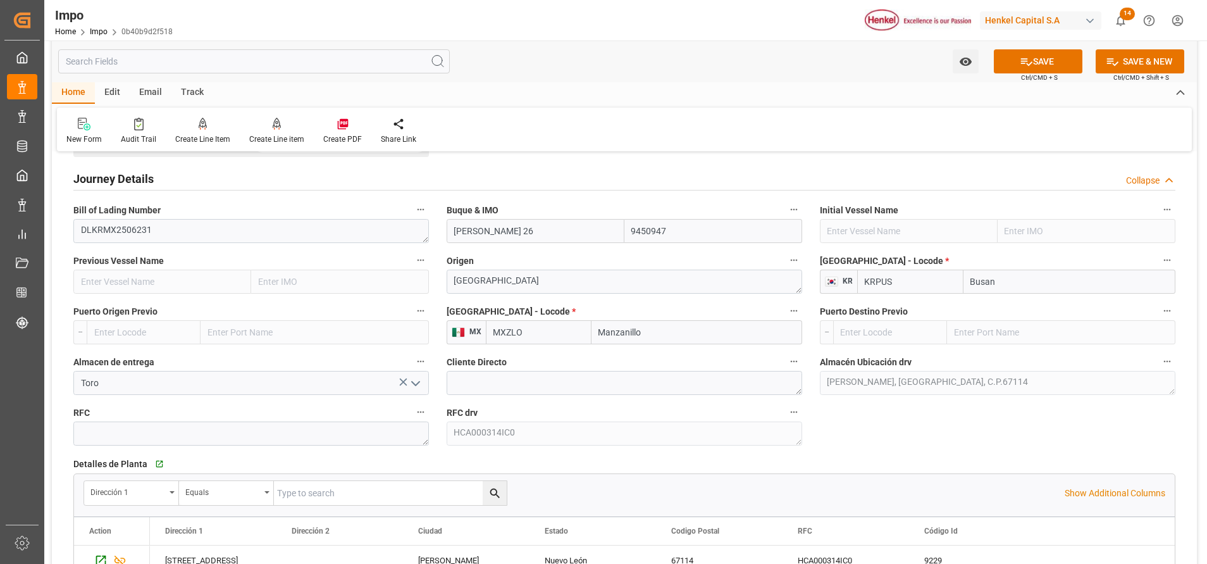
type input "Manzanillo"
click at [604, 384] on textarea at bounding box center [625, 383] width 356 height 24
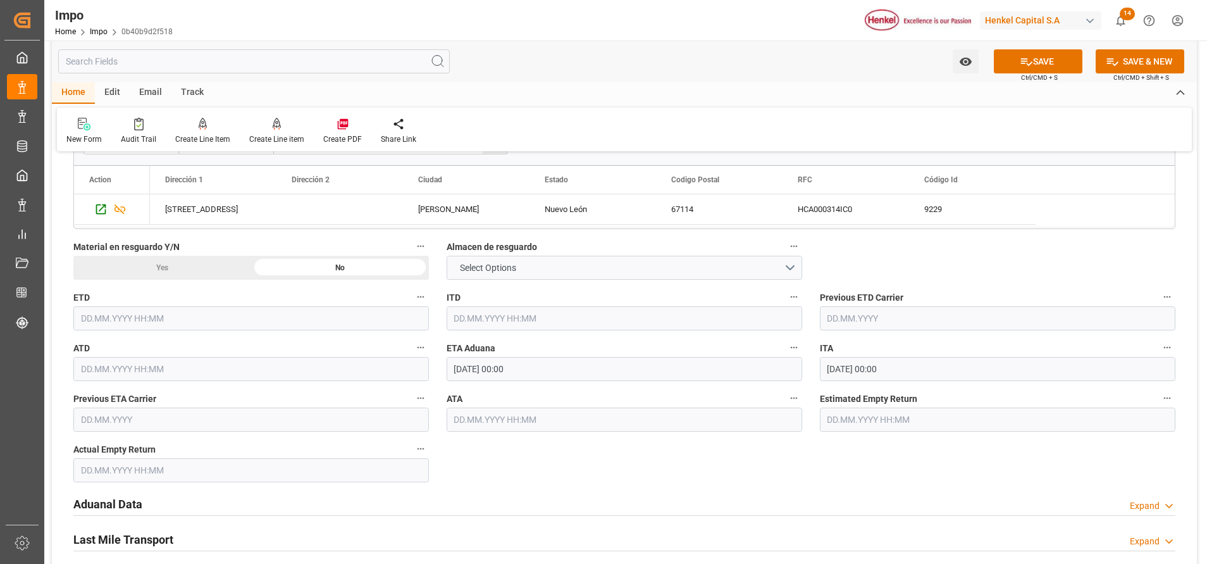
scroll to position [1234, 0]
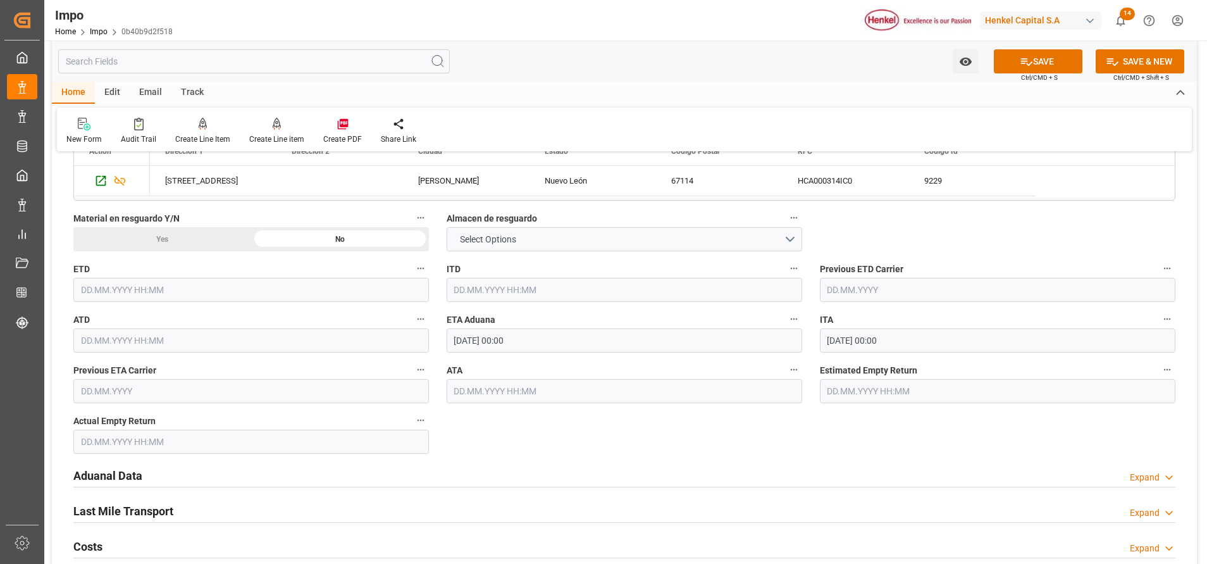
click at [130, 477] on h2 "Aduanal Data" at bounding box center [107, 475] width 69 height 17
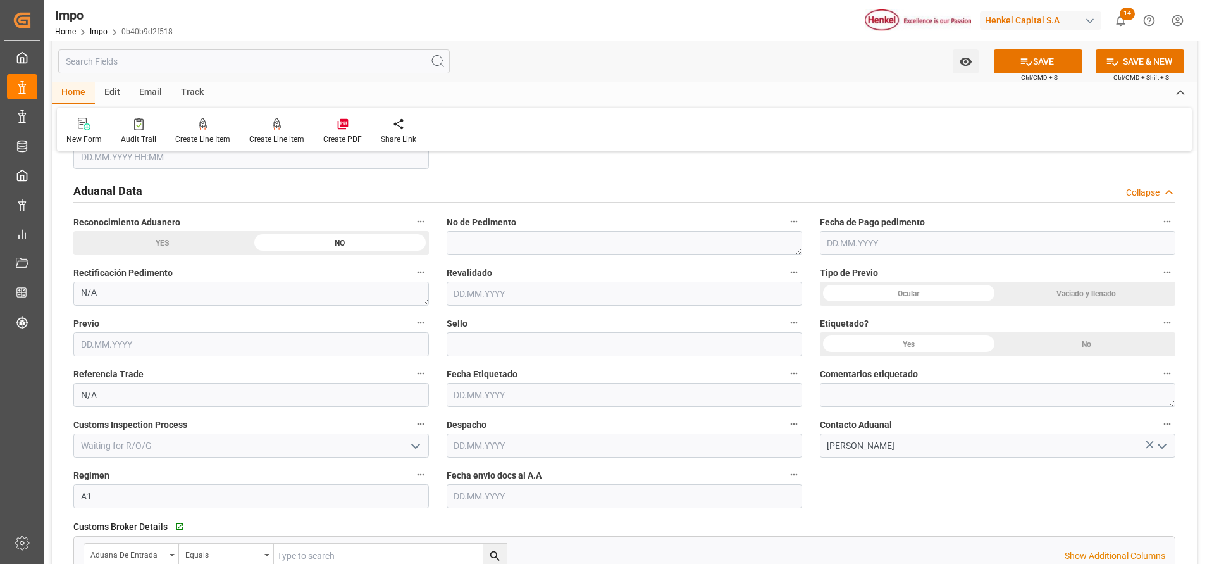
scroll to position [1614, 0]
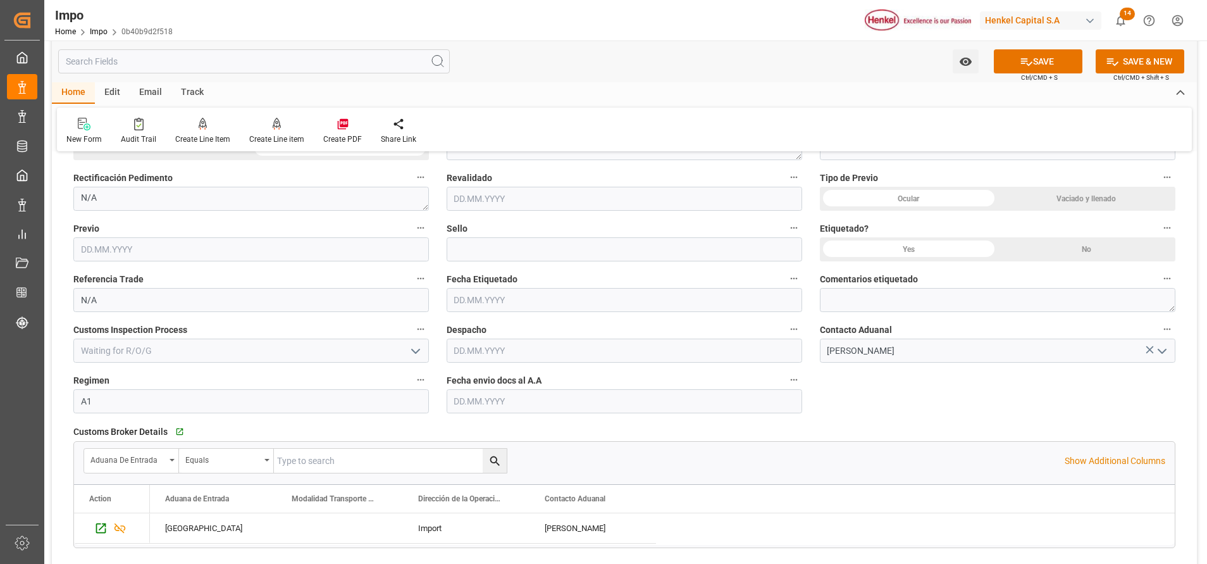
click at [510, 407] on input "text" at bounding box center [625, 401] width 356 height 24
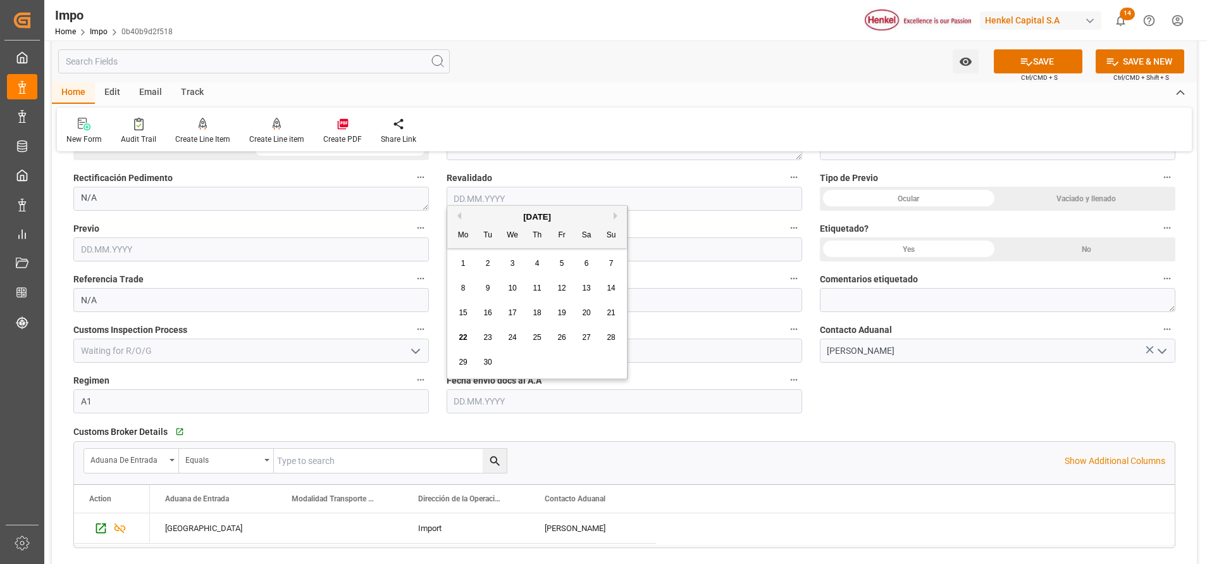
click at [468, 336] on div "22" at bounding box center [464, 337] width 16 height 15
type input "22.09.2025"
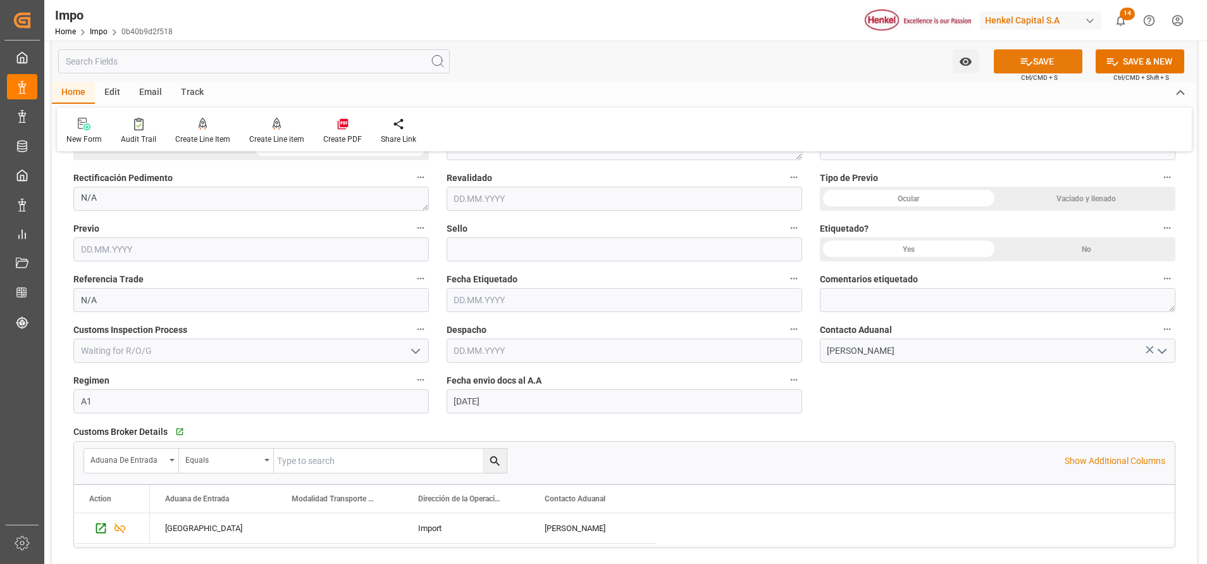
click at [1043, 53] on button "SAVE" at bounding box center [1038, 61] width 89 height 24
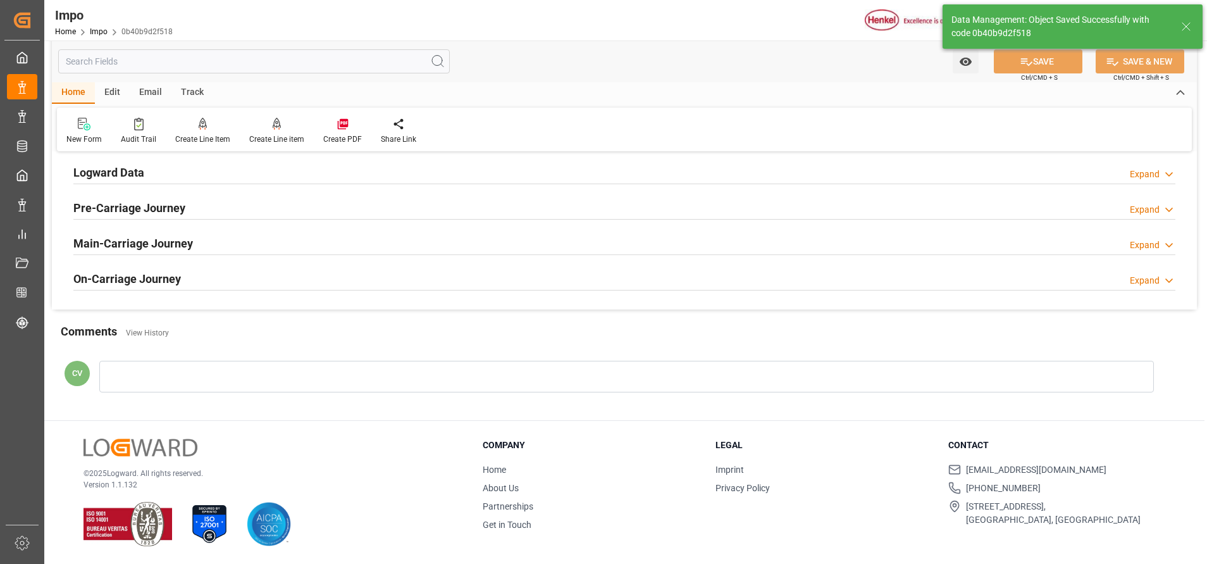
type textarea "AA"
type input "0"
type input "1"
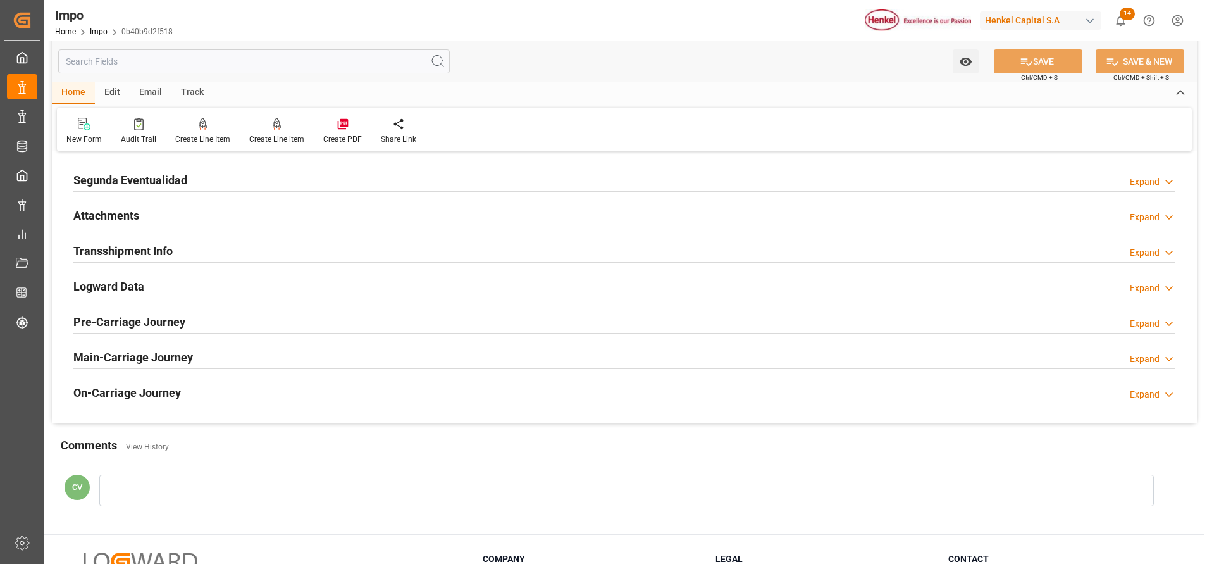
scroll to position [895, 0]
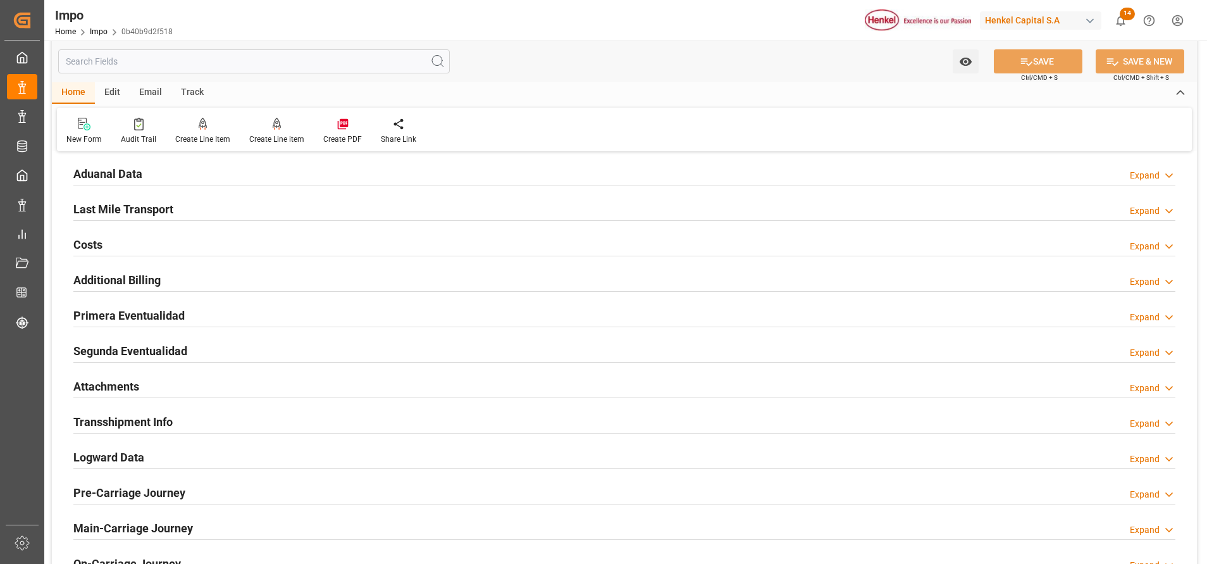
click at [121, 380] on h2 "Attachments" at bounding box center [106, 386] width 66 height 17
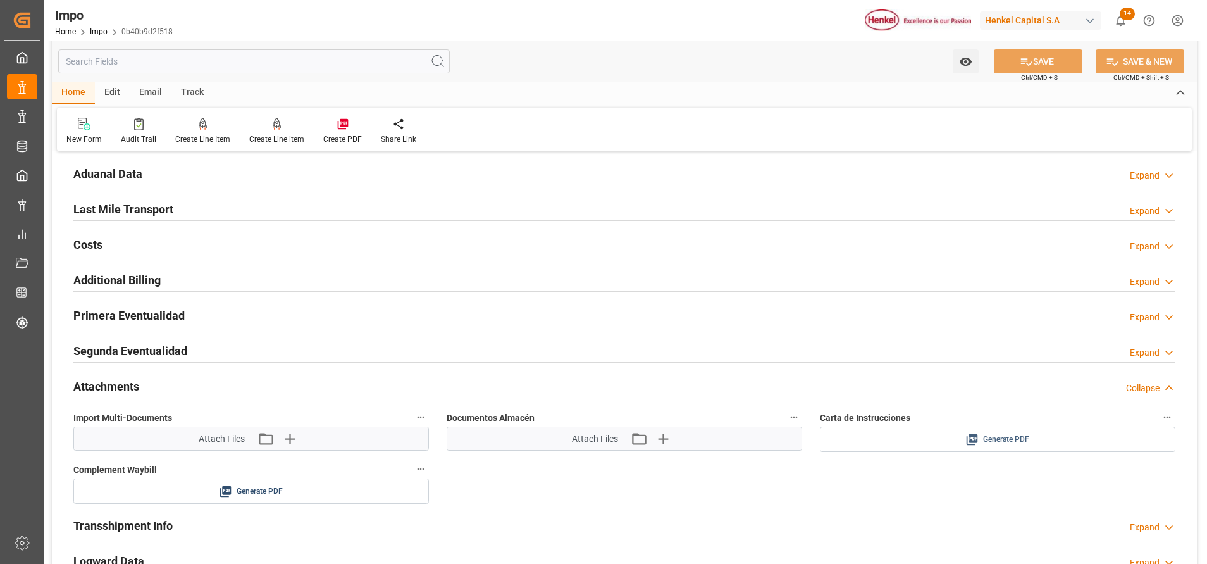
click at [965, 438] on div "Generate PDF" at bounding box center [998, 440] width 337 height 16
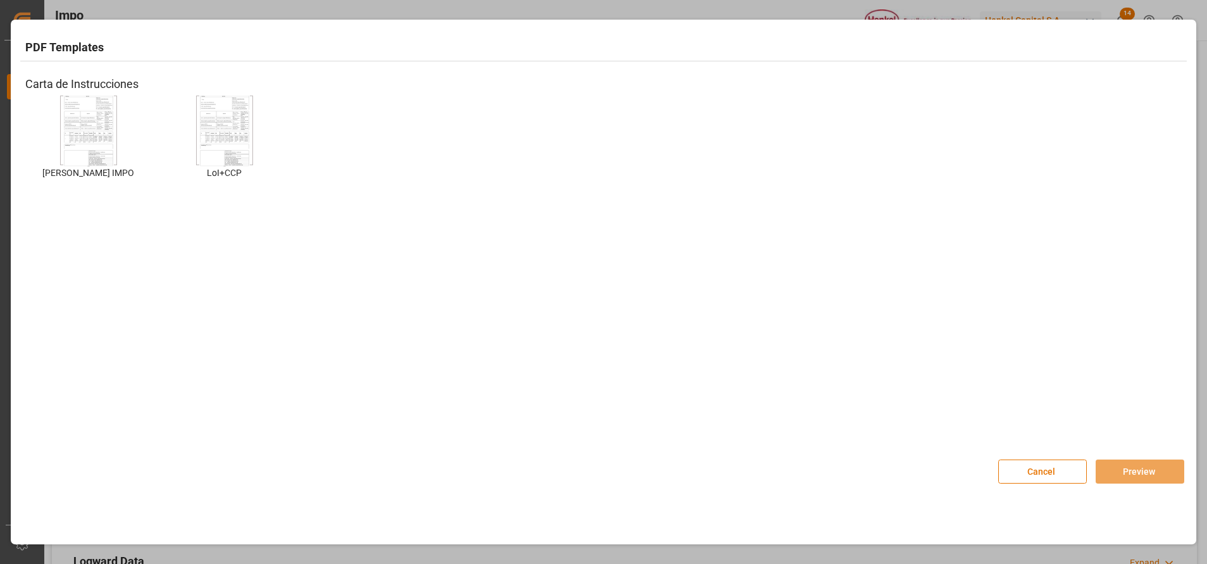
click at [87, 139] on img at bounding box center [88, 131] width 51 height 72
drag, startPoint x: 1129, startPoint y: 470, endPoint x: 1135, endPoint y: 465, distance: 8.1
click at [1130, 467] on button "Preview" at bounding box center [1140, 471] width 89 height 24
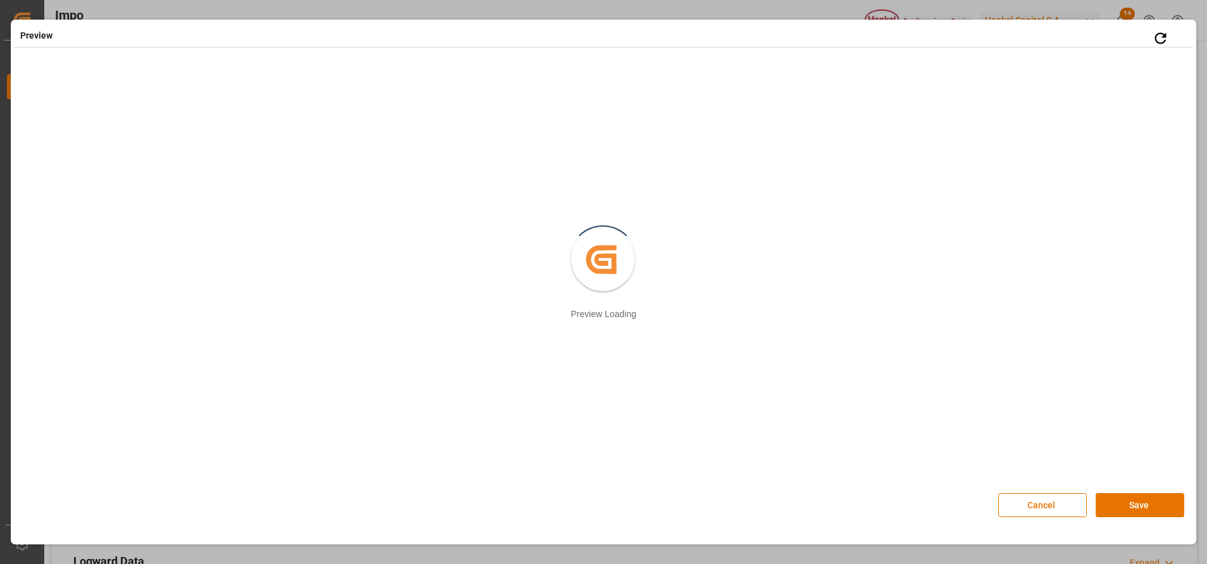
click at [1128, 509] on button "Save" at bounding box center [1140, 505] width 89 height 24
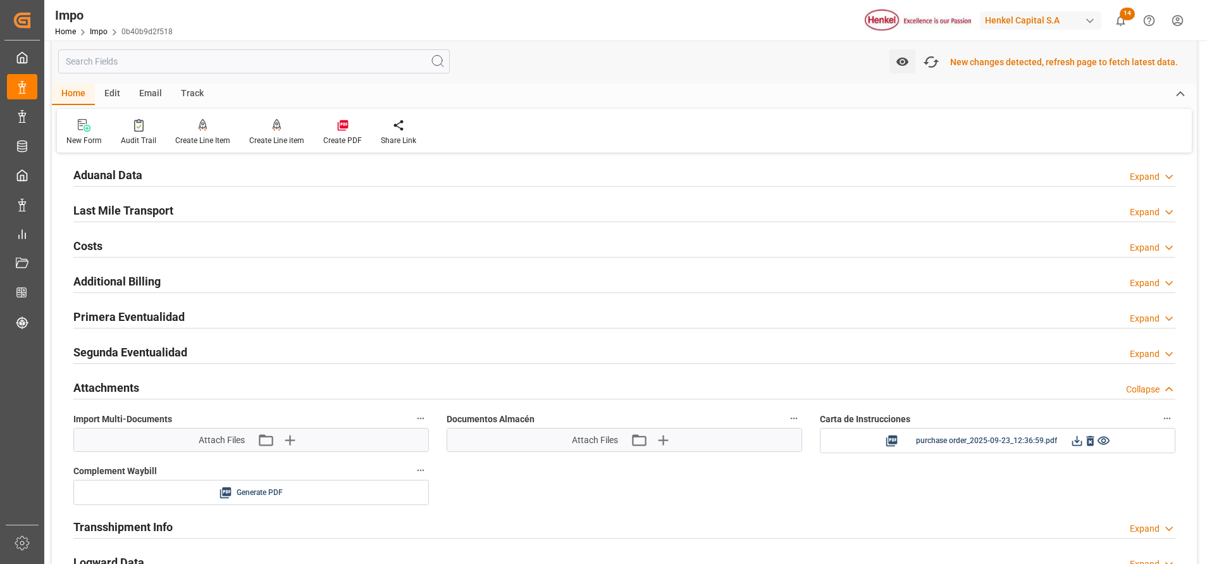
scroll to position [896, 0]
click at [1076, 436] on icon at bounding box center [1077, 439] width 13 height 13
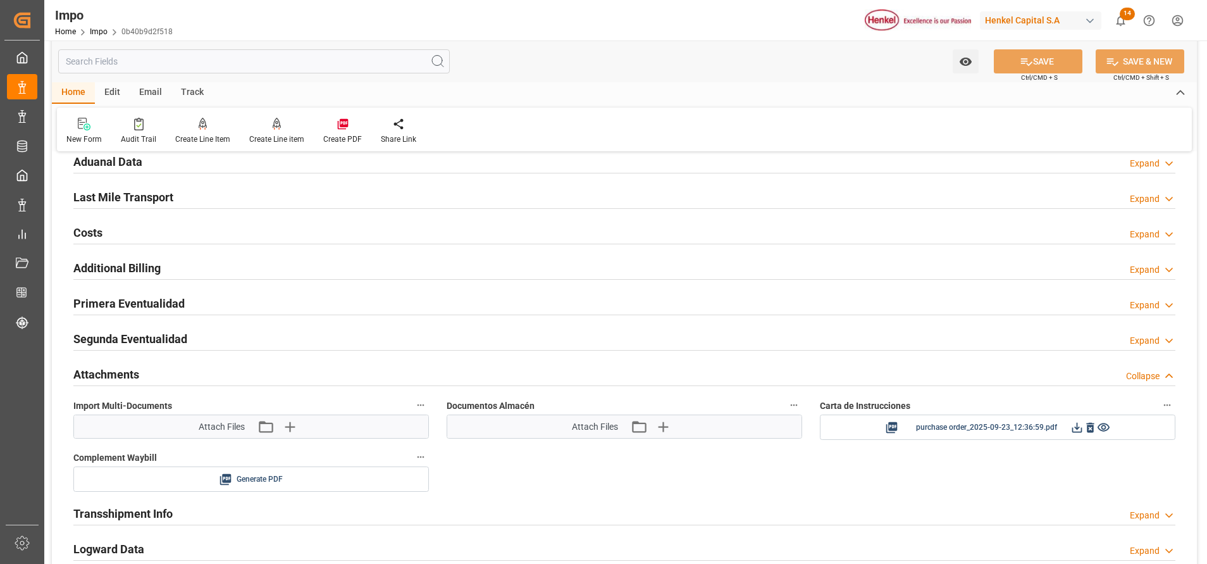
scroll to position [990, 0]
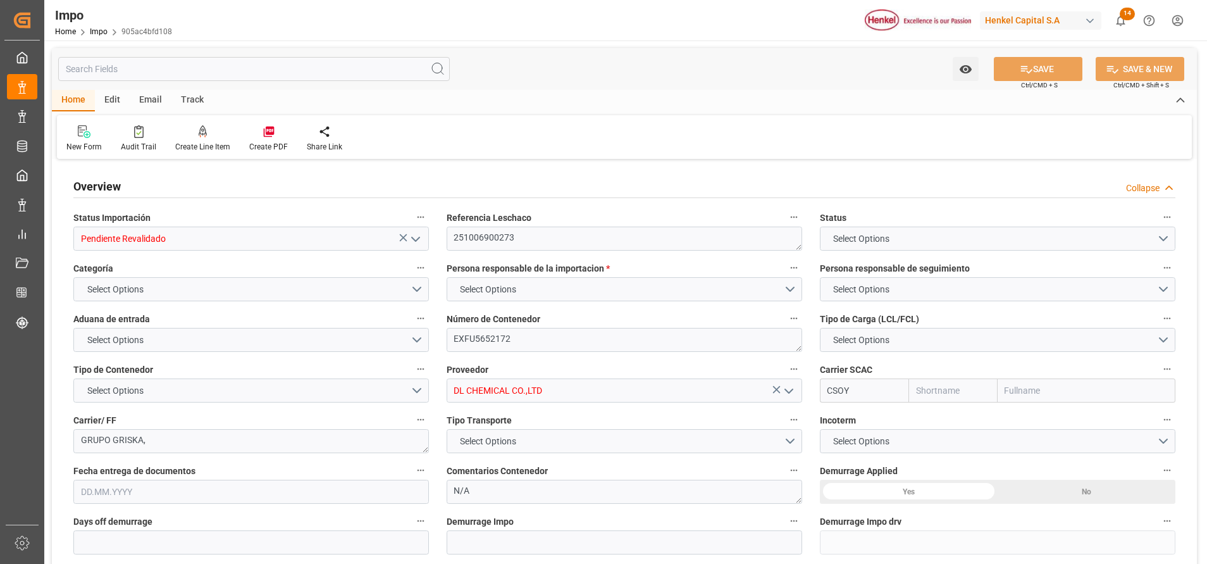
type input "Containerships"
type input "Containerships - CMA CGM GmbH"
type input "30"
type input "0"
type input "1"
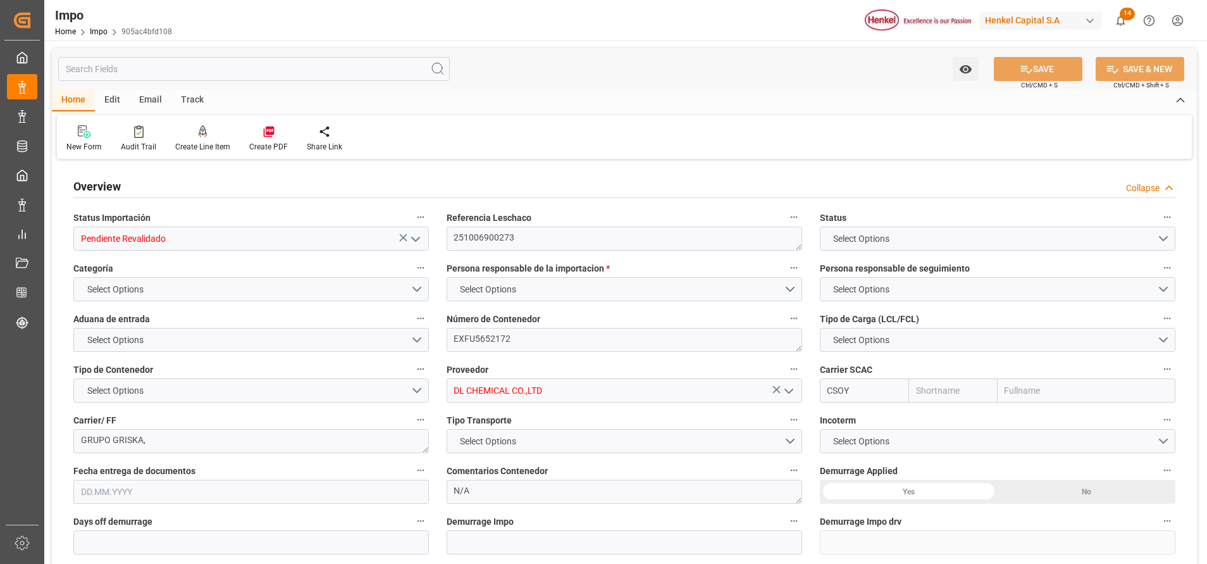
type input "19.95"
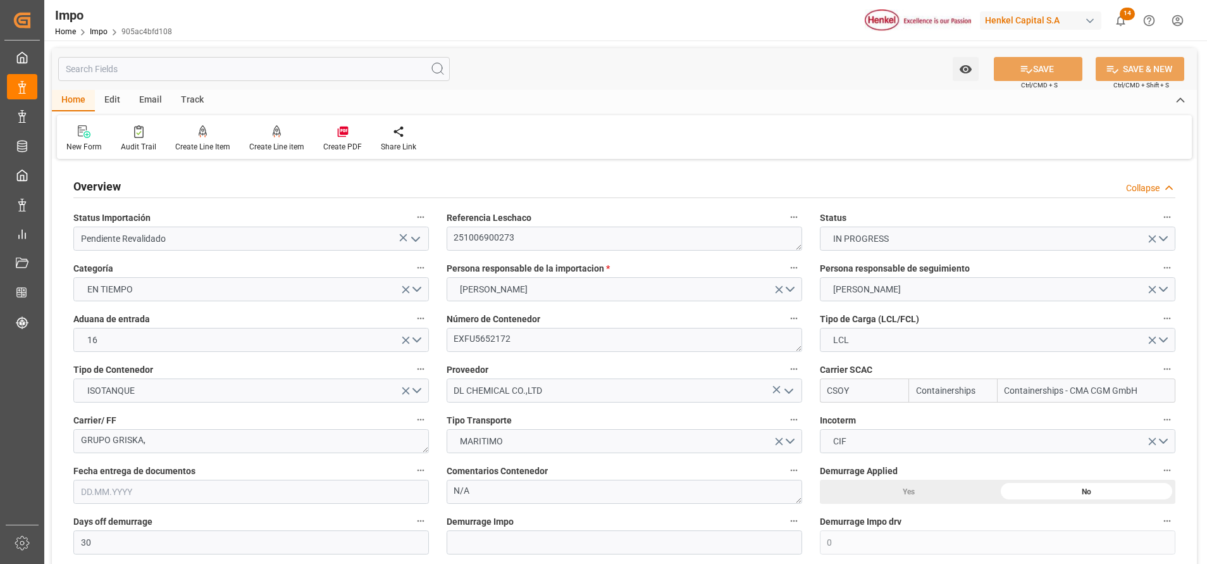
type input "18.09.2025"
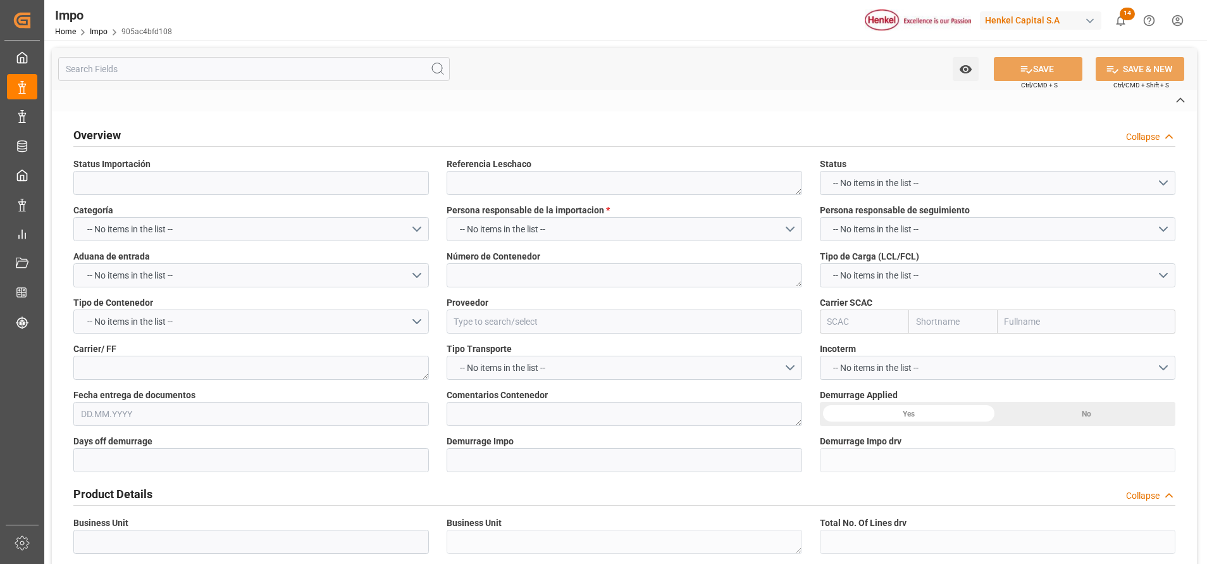
type input "Pendiente Revalidado"
type textarea "251006900273"
type textarea "EXFU5652172"
type input "DL CHEMICAL CO.,LTD"
type input "CSOY"
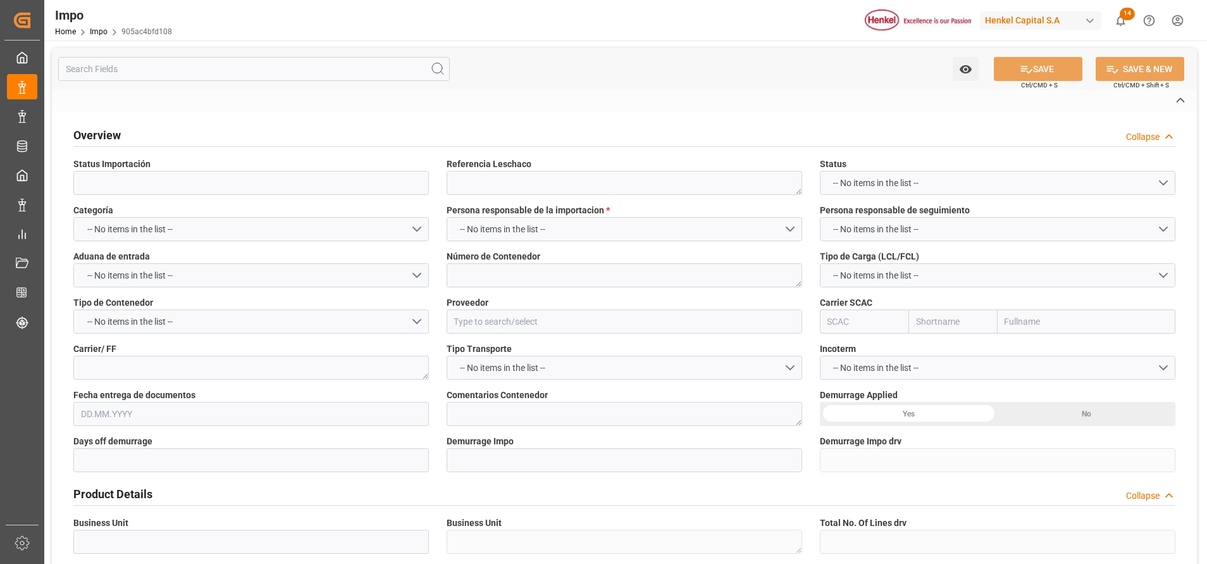
type textarea "GRUPO GRISKA,"
type textarea "N/A"
type input "AA"
type textarea "AA"
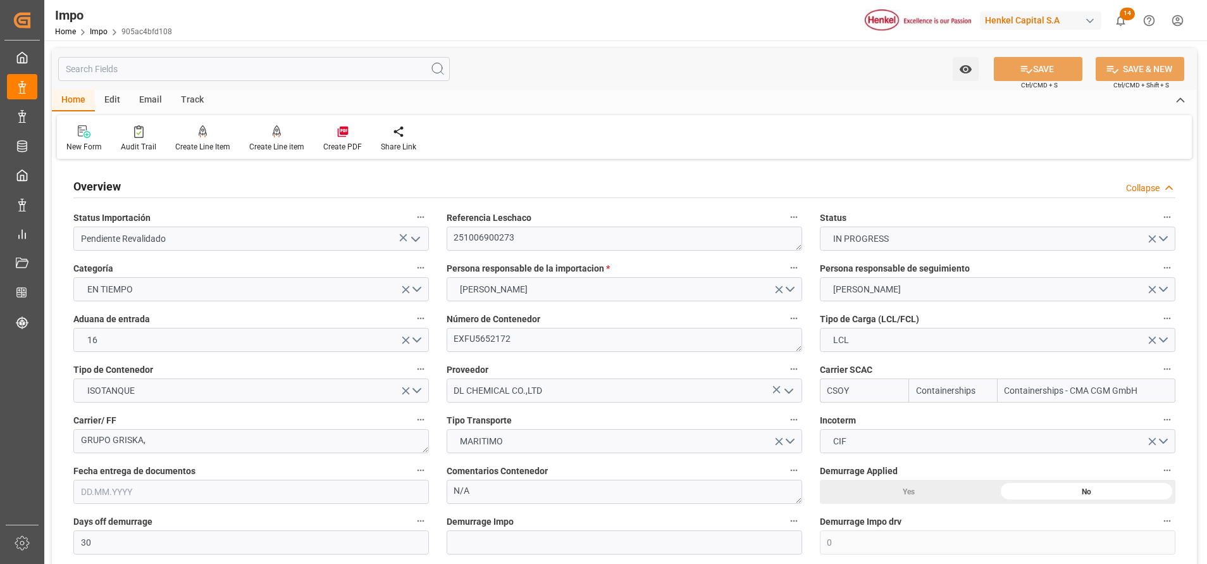
type input "Containerships"
type input "Containerships - CMA CGM GmbH"
type input "30"
type input "0"
type input "1"
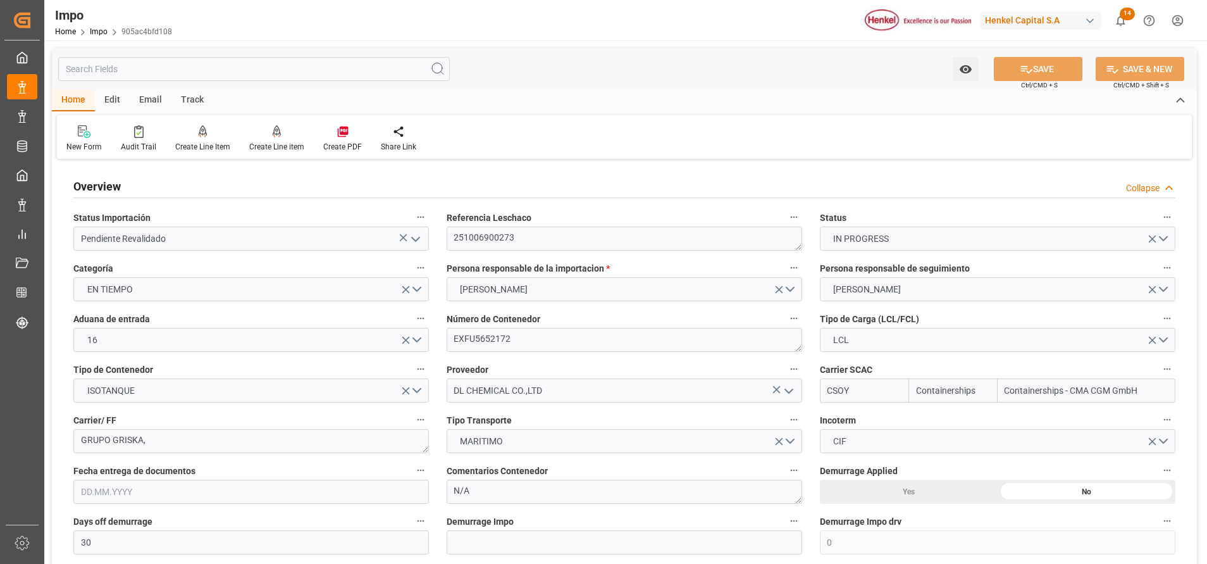
type input "19.95"
type input "18.09.2025"
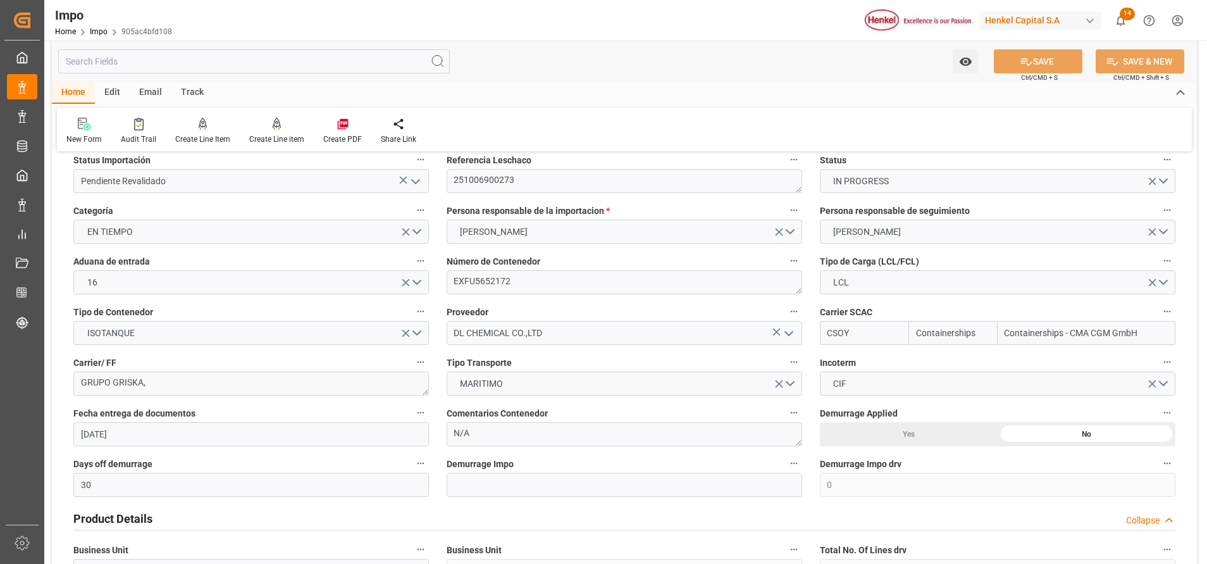
scroll to position [95, 0]
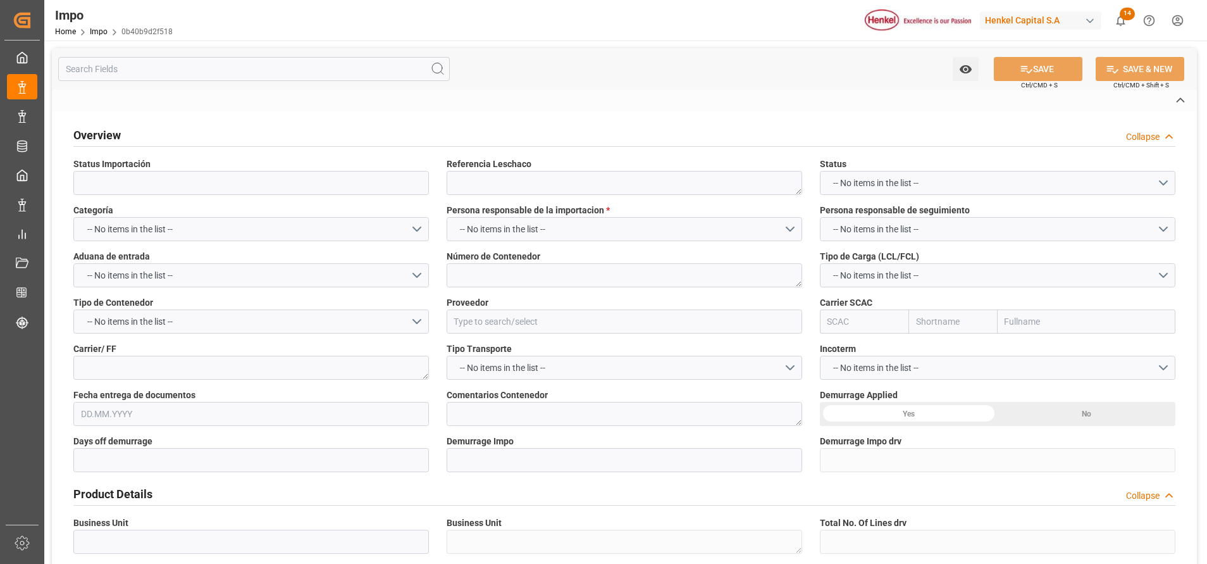
type textarea "DLKRMX2506231"
type textarea "EXFU5651108"
type input "DL CHEMICAL CO.,LTD"
type input "CMDU"
type textarea "GRUPO GRISKA"
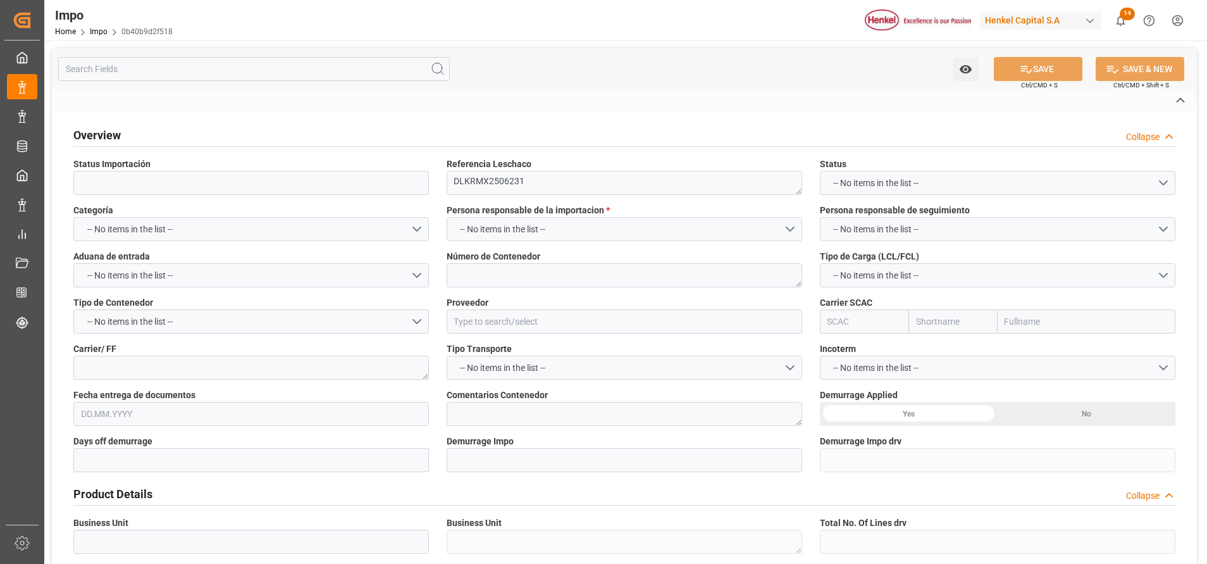
type textarea "N/A"
type input "AA"
type textarea "AA"
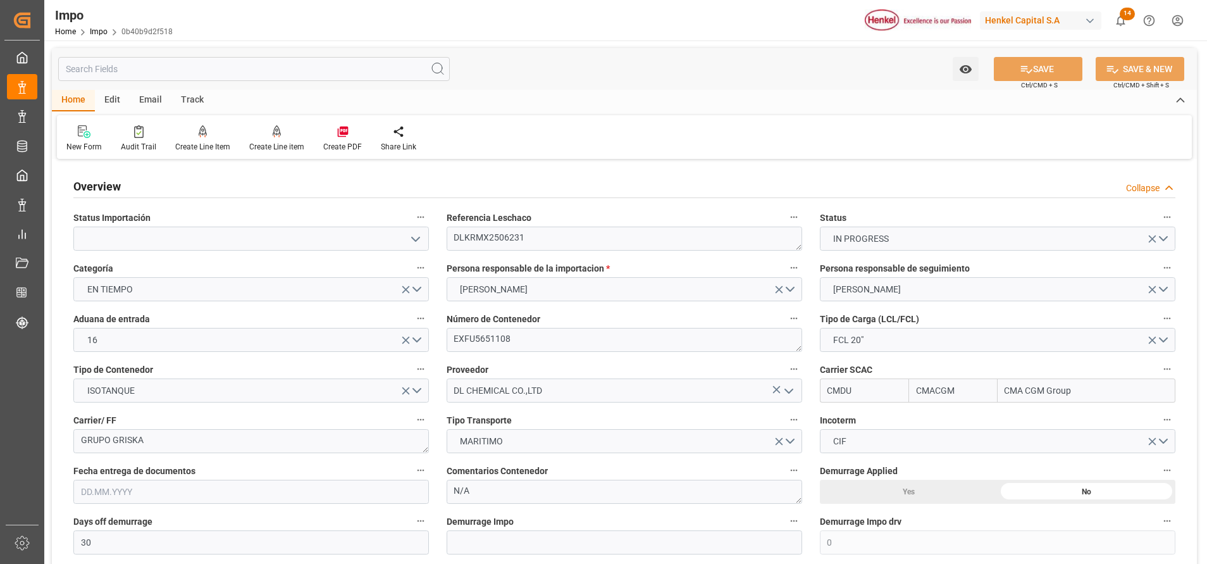
type input "CMACGM"
type input "CMA CGM Group"
type input "30"
type input "0"
type input "1"
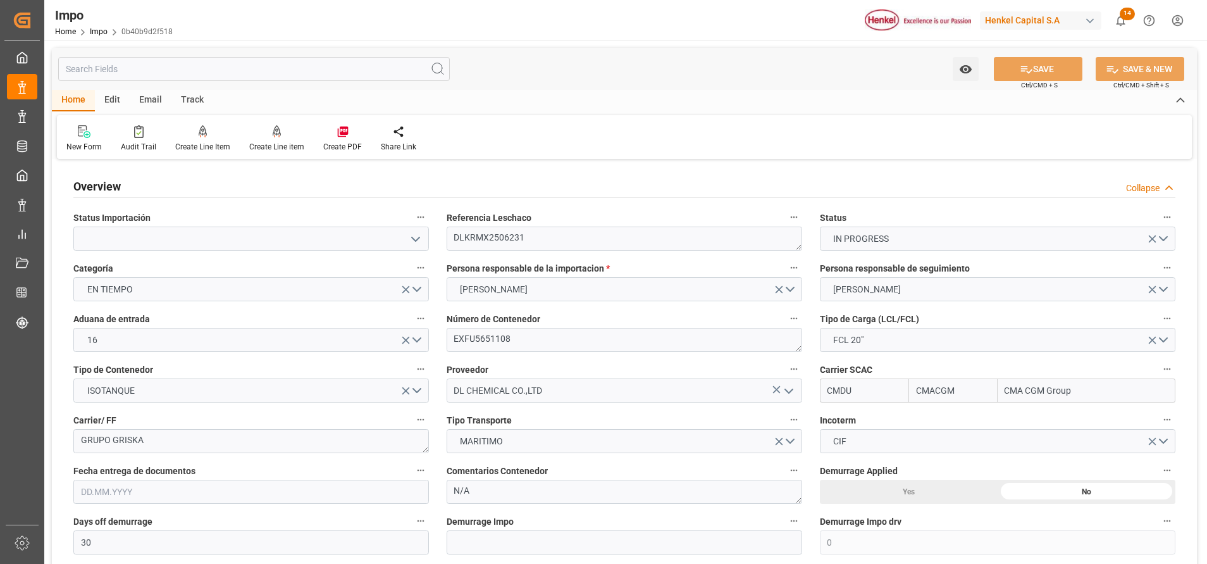
type input "19.89"
type input "19.09.2025"
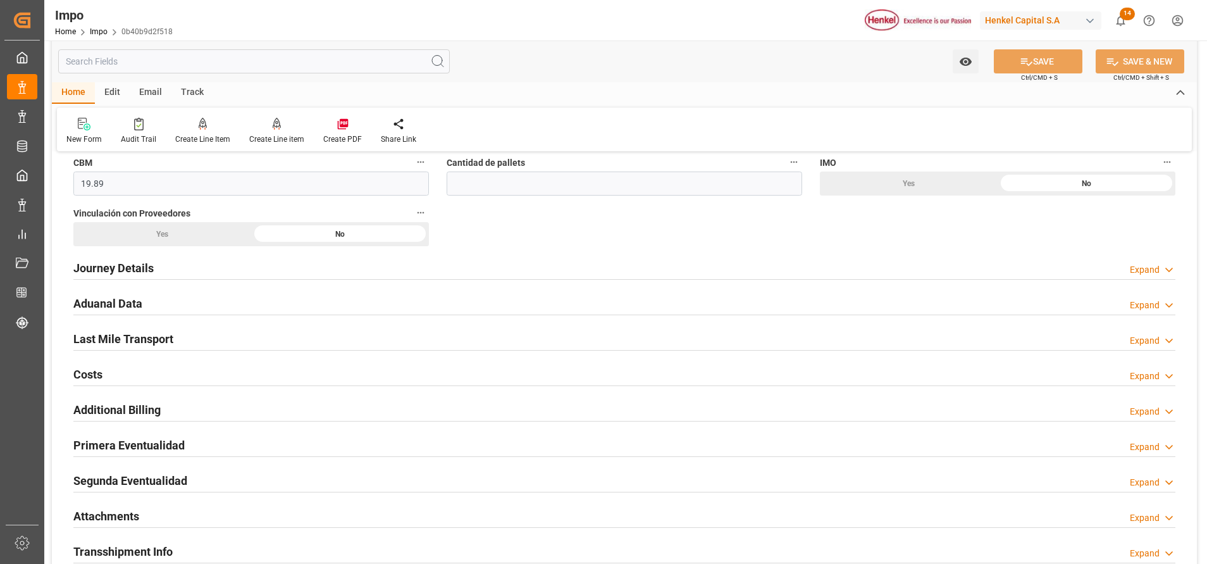
scroll to position [759, 0]
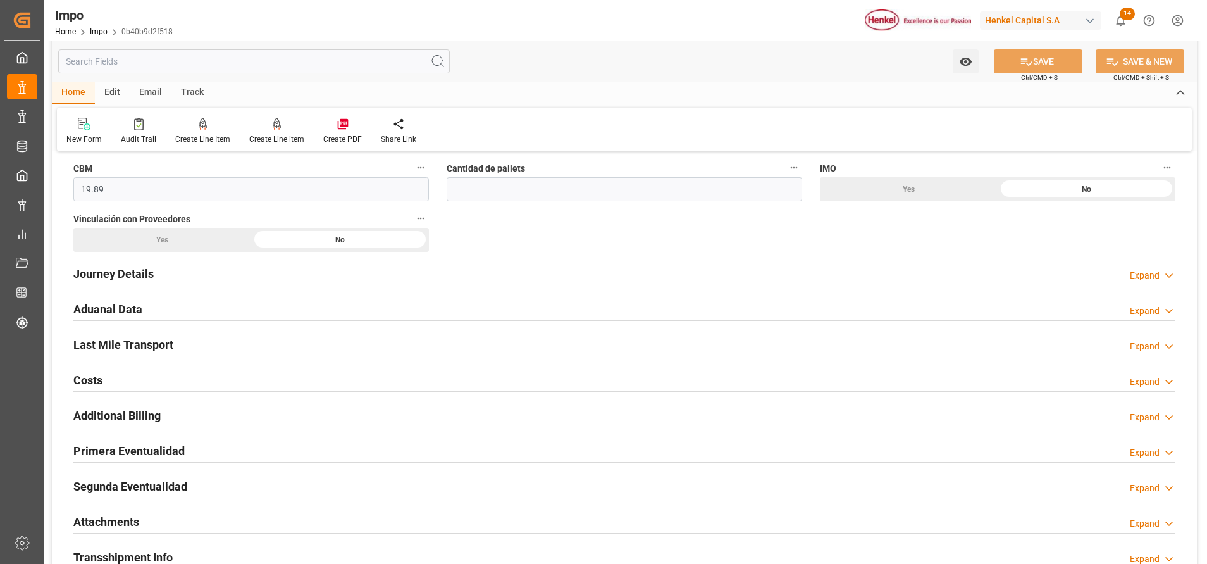
click at [125, 273] on h2 "Journey Details" at bounding box center [113, 273] width 80 height 17
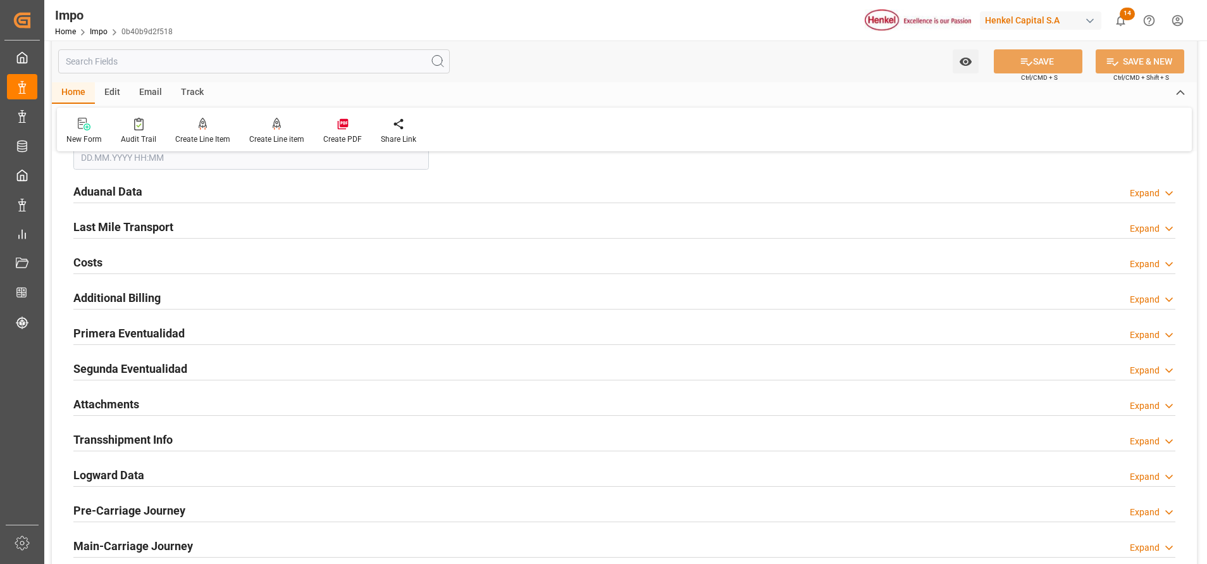
scroll to position [1519, 0]
click at [115, 409] on h2 "Attachments" at bounding box center [106, 403] width 66 height 17
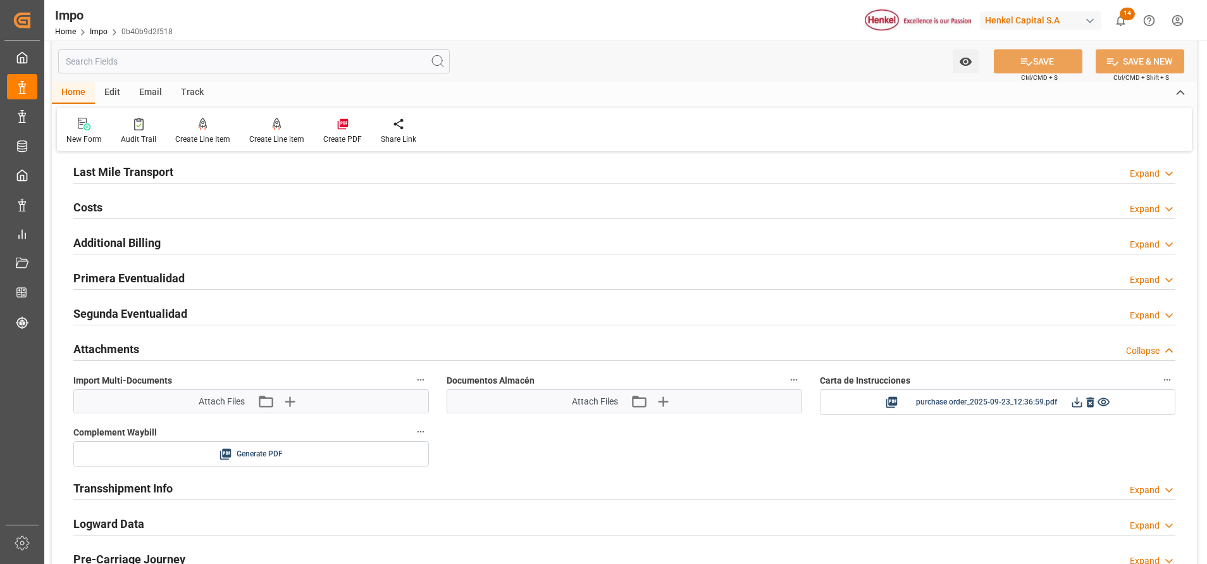
scroll to position [1614, 0]
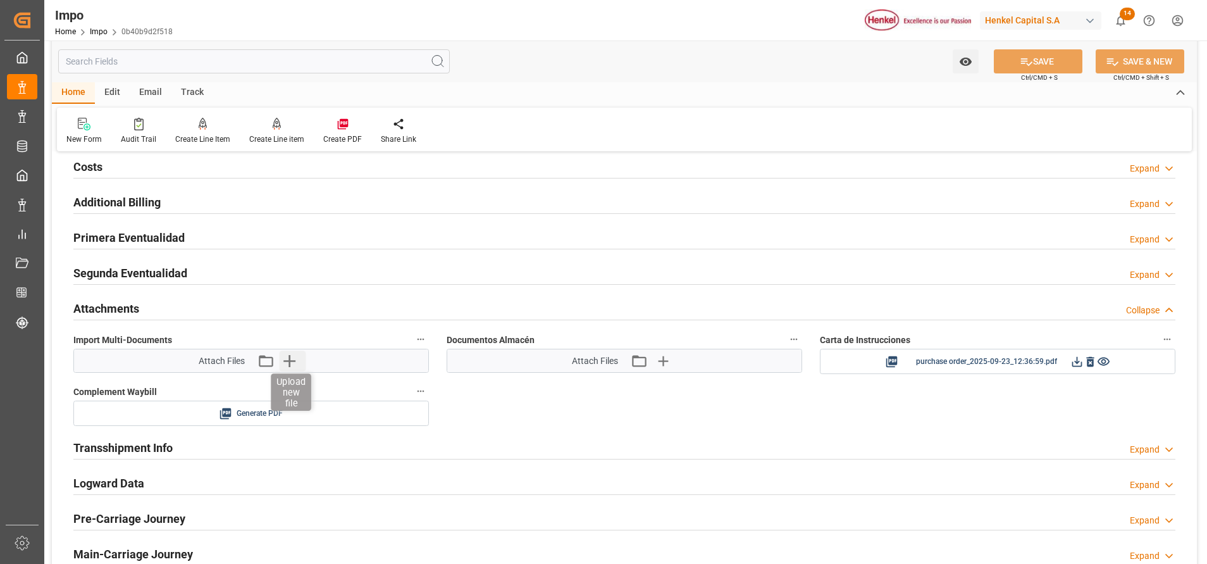
click at [292, 362] on icon "button" at bounding box center [289, 361] width 20 height 20
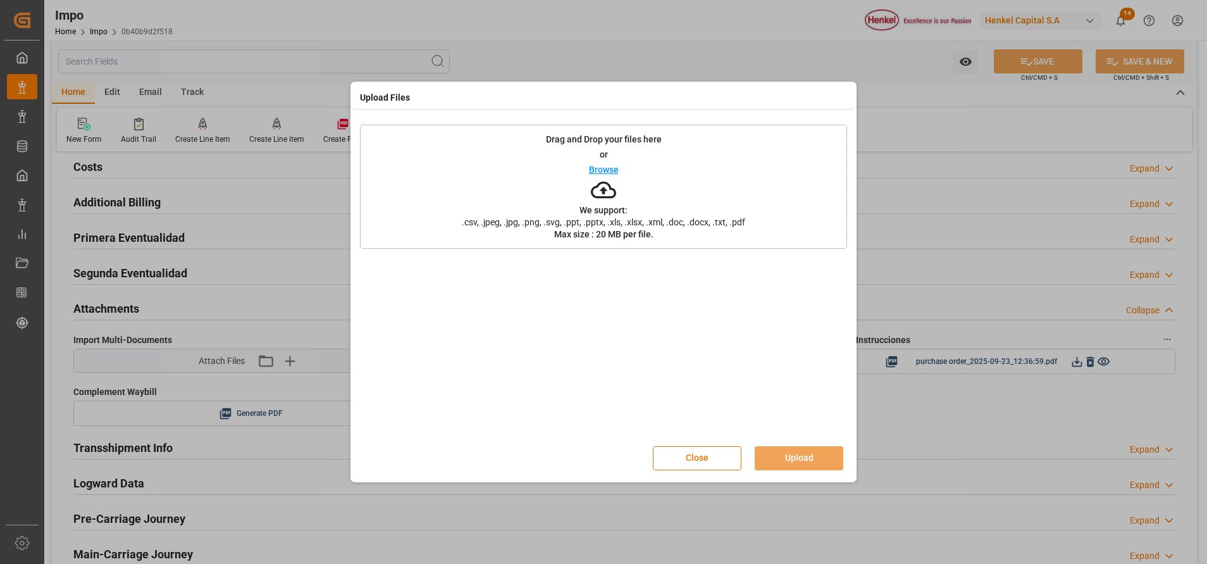
click at [618, 182] on div "Drag and Drop your files here or Browse We support: .csv, .jpeg, .jpg, .png, .s…" at bounding box center [603, 187] width 487 height 124
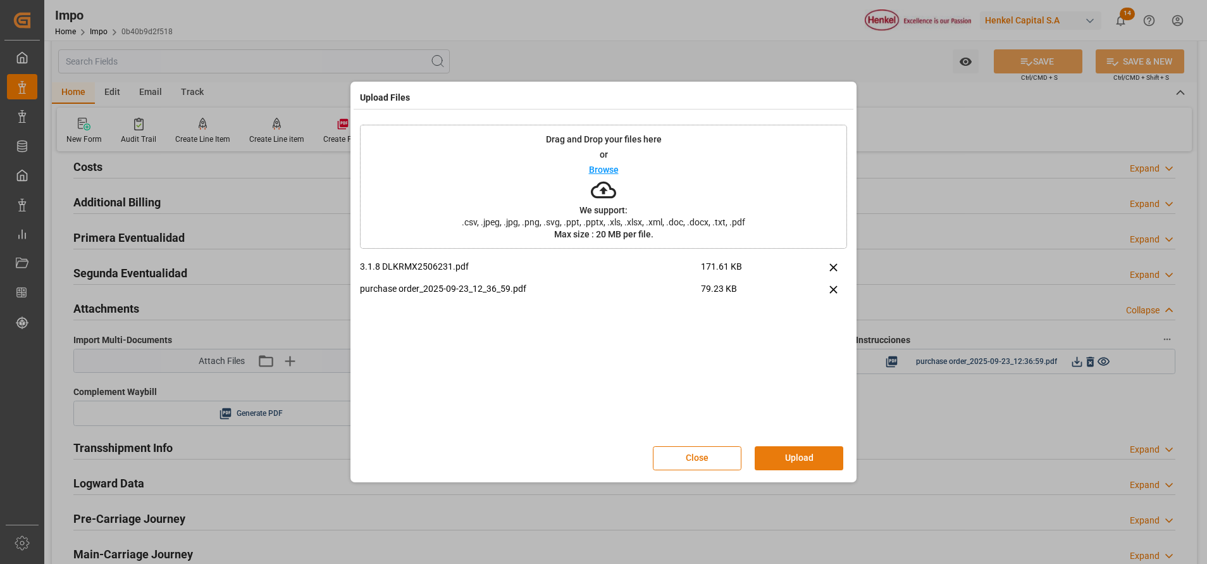
click at [780, 454] on button "Upload" at bounding box center [799, 458] width 89 height 24
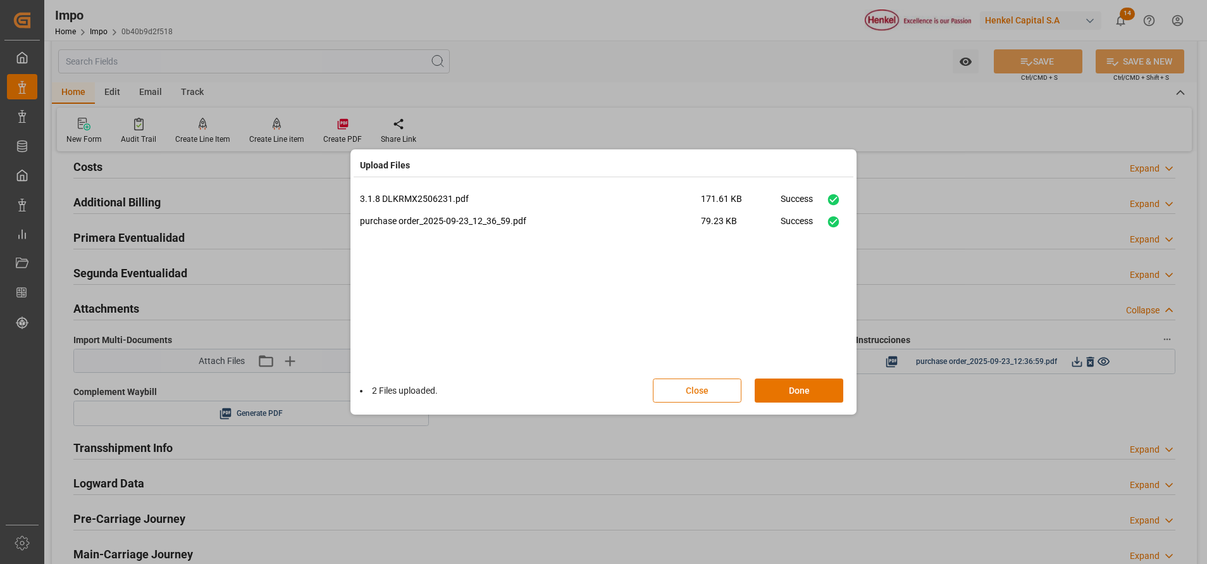
click at [723, 397] on button "Close" at bounding box center [697, 390] width 89 height 24
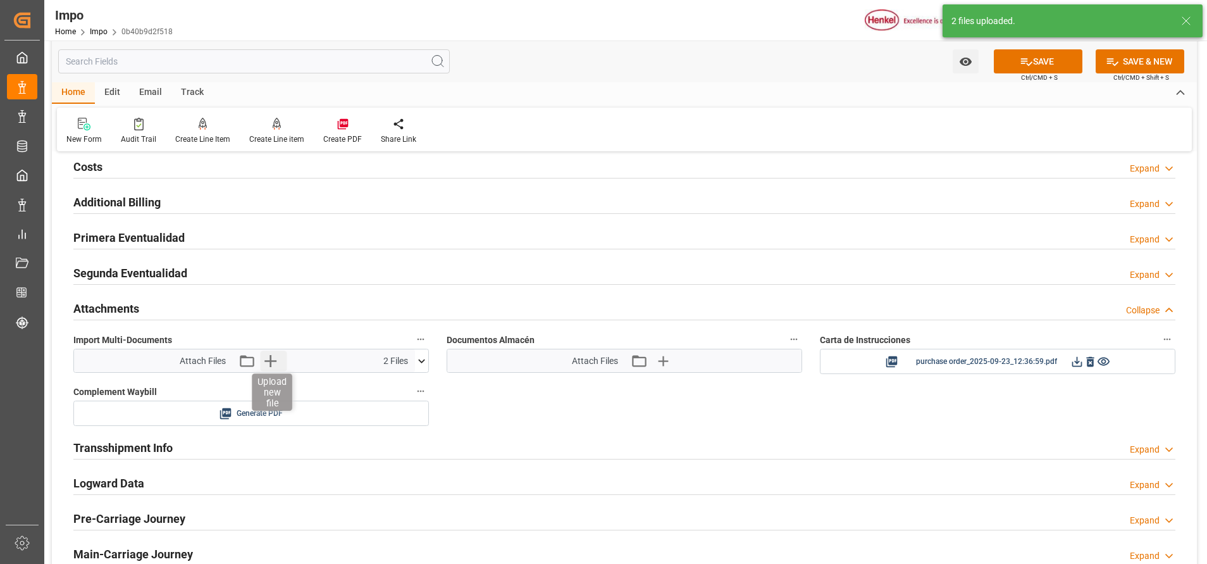
click at [270, 352] on icon "button" at bounding box center [270, 361] width 20 height 20
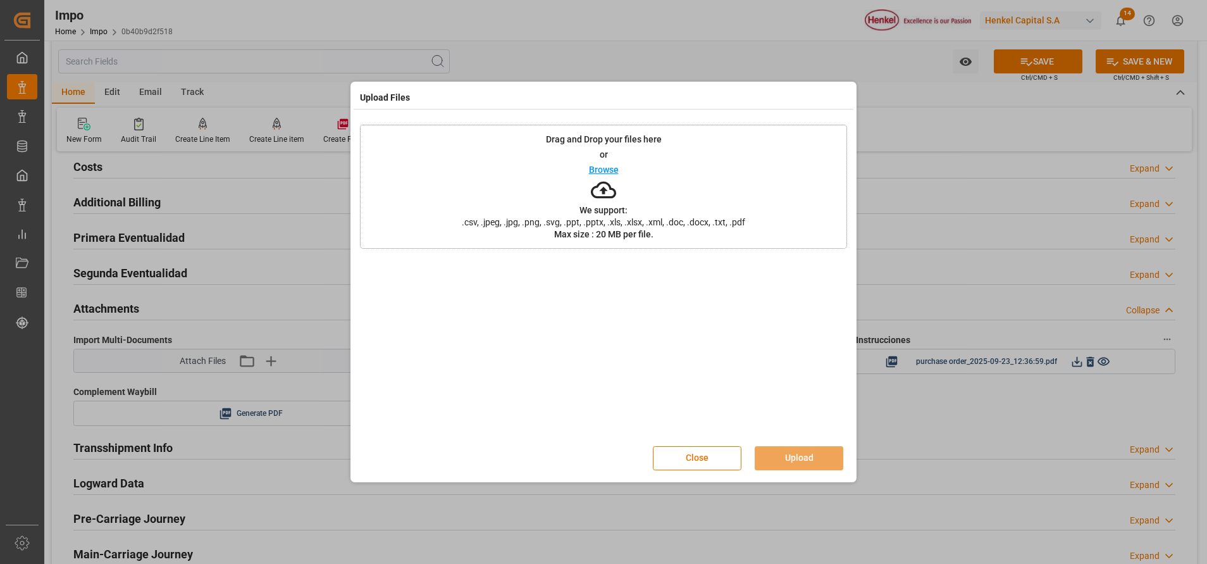
click at [618, 206] on p "We support:" at bounding box center [604, 210] width 48 height 9
click at [804, 464] on button "Upload" at bounding box center [799, 458] width 89 height 24
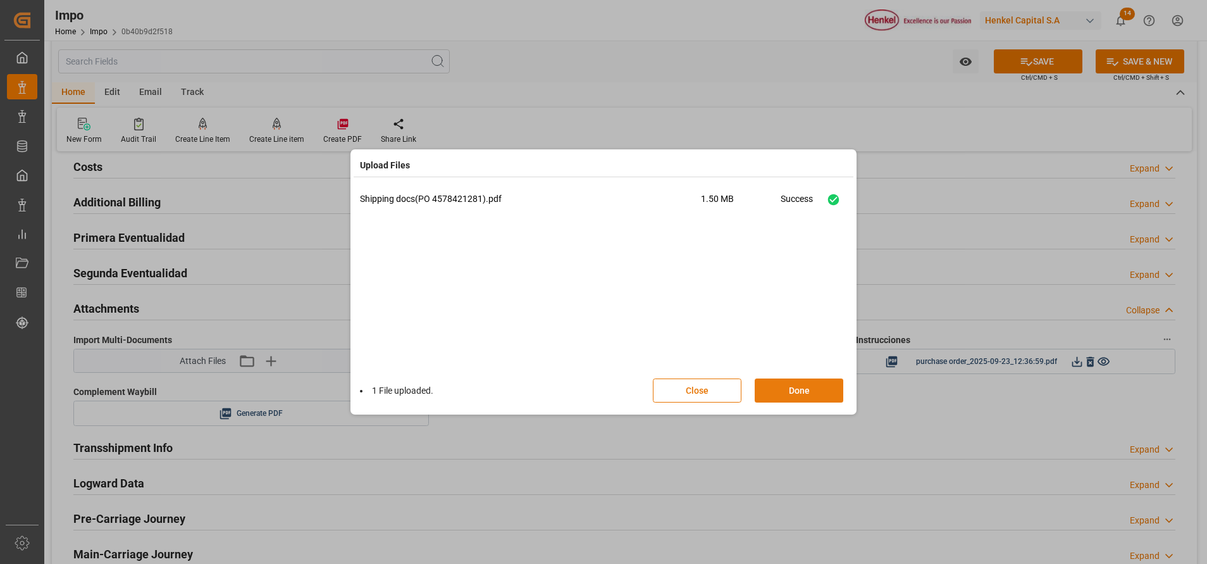
click at [809, 390] on button "Done" at bounding box center [799, 390] width 89 height 24
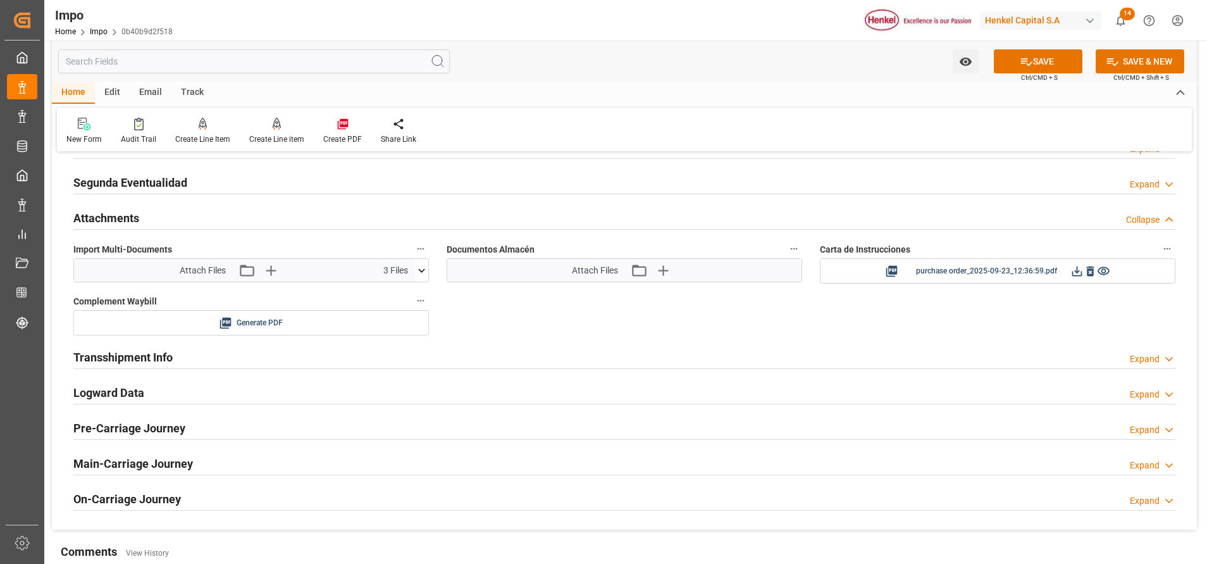
scroll to position [1709, 0]
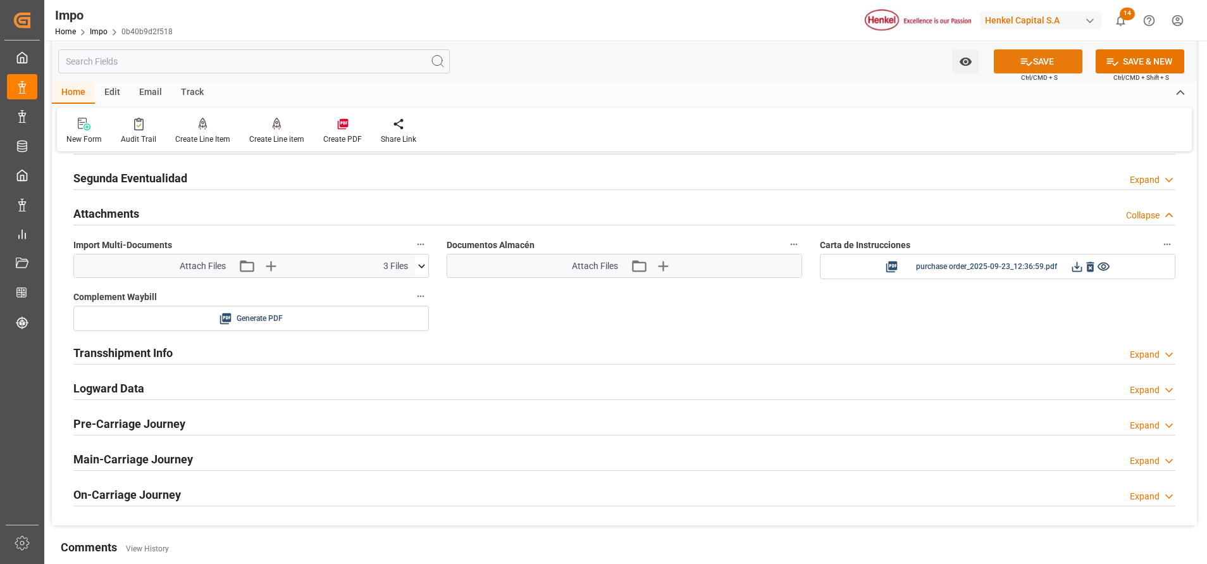
click at [1050, 61] on button "SAVE" at bounding box center [1038, 61] width 89 height 24
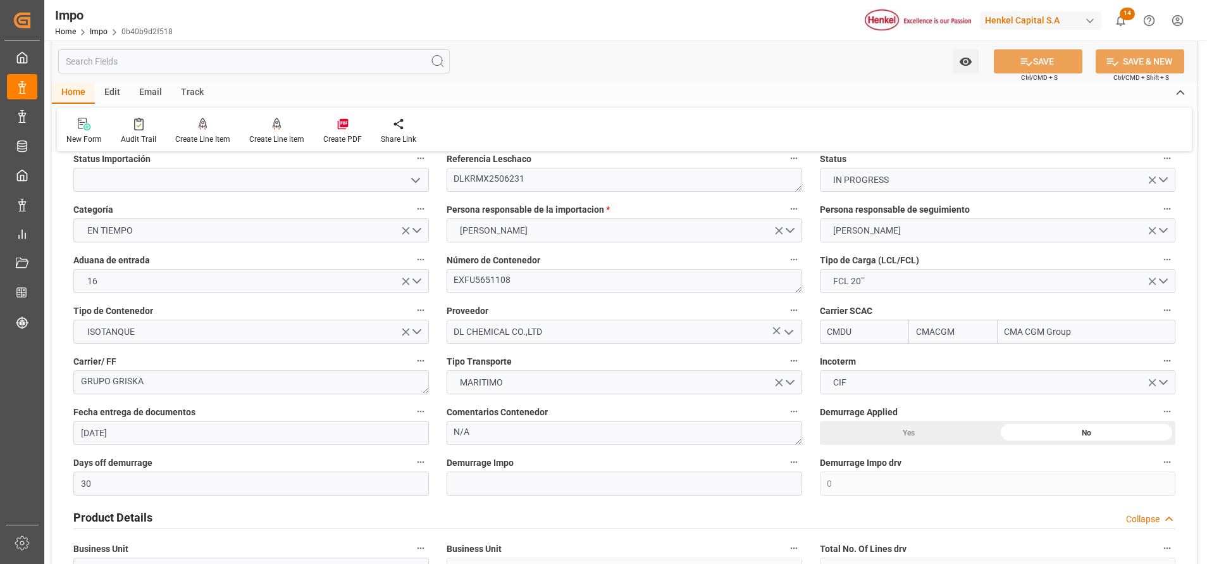
scroll to position [0, 0]
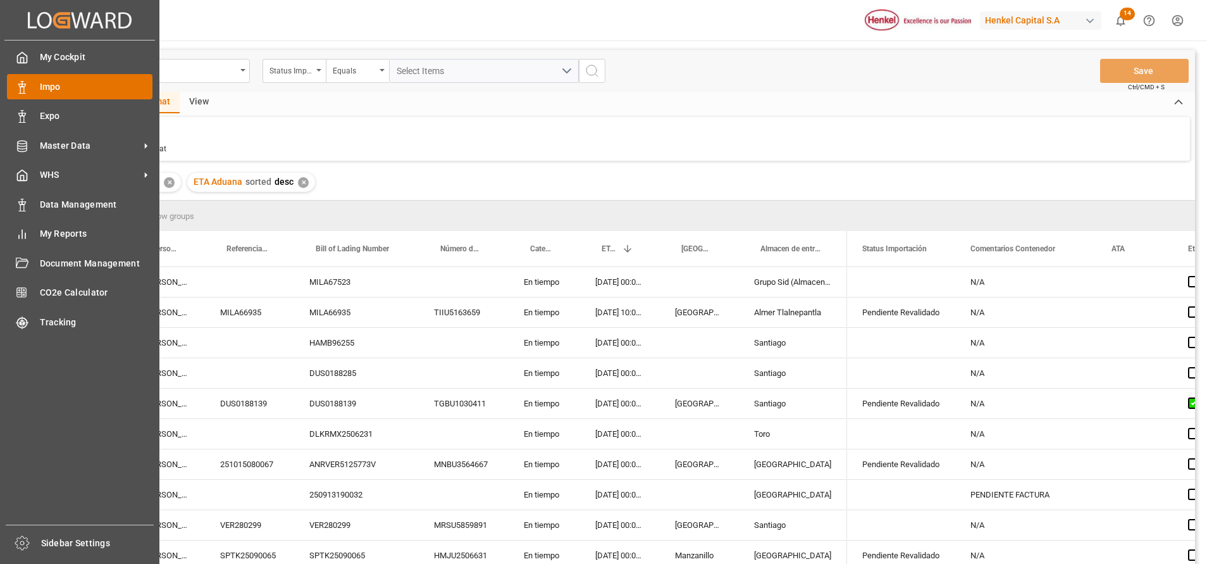
click at [47, 89] on span "Impo" at bounding box center [96, 86] width 113 height 13
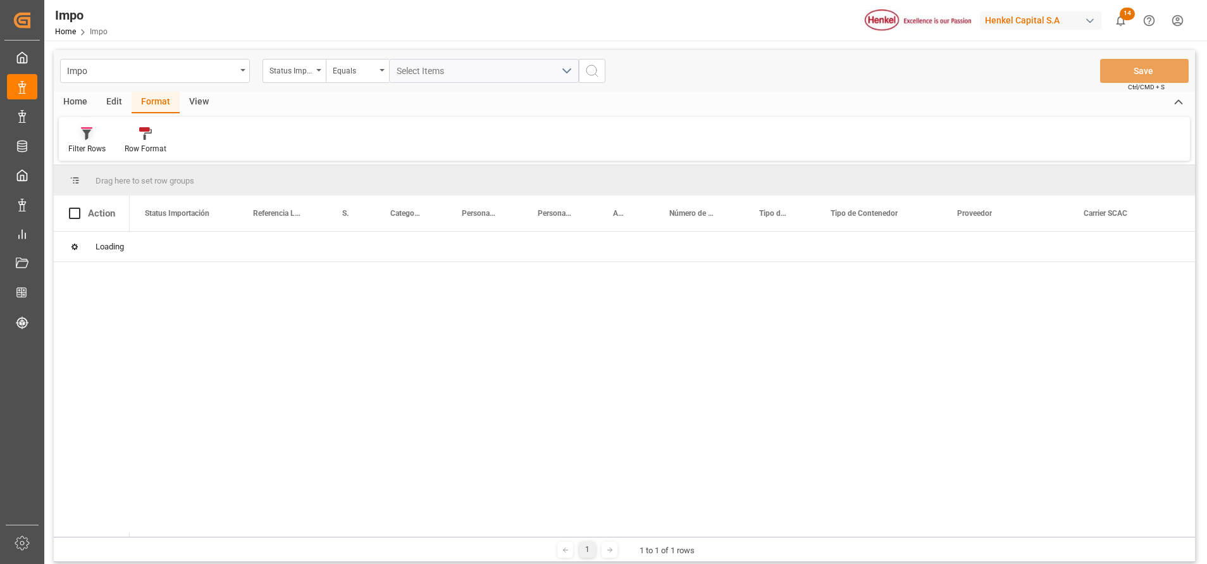
click at [102, 136] on div at bounding box center [86, 133] width 37 height 13
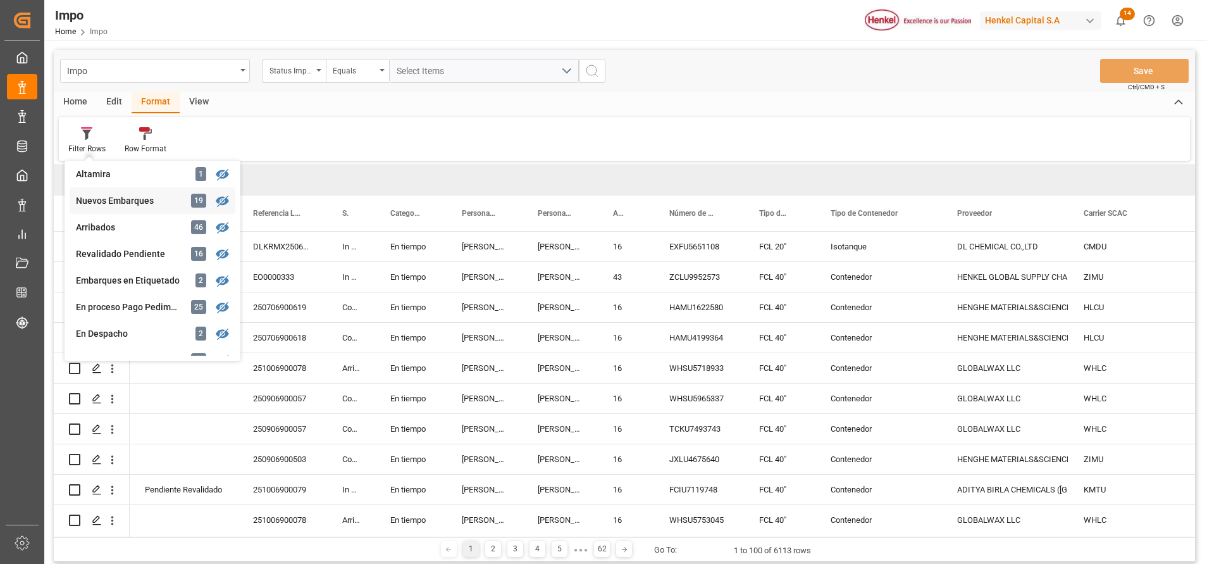
scroll to position [190, 0]
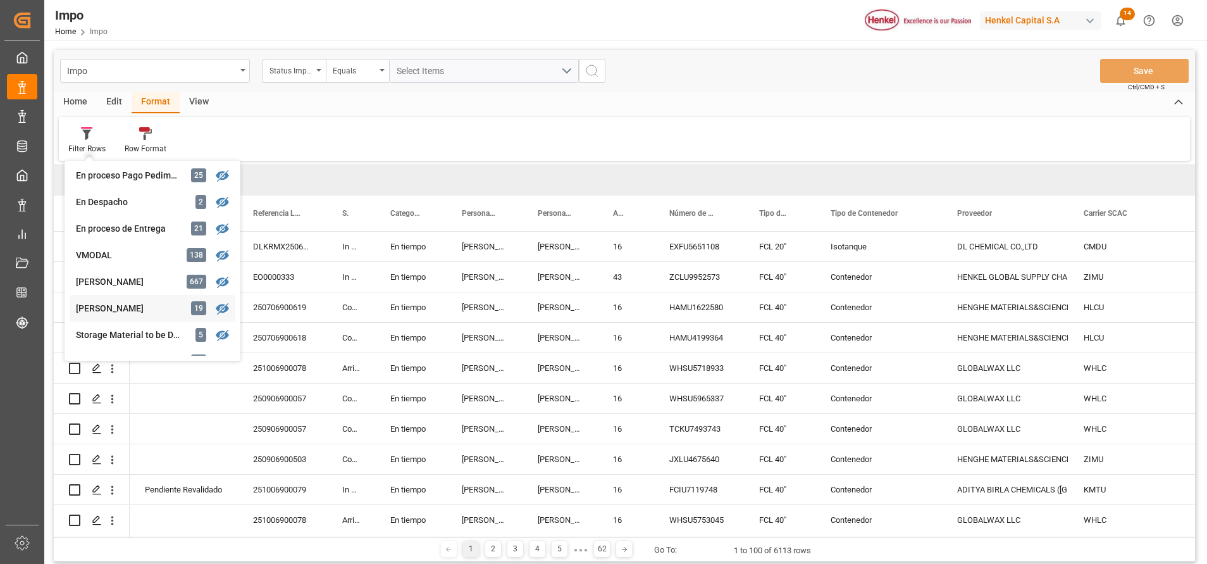
click at [136, 296] on div "[PERSON_NAME] 19" at bounding box center [153, 308] width 166 height 27
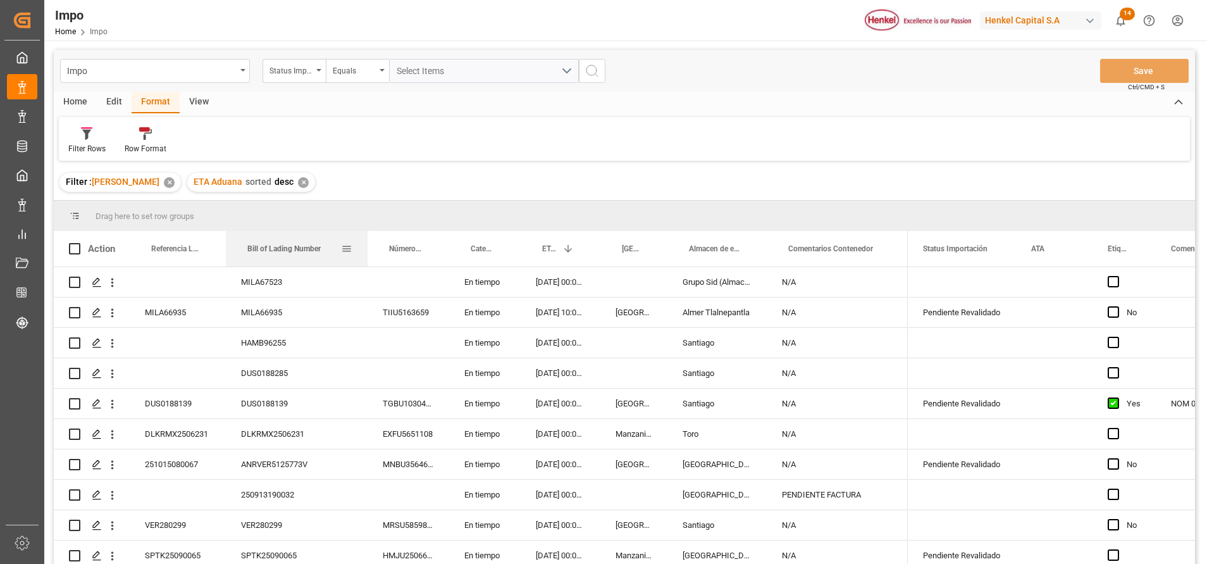
drag, startPoint x: 316, startPoint y: 241, endPoint x: 363, endPoint y: 248, distance: 46.7
click at [367, 234] on div at bounding box center [367, 248] width 5 height 35
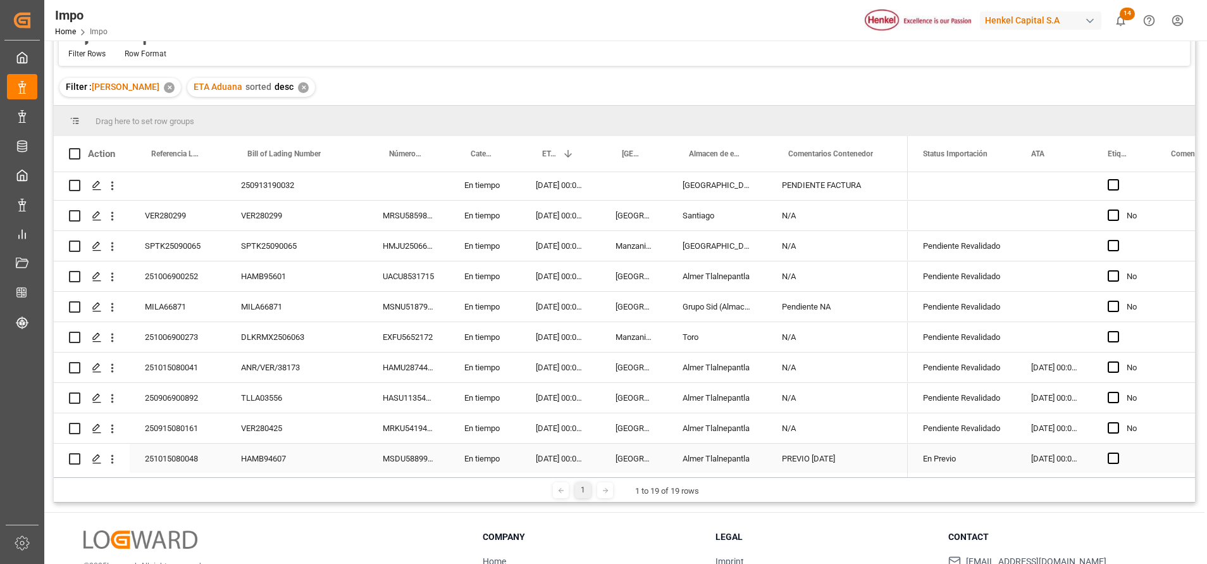
scroll to position [186, 0]
